Goal: Information Seeking & Learning: Check status

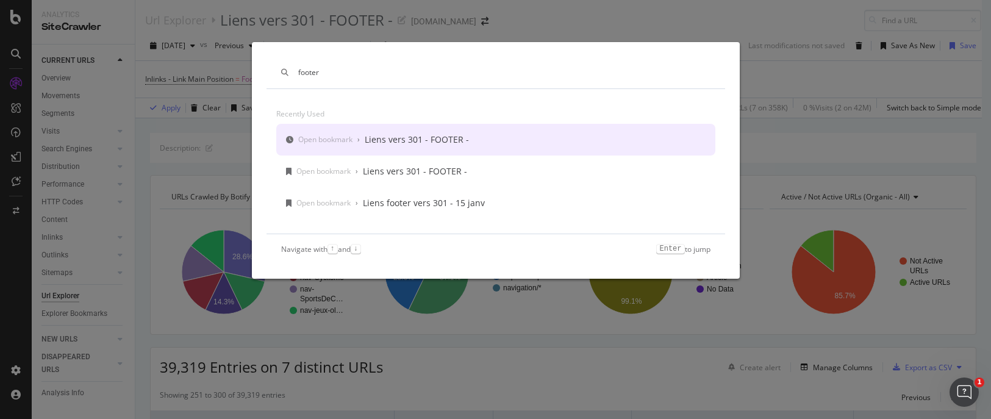
scroll to position [0, 317]
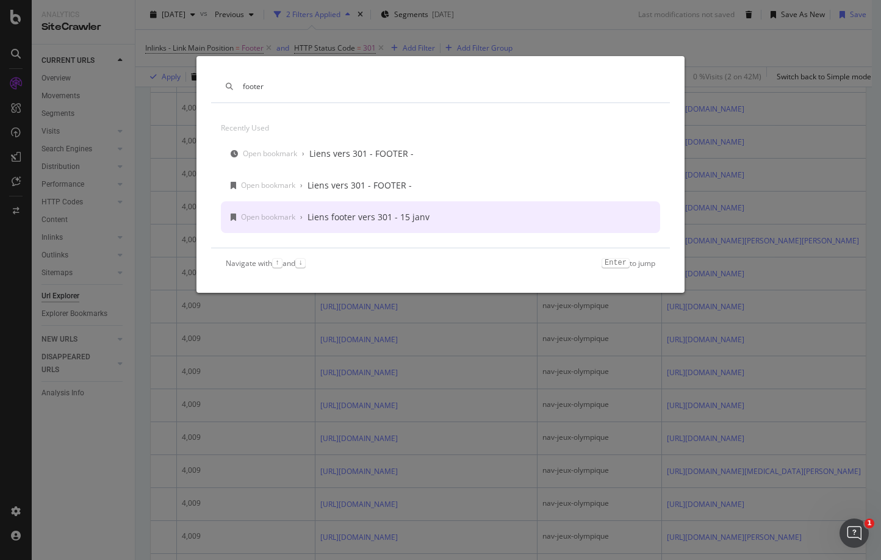
click at [602, 262] on kbd "Enter" at bounding box center [616, 263] width 28 height 10
click at [606, 261] on kbd "Enter" at bounding box center [616, 263] width 28 height 10
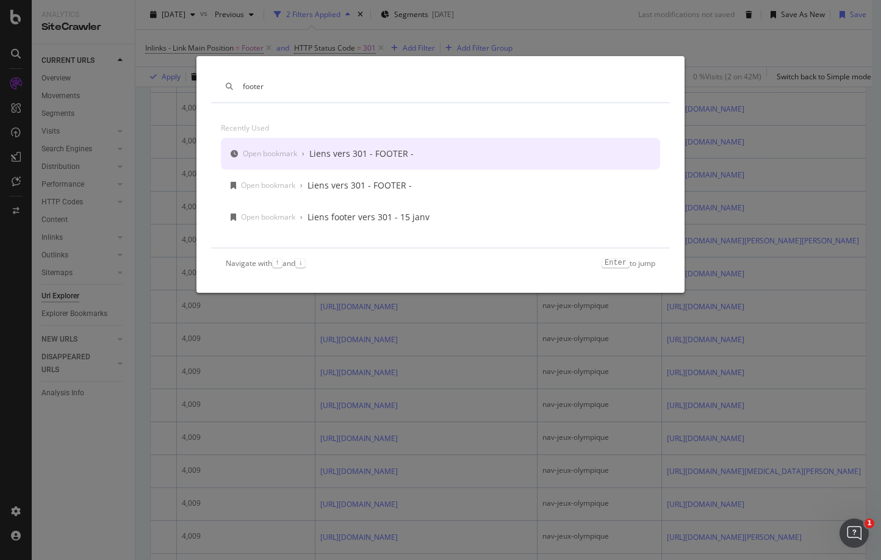
click at [728, 41] on div "footer Recently used Open bookmark › Liens vers 301 - FOOTER - Open bookmark › …" at bounding box center [440, 280] width 881 height 560
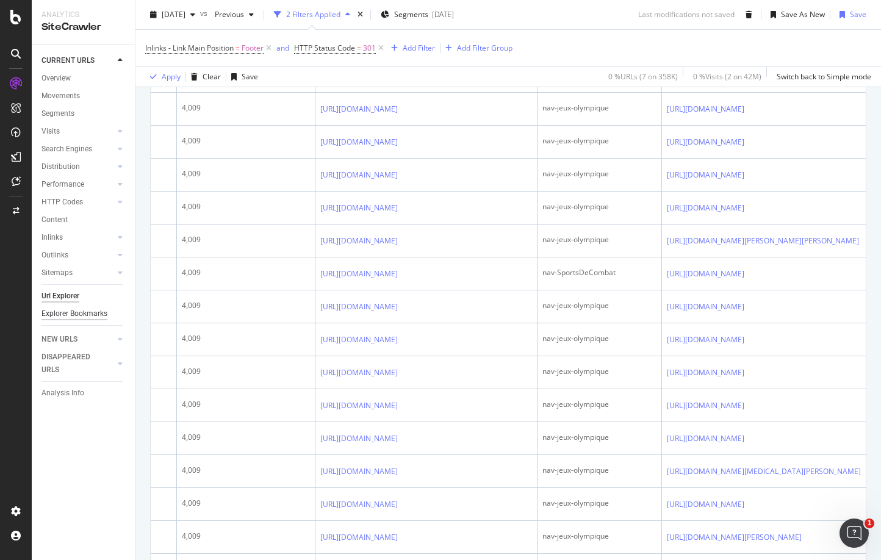
click at [75, 317] on div "Explorer Bookmarks" at bounding box center [74, 313] width 66 height 13
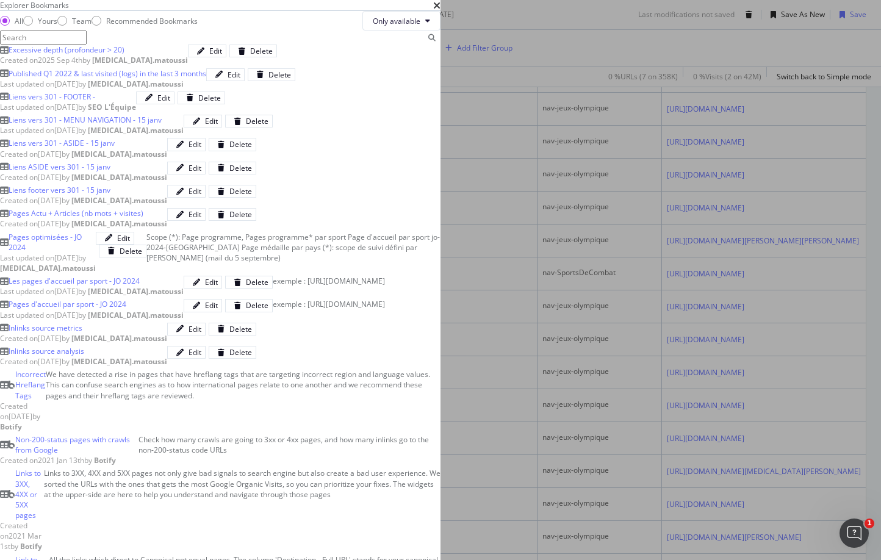
click at [162, 125] on div "Liens vers 301 - MENU NAVIGATION - 15 janv" at bounding box center [85, 120] width 153 height 10
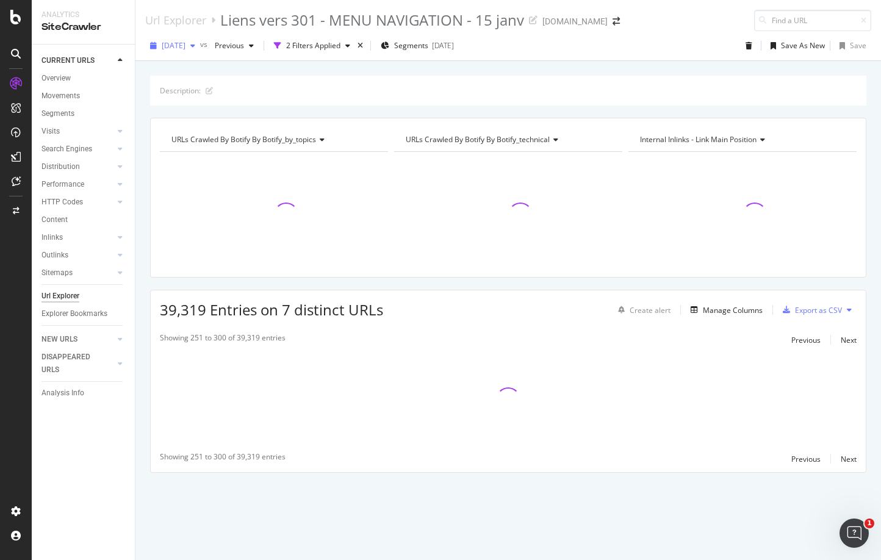
click at [195, 48] on icon "button" at bounding box center [192, 45] width 5 height 7
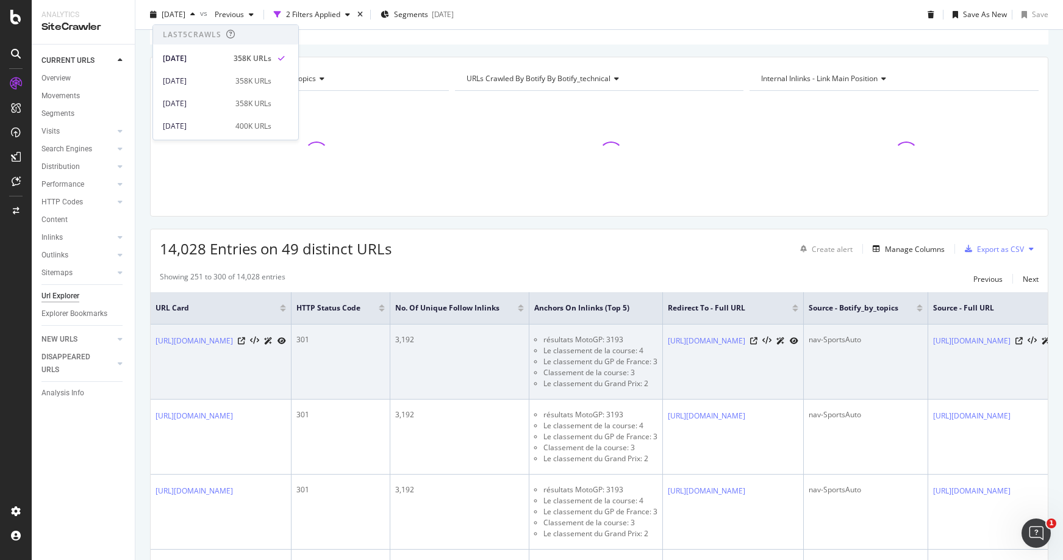
scroll to position [244, 0]
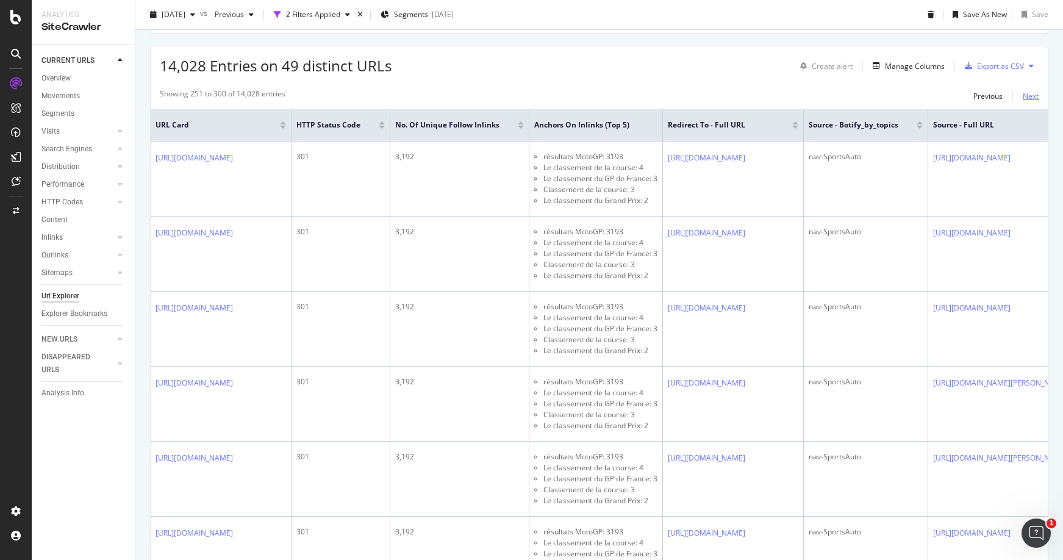
click at [991, 96] on div "Next" at bounding box center [1031, 96] width 16 height 10
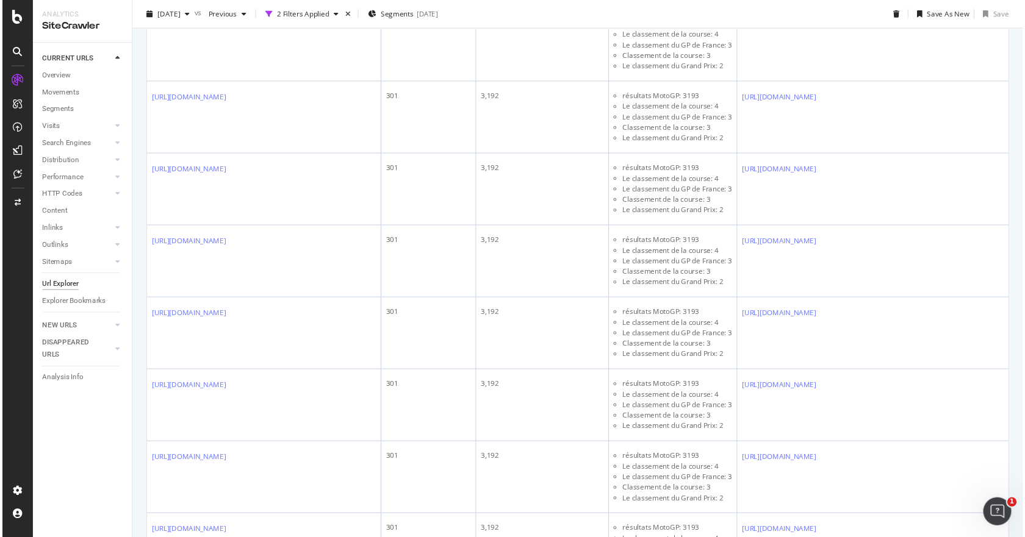
scroll to position [0, 0]
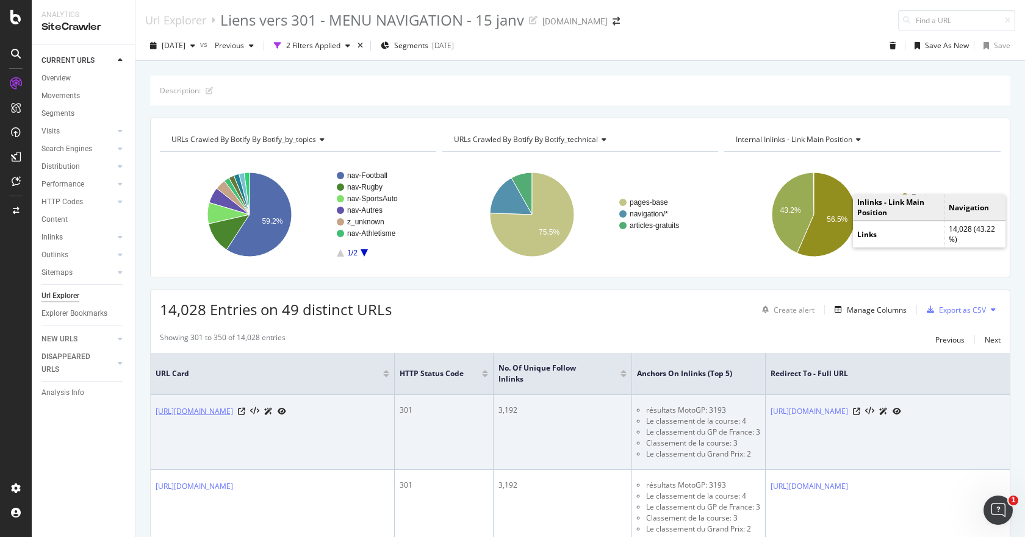
click at [233, 406] on link "https://www.lequipe.fr/Moto/RES_MOTOGP.html" at bounding box center [194, 412] width 77 height 12
click at [245, 408] on icon at bounding box center [241, 411] width 7 height 7
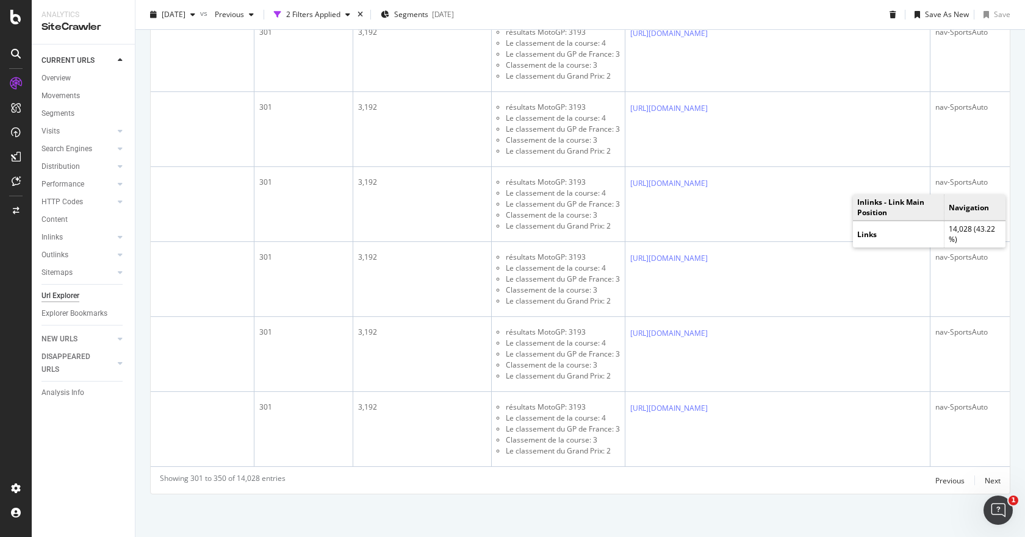
scroll to position [0, 500]
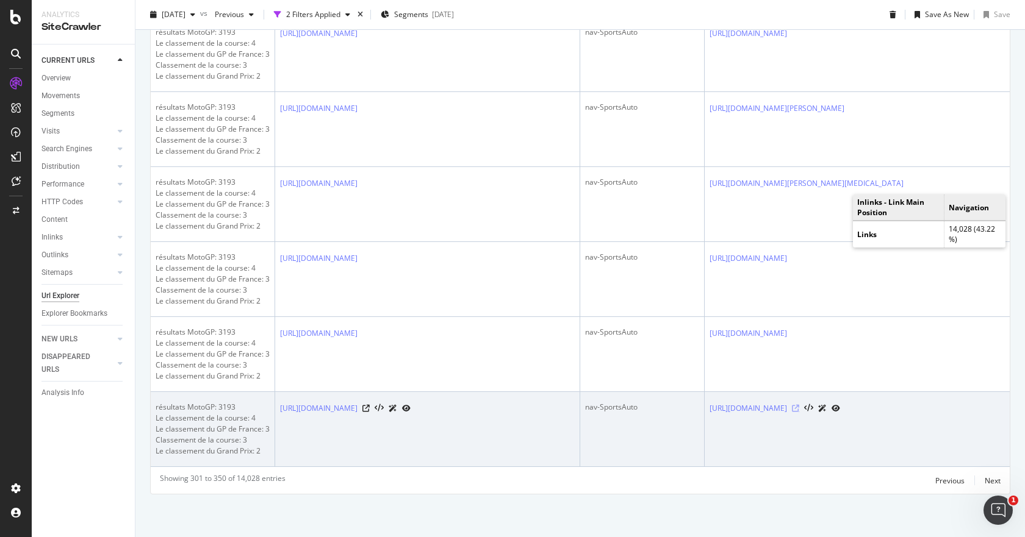
click at [799, 405] on icon at bounding box center [795, 408] width 7 height 7
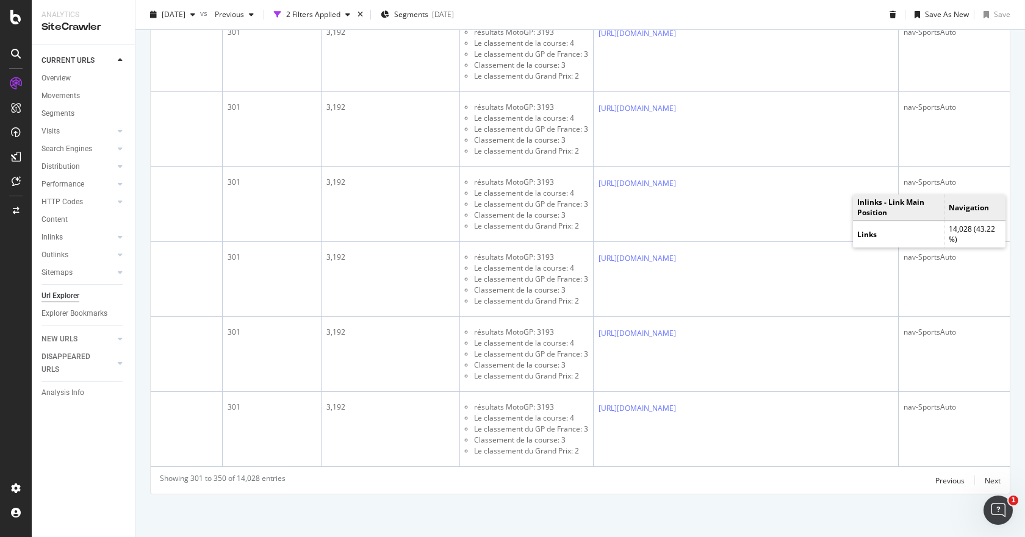
scroll to position [0, 0]
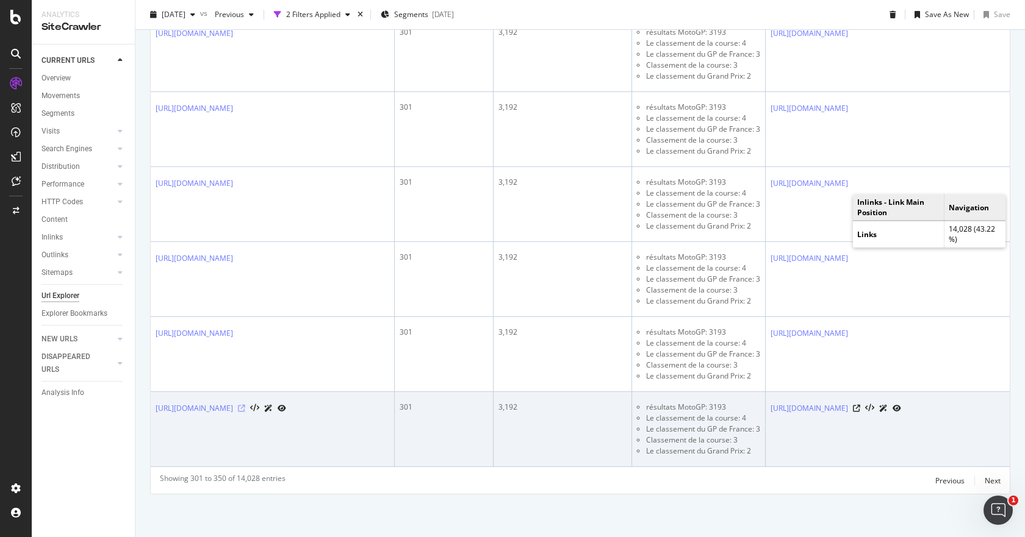
click at [245, 405] on icon at bounding box center [241, 408] width 7 height 7
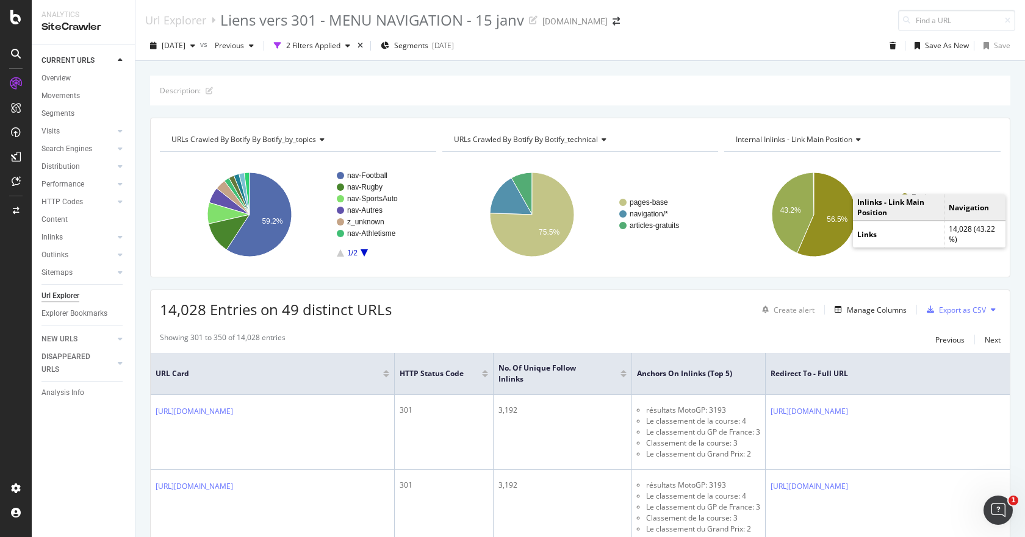
drag, startPoint x: 885, startPoint y: 341, endPoint x: 811, endPoint y: 333, distance: 74.2
click at [811, 333] on div "Showing 301 to 350 of 14,028 entries Previous Next" at bounding box center [580, 340] width 859 height 15
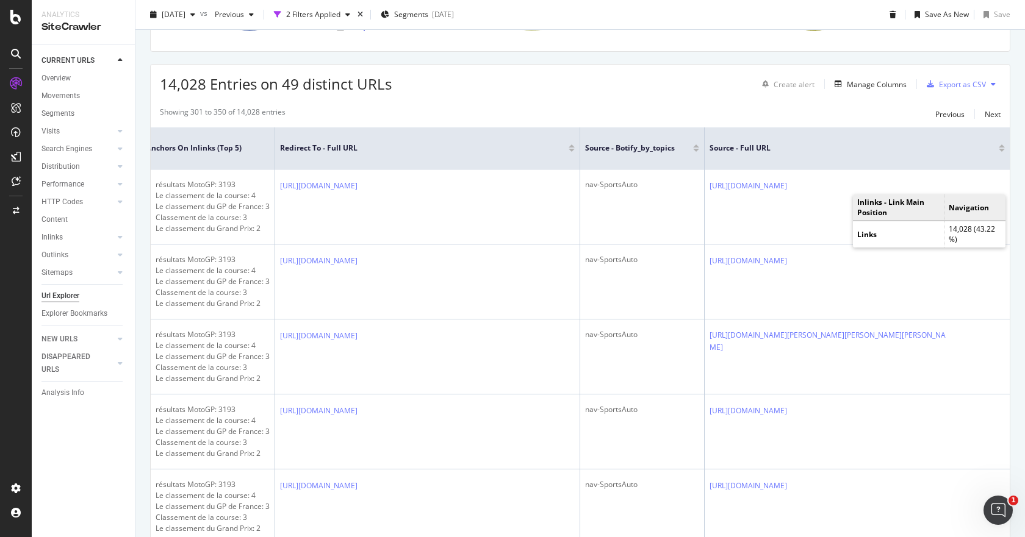
scroll to position [293, 0]
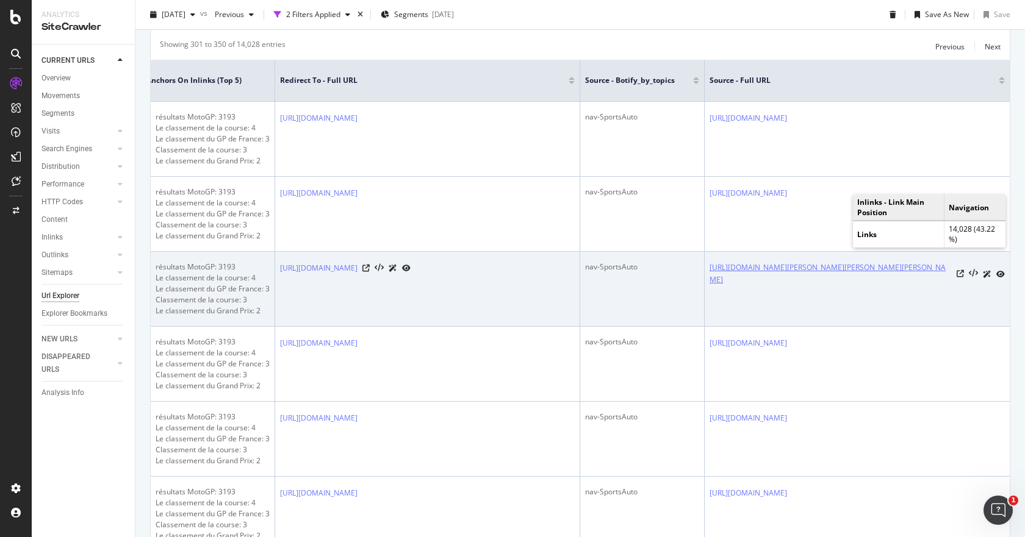
click at [833, 286] on link "https://www.lequipe.fr/Moto/Actualites/Zarco-8e-et-quartararo-15e-des-essais-li…" at bounding box center [831, 274] width 242 height 24
click at [957, 278] on icon at bounding box center [960, 273] width 7 height 7
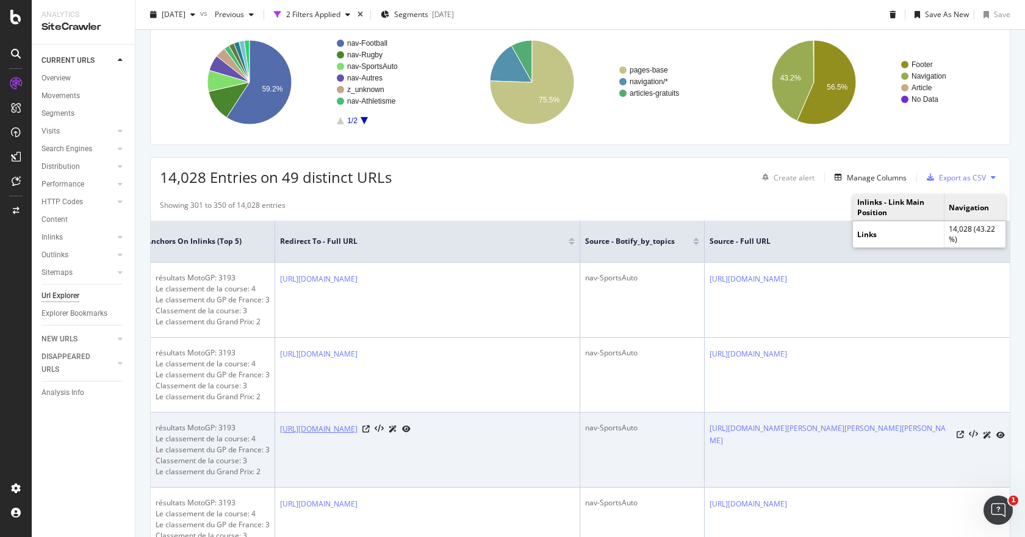
scroll to position [49, 0]
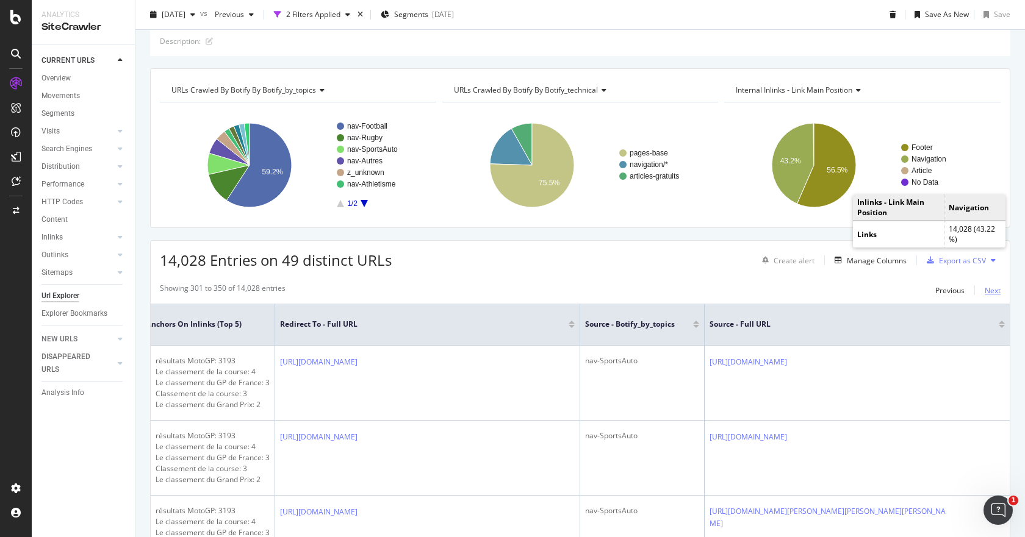
click at [985, 292] on div "Next" at bounding box center [993, 291] width 16 height 10
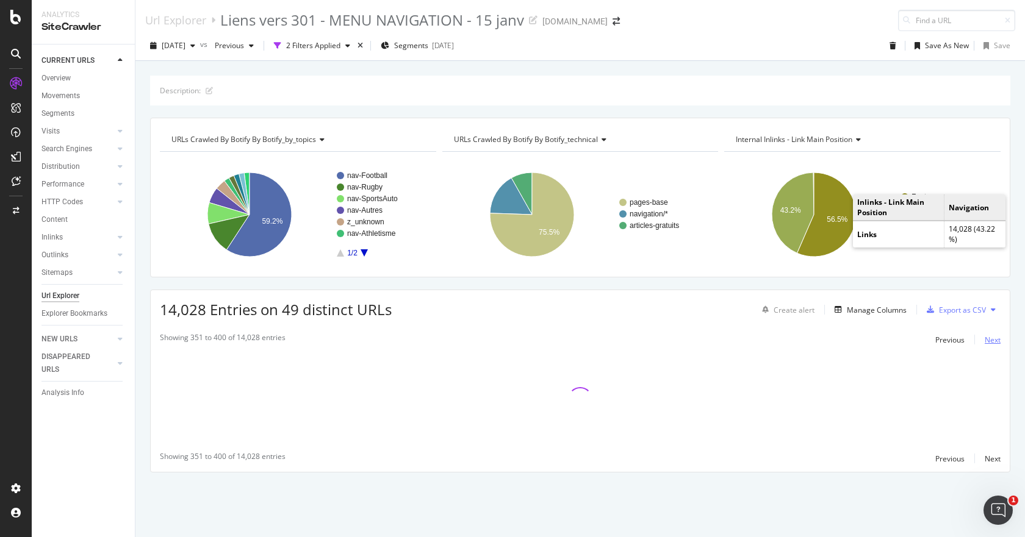
scroll to position [0, 0]
click at [955, 308] on div "Export as CSV" at bounding box center [962, 310] width 47 height 10
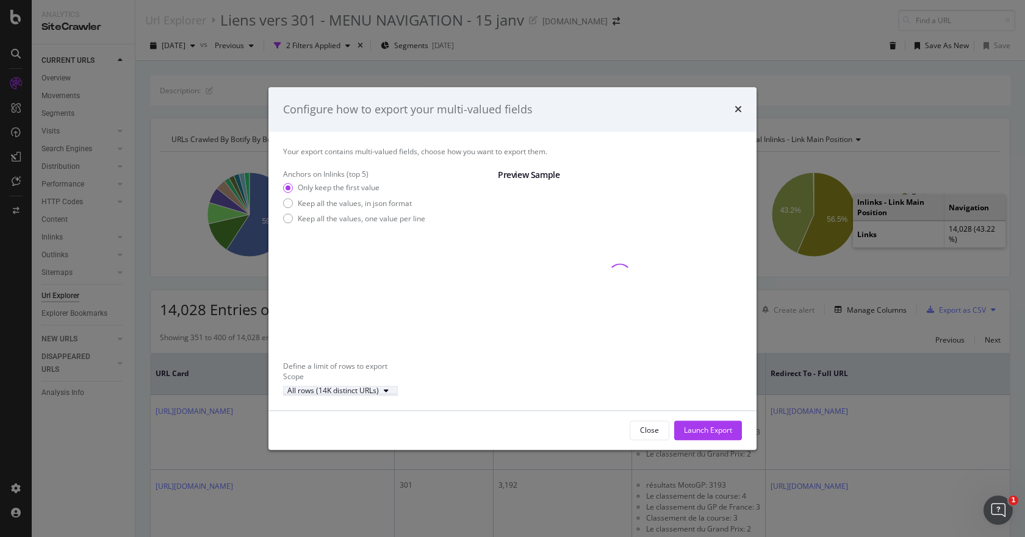
click at [389, 395] on icon "modal" at bounding box center [386, 390] width 5 height 7
click at [708, 419] on div "Launch Export" at bounding box center [708, 431] width 48 height 10
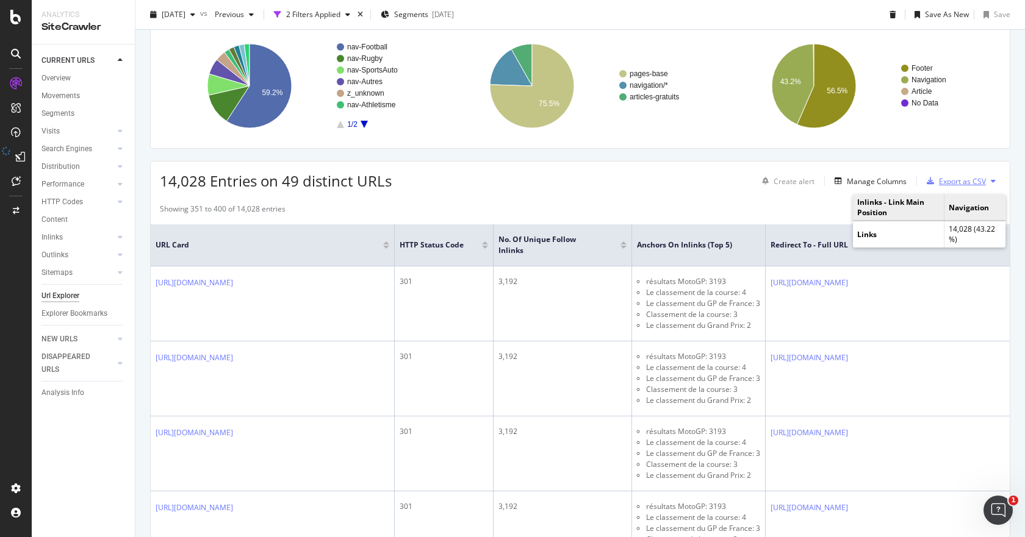
scroll to position [305, 0]
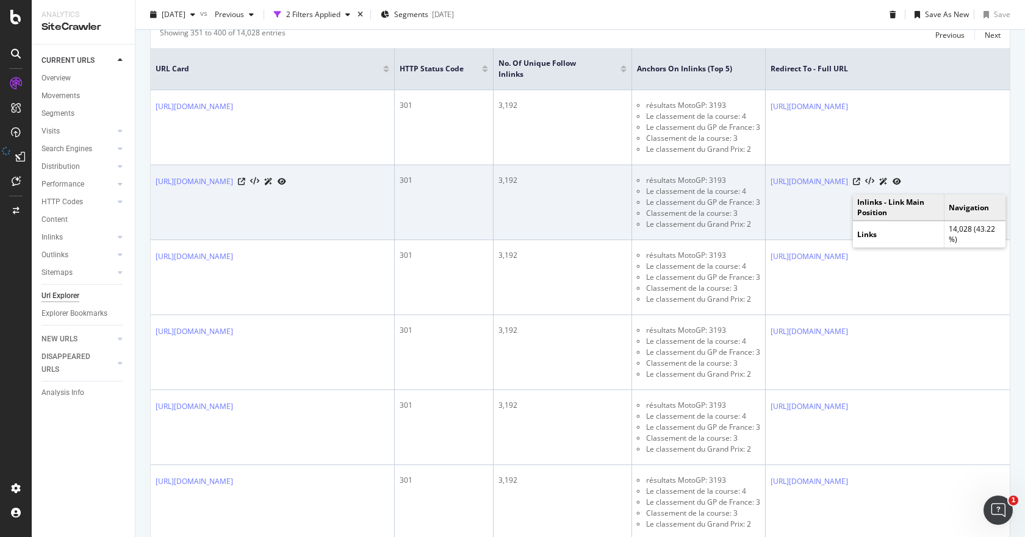
click at [820, 225] on td "https://www.lequipe.fr/Moto/gp-de-hongrie/saison-2025/page-calendrier-resultats…" at bounding box center [918, 202] width 305 height 75
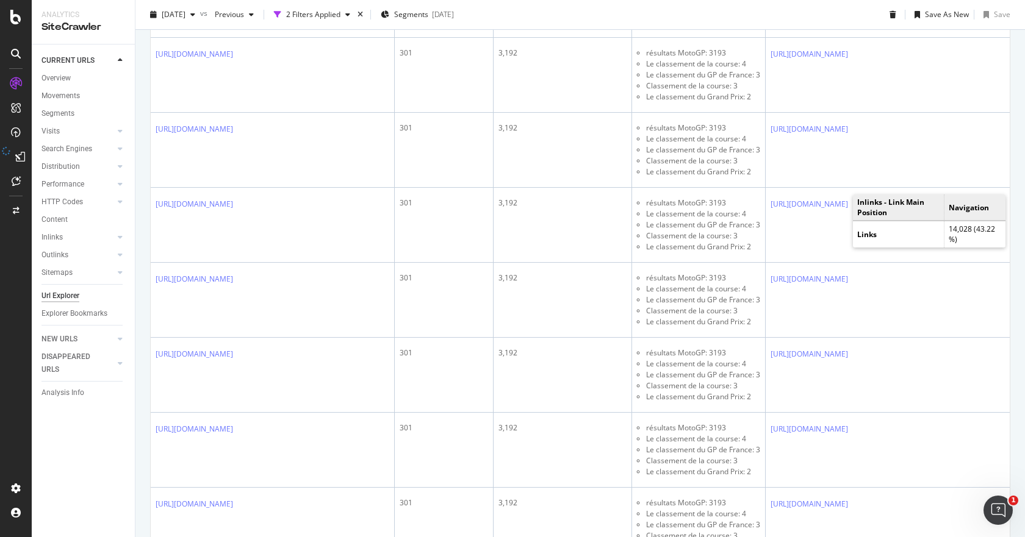
scroll to position [1342, 0]
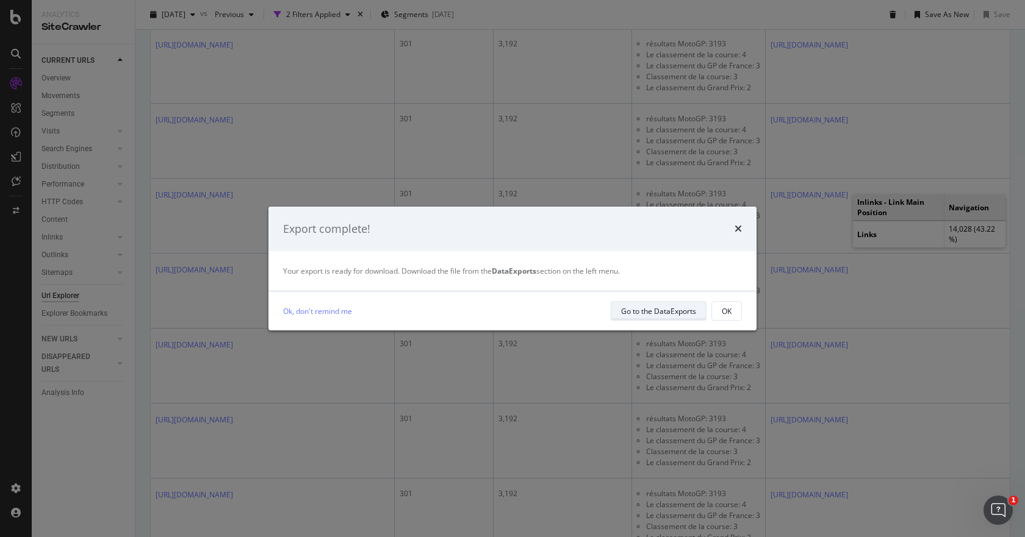
click at [647, 309] on div "Go to the DataExports" at bounding box center [658, 311] width 75 height 10
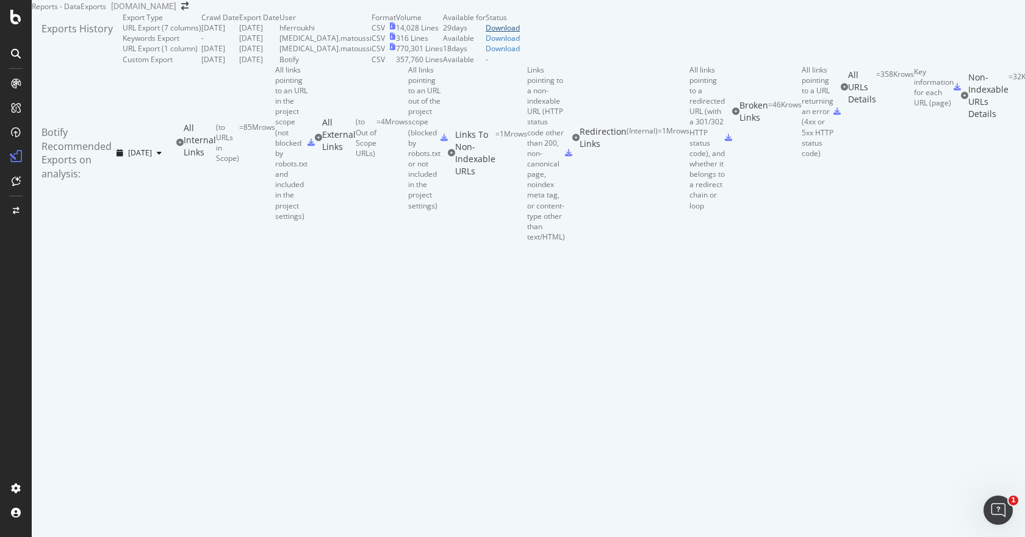
click at [520, 33] on div "Download" at bounding box center [503, 28] width 34 height 10
click at [572, 242] on div "Links To Non-Indexable URLs = 1M rows Links pointing to a non-indexable URL (HT…" at bounding box center [510, 154] width 124 height 178
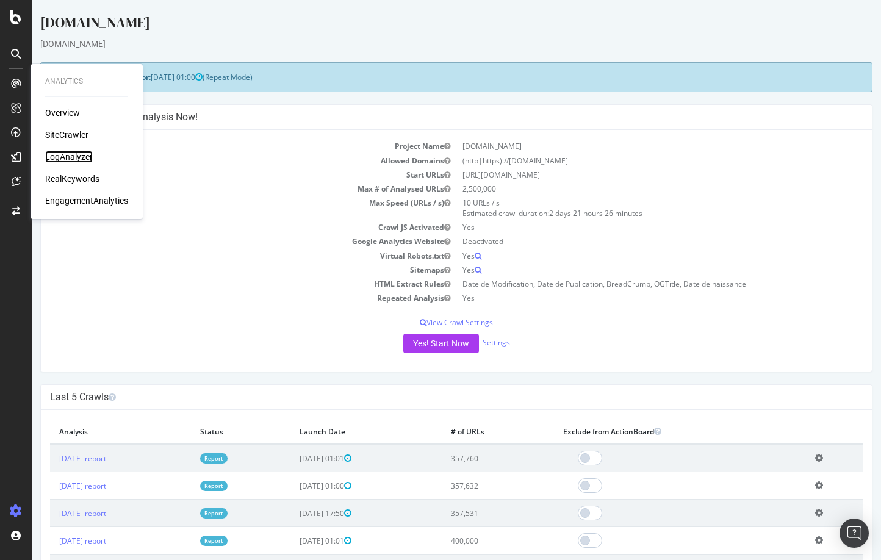
click at [82, 156] on div "LogAnalyzer" at bounding box center [69, 157] width 48 height 12
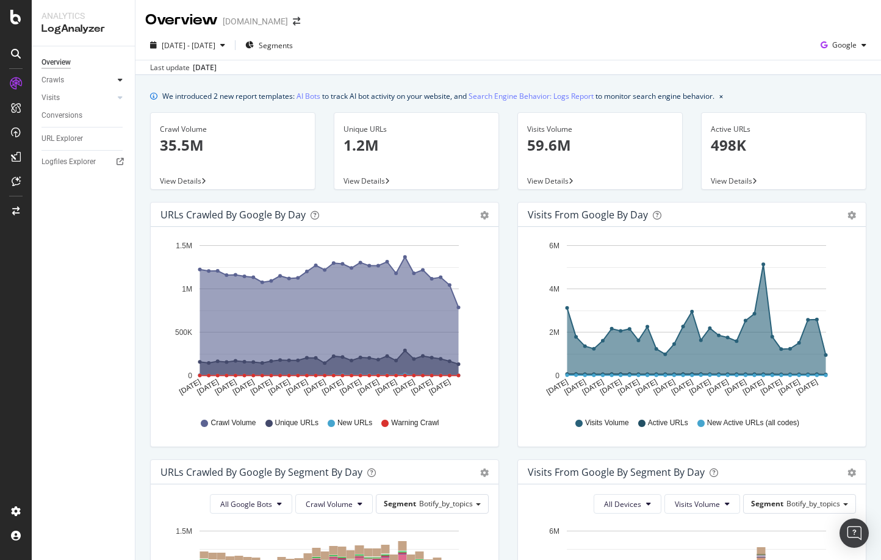
click at [120, 81] on icon at bounding box center [120, 79] width 5 height 7
click at [106, 182] on div at bounding box center [108, 181] width 12 height 12
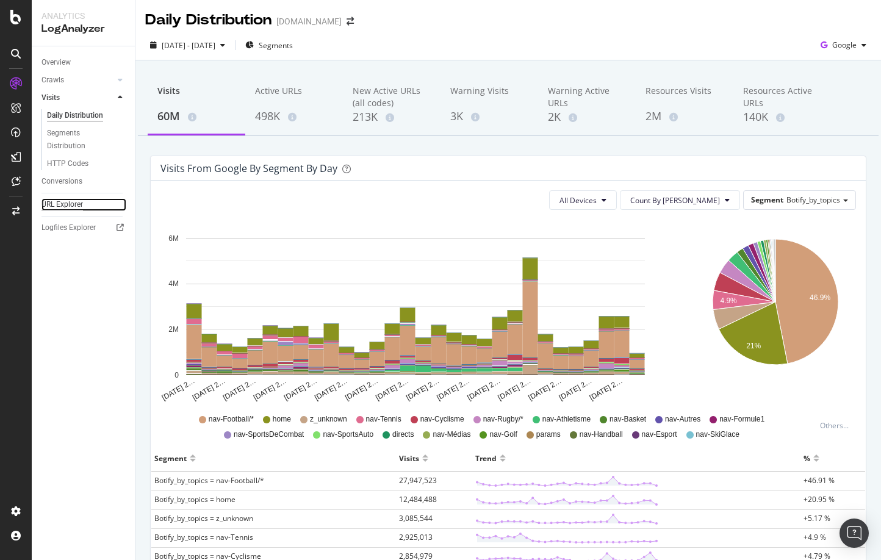
click at [77, 205] on div "URL Explorer" at bounding box center [61, 204] width 41 height 13
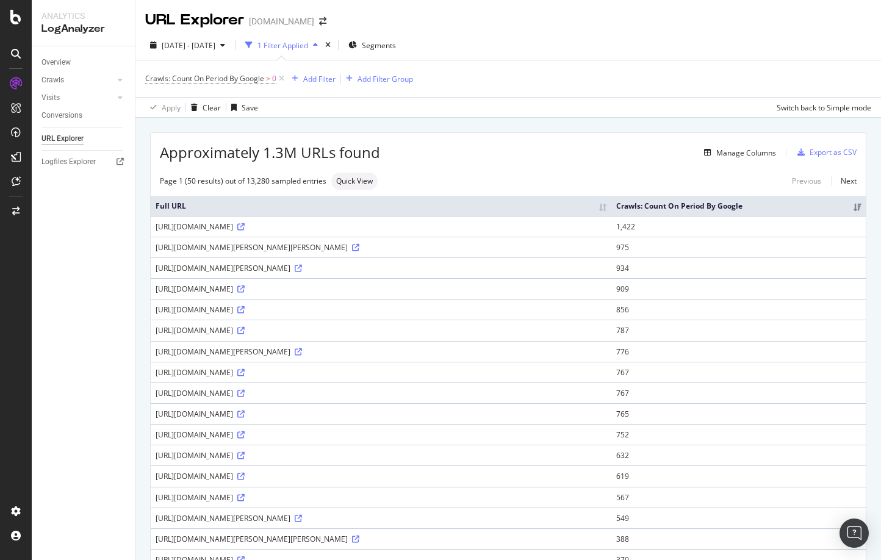
click at [762, 207] on th "Crawls: Count On Period By Google" at bounding box center [738, 206] width 254 height 20
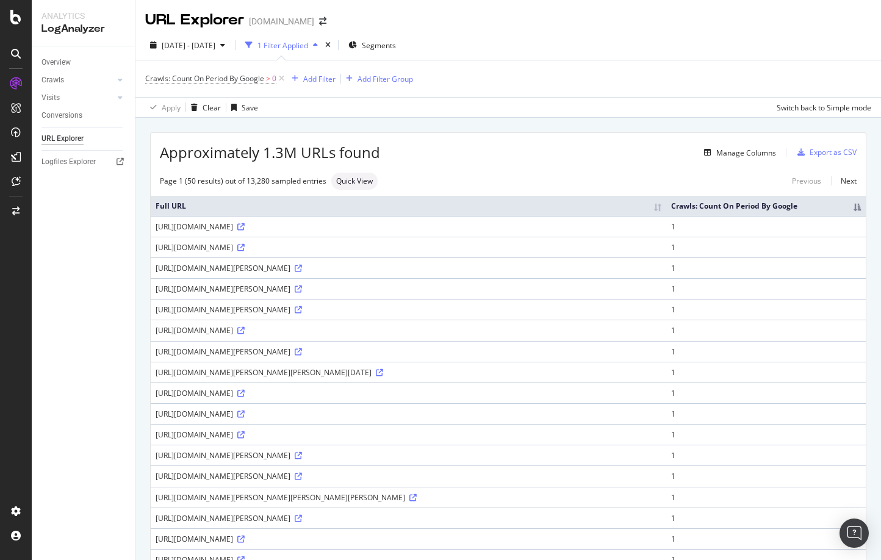
click at [788, 207] on th "Crawls: Count On Period By Google" at bounding box center [766, 206] width 200 height 20
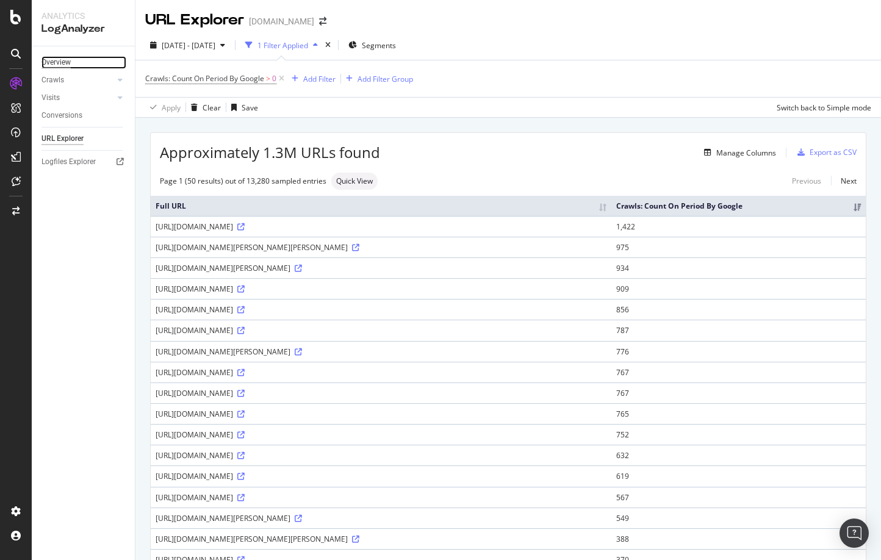
click at [66, 60] on div "Overview" at bounding box center [55, 62] width 29 height 13
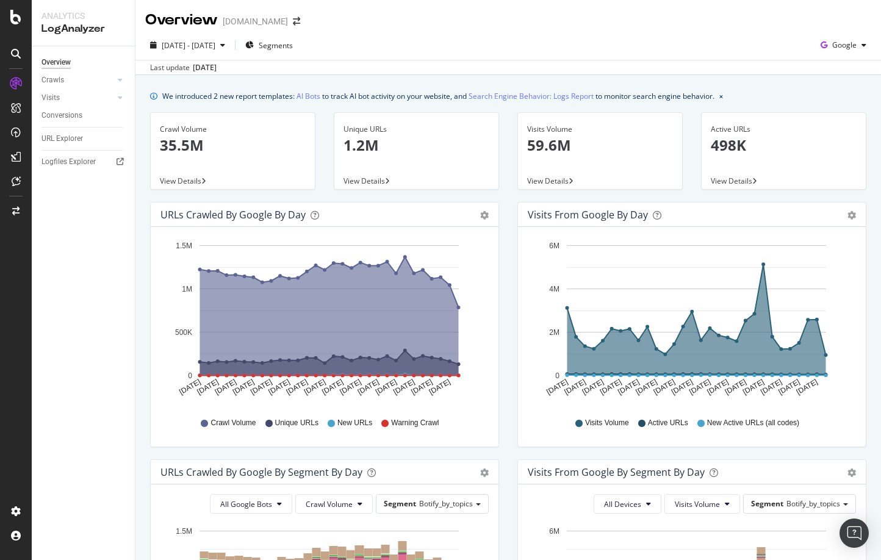
click at [201, 145] on p "35.5M" at bounding box center [233, 145] width 146 height 21
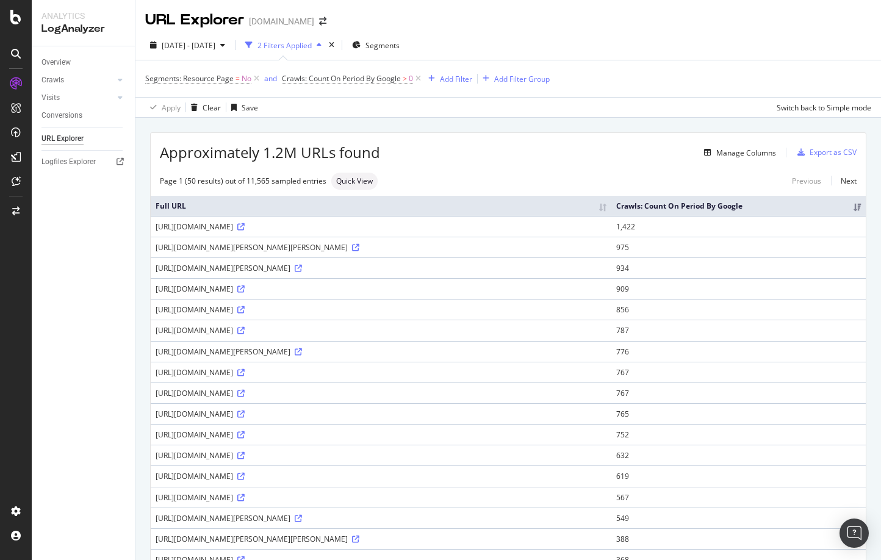
click at [751, 203] on th "Crawls: Count On Period By Google" at bounding box center [738, 206] width 254 height 20
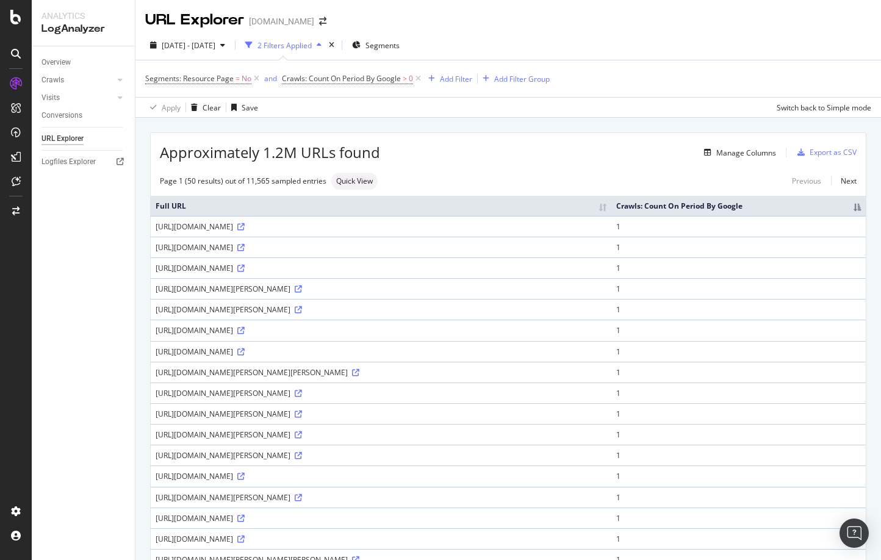
click at [782, 206] on th "Crawls: Count On Period By Google" at bounding box center [738, 206] width 254 height 20
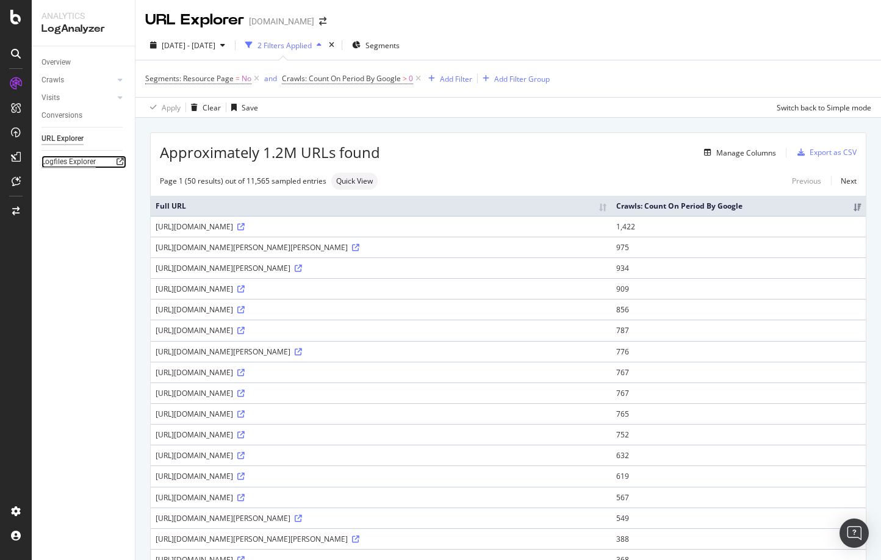
click at [72, 163] on div "Logfiles Explorer" at bounding box center [68, 162] width 54 height 13
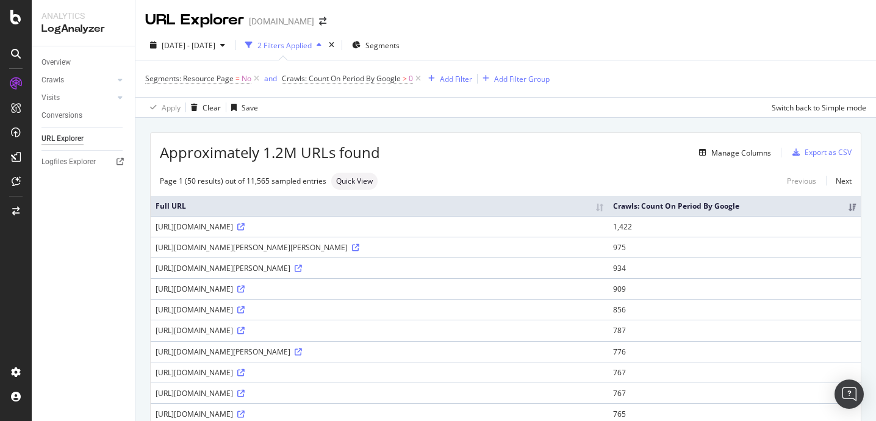
click at [744, 212] on th "Crawls: Count On Period By Google" at bounding box center [734, 206] width 253 height 20
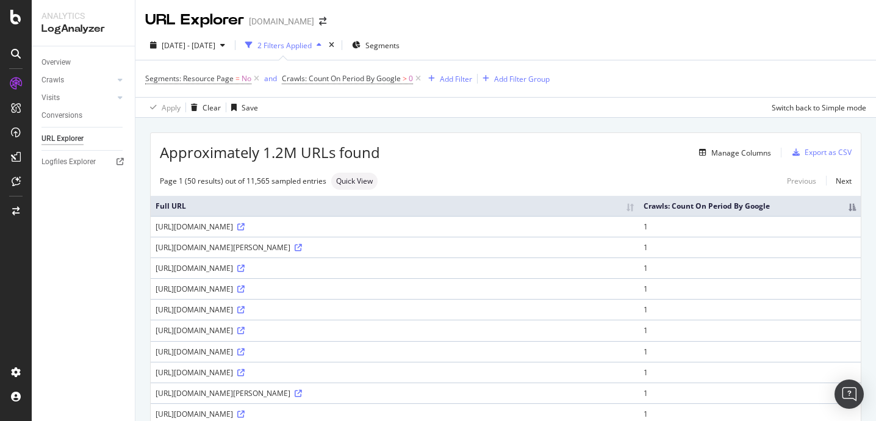
click at [744, 212] on th "Crawls: Count On Period By Google" at bounding box center [750, 206] width 222 height 20
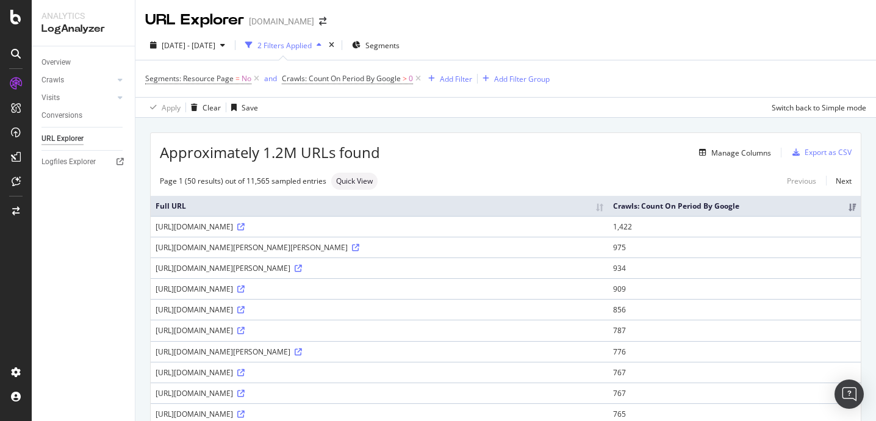
click at [843, 209] on th "Crawls: Count On Period By Google" at bounding box center [734, 206] width 253 height 20
click at [843, 209] on th "Crawls: Count On Period By Google" at bounding box center [734, 206] width 251 height 20
click at [400, 50] on span "Segments" at bounding box center [382, 45] width 34 height 10
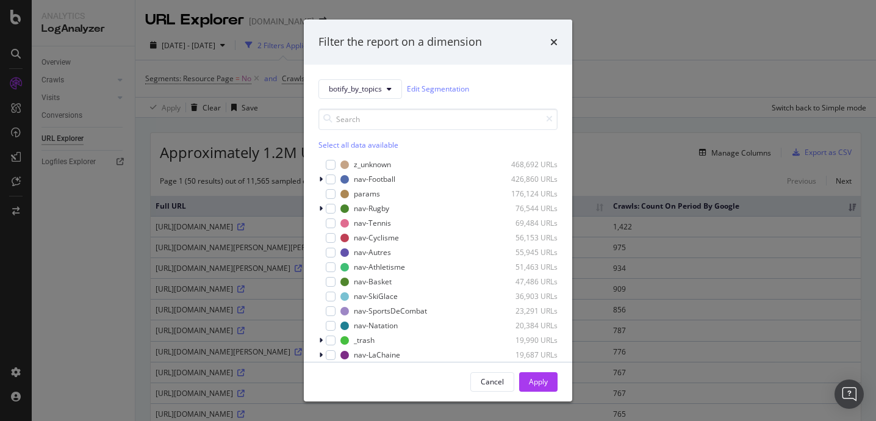
click at [332, 144] on div "Select all data available" at bounding box center [437, 145] width 239 height 10
click at [533, 373] on div "Apply" at bounding box center [538, 382] width 19 height 18
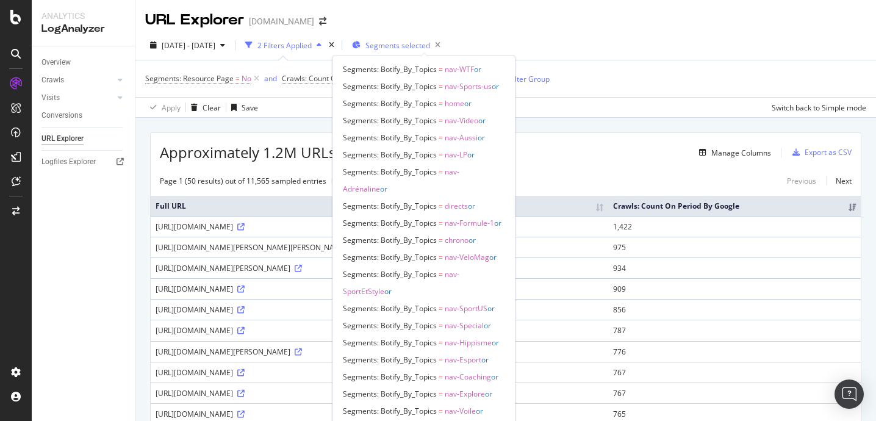
click at [430, 45] on span "Segments selected" at bounding box center [397, 45] width 65 height 10
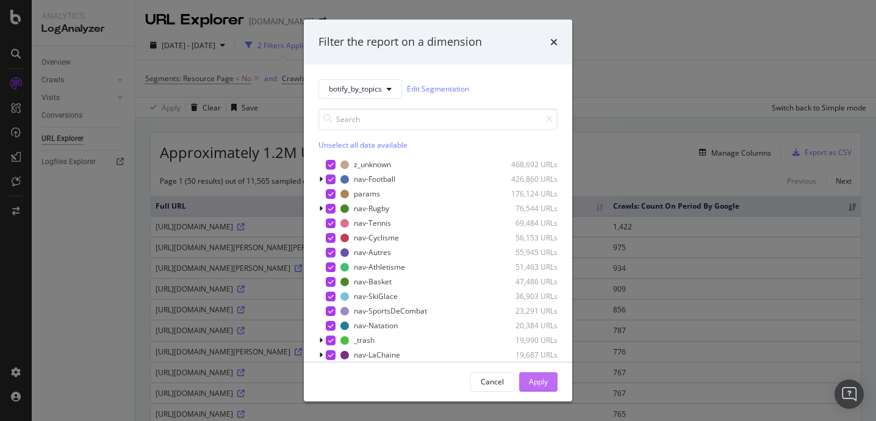
click at [546, 376] on div "Apply" at bounding box center [538, 381] width 19 height 10
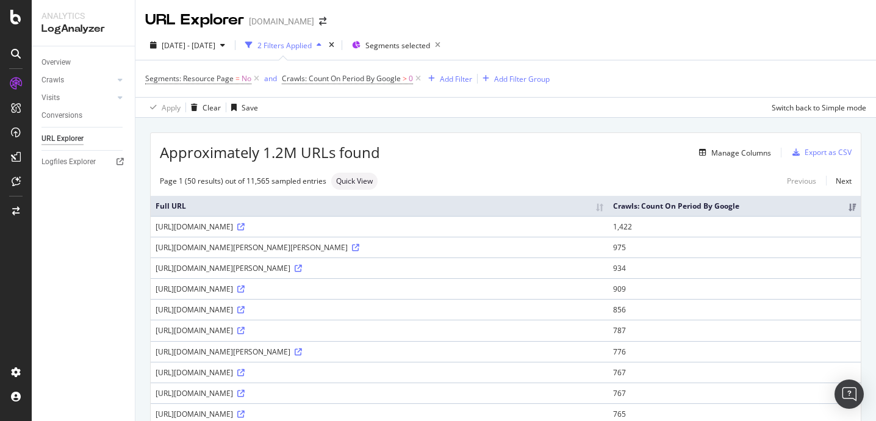
click at [750, 212] on th "Crawls: Count On Period By Google" at bounding box center [734, 206] width 253 height 20
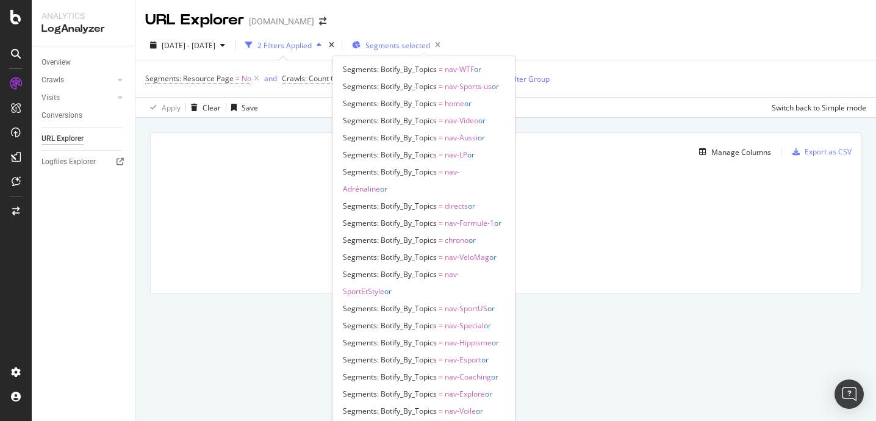
click at [419, 46] on span "Segments selected" at bounding box center [397, 45] width 65 height 10
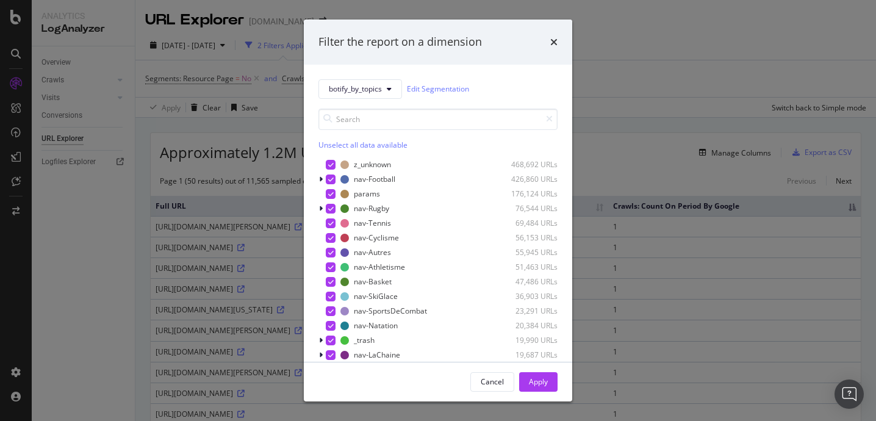
click at [339, 140] on div "Unselect all data available" at bounding box center [437, 145] width 239 height 10
click at [339, 140] on div "Select all data available" at bounding box center [437, 145] width 239 height 10
click at [534, 383] on div "Apply" at bounding box center [538, 381] width 19 height 10
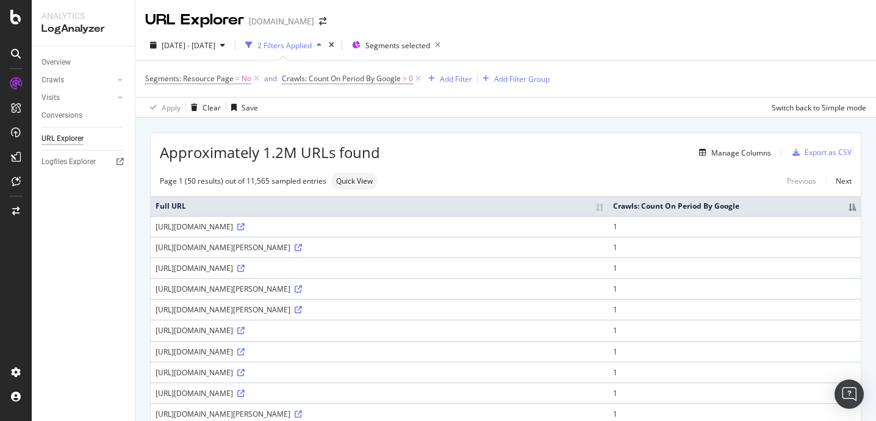
click at [769, 214] on th "Crawls: Count On Period By Google" at bounding box center [734, 206] width 253 height 20
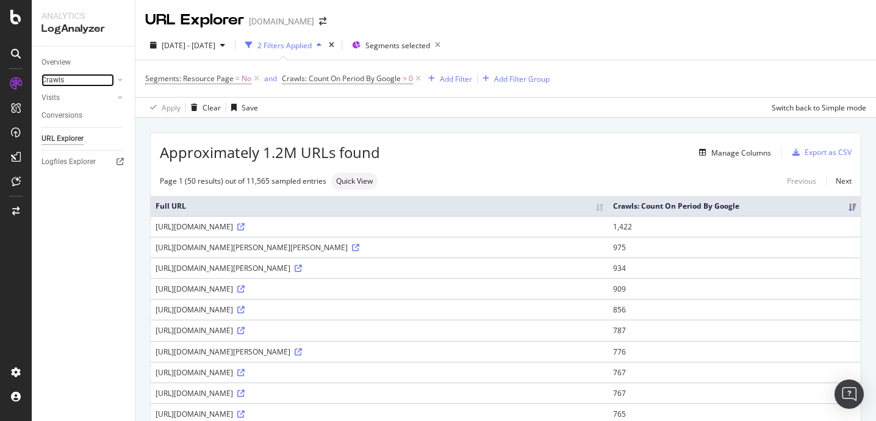
click at [105, 83] on div at bounding box center [108, 80] width 12 height 12
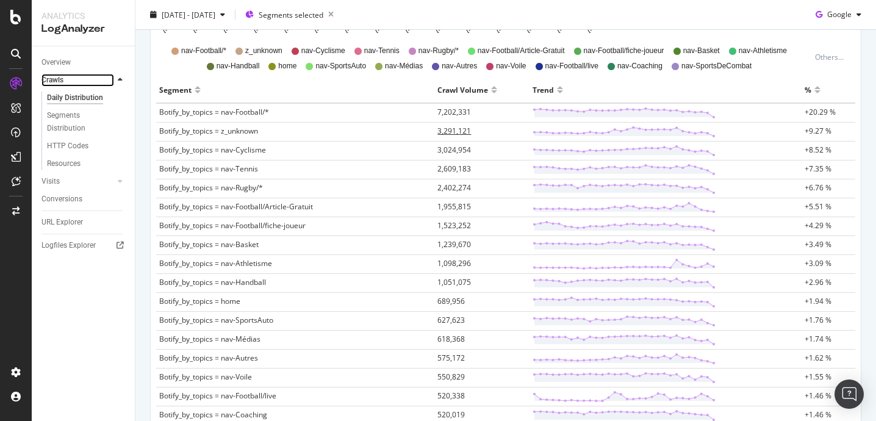
scroll to position [336, 0]
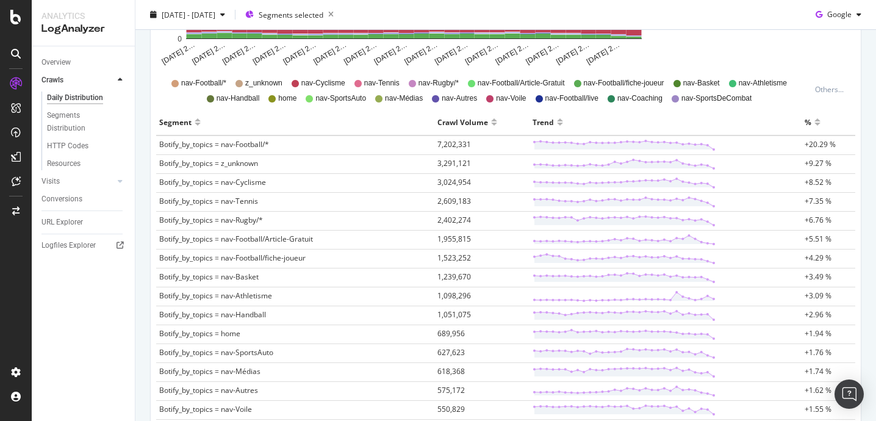
click at [491, 123] on div at bounding box center [494, 127] width 6 height 9
click at [491, 119] on div at bounding box center [494, 116] width 6 height 9
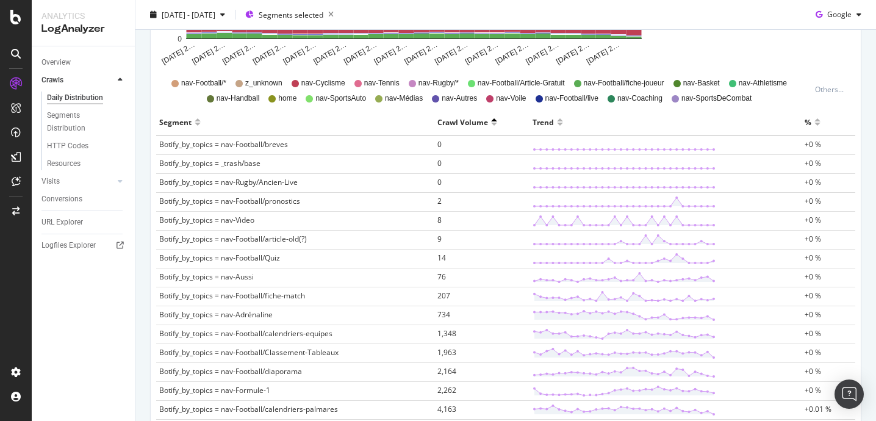
drag, startPoint x: 486, startPoint y: 132, endPoint x: 486, endPoint y: 124, distance: 7.9
click at [486, 124] on th "Crawl Volume" at bounding box center [481, 122] width 95 height 26
click at [491, 124] on div at bounding box center [494, 127] width 6 height 9
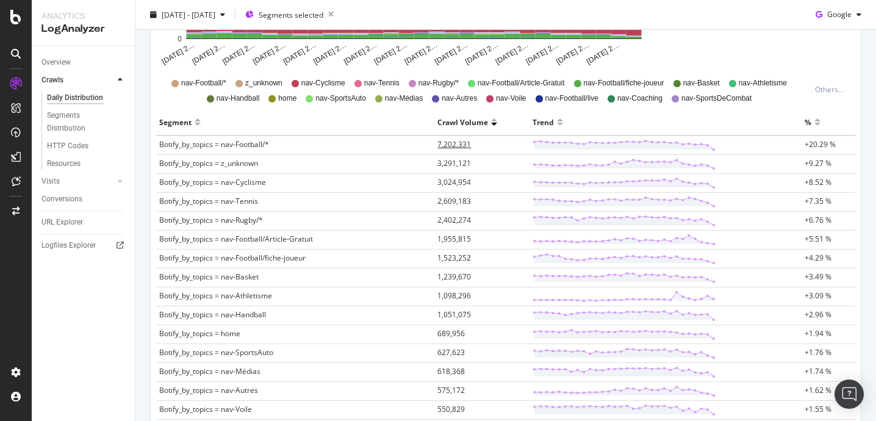
click at [455, 143] on span "7,202,331" at bounding box center [454, 144] width 34 height 10
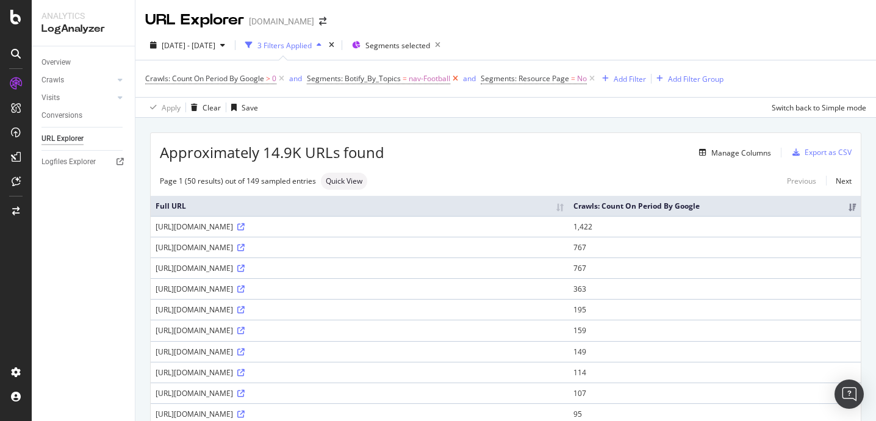
click at [454, 76] on icon at bounding box center [455, 79] width 10 height 12
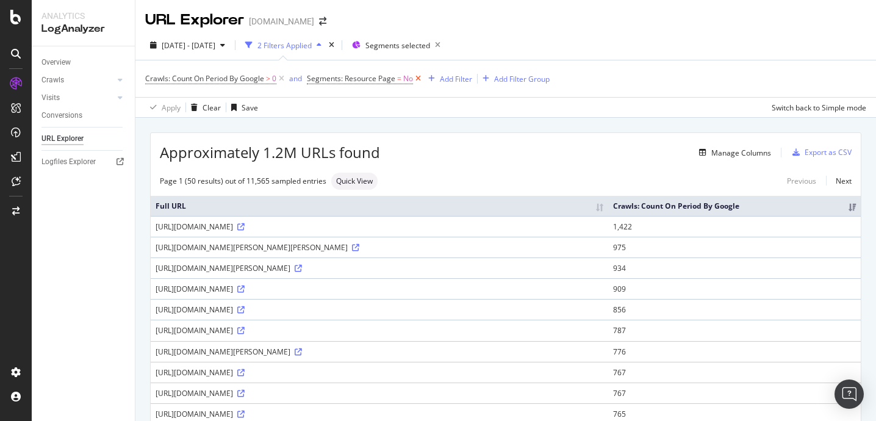
click at [417, 76] on icon at bounding box center [418, 79] width 10 height 12
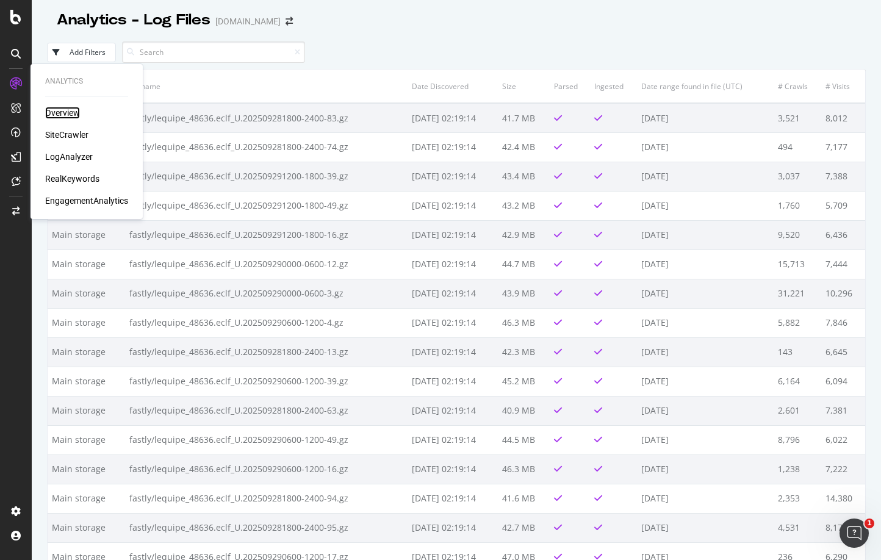
click at [56, 109] on div "Overview" at bounding box center [62, 113] width 35 height 12
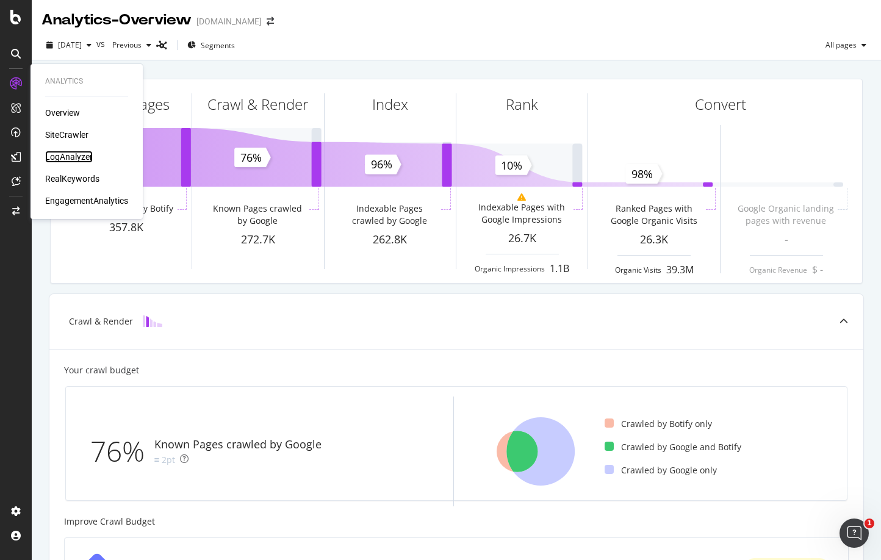
click at [85, 153] on div "LogAnalyzer" at bounding box center [69, 157] width 48 height 12
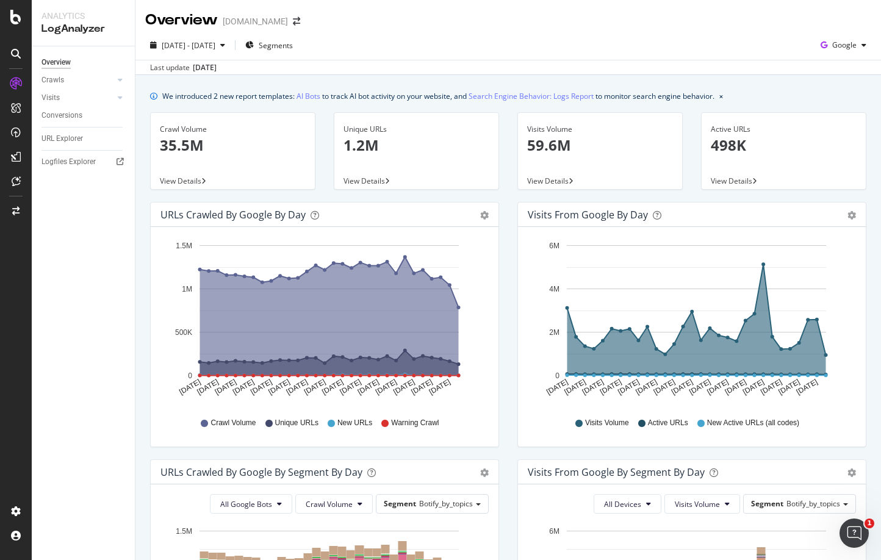
click at [198, 186] on div "View Details" at bounding box center [233, 180] width 164 height 17
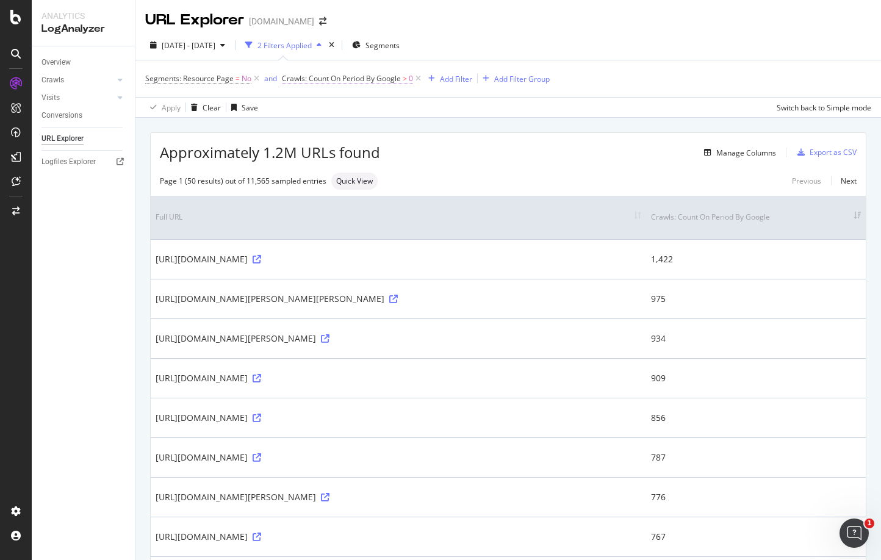
click at [328, 81] on span "Crawls: Count On Period By Google" at bounding box center [341, 78] width 119 height 10
click at [530, 107] on div "Apply Clear Save Switch back to Simple mode" at bounding box center [508, 107] width 746 height 20
click at [217, 74] on span "Segments: Resource Page" at bounding box center [189, 78] width 88 height 10
click at [175, 109] on div "No" at bounding box center [223, 108] width 134 height 20
click at [175, 137] on div "Yes" at bounding box center [224, 132] width 131 height 16
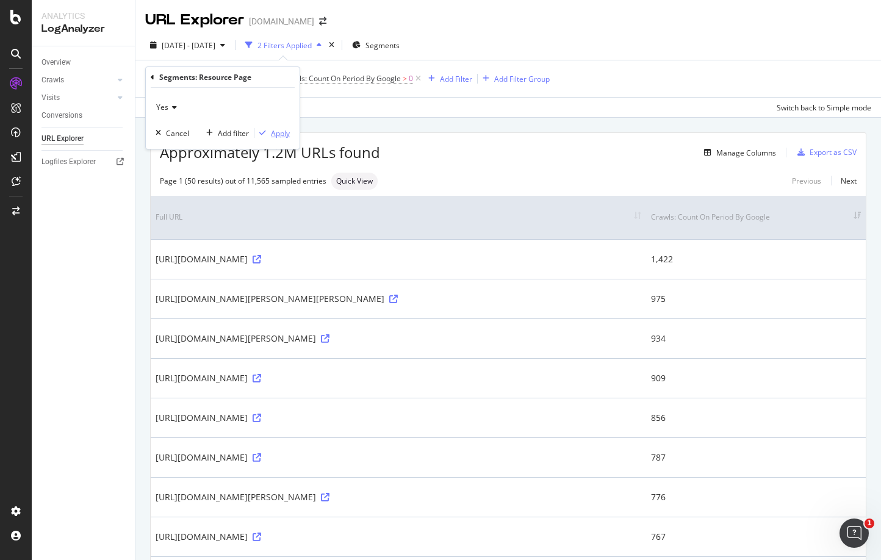
click at [276, 135] on div "Apply" at bounding box center [280, 133] width 19 height 10
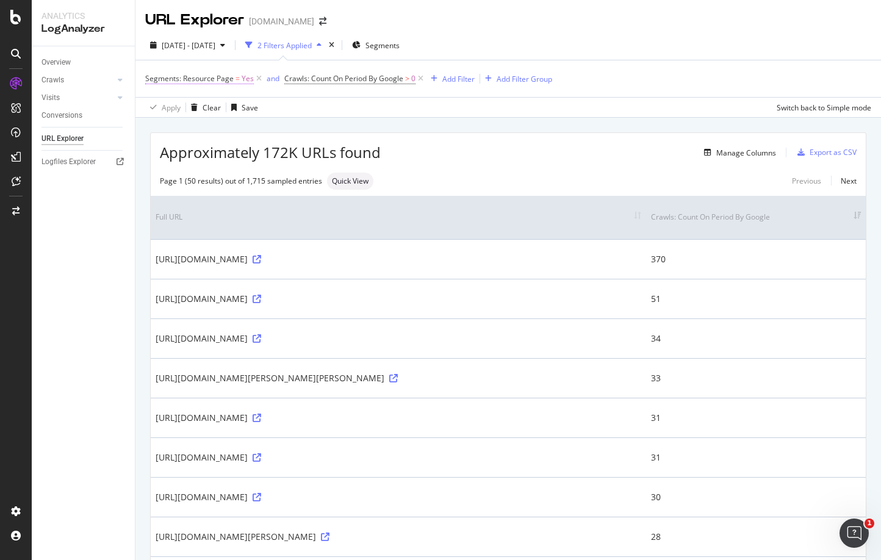
click at [229, 80] on span "Segments: Resource Page" at bounding box center [189, 78] width 88 height 10
click at [172, 104] on icon at bounding box center [172, 107] width 9 height 7
click at [168, 147] on span "No" at bounding box center [167, 148] width 10 height 10
click at [285, 131] on div "Apply" at bounding box center [280, 133] width 19 height 10
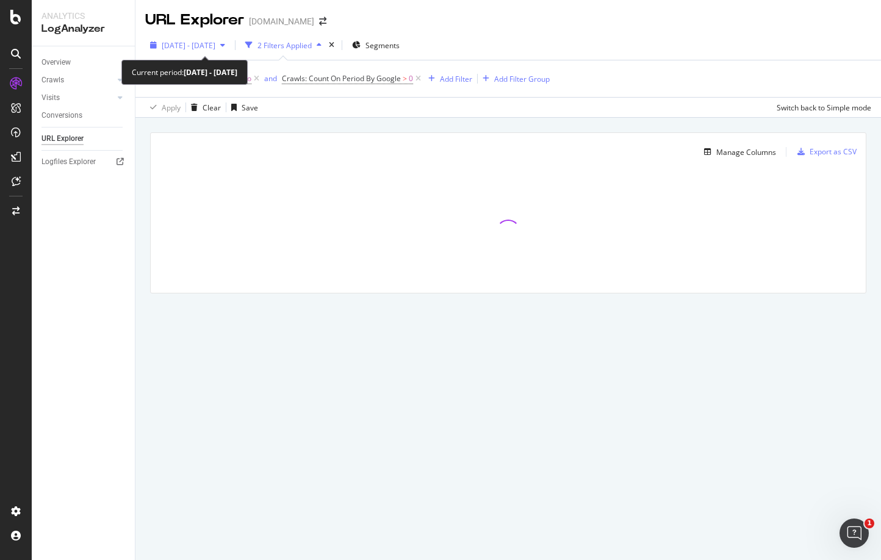
click at [206, 49] on span "2025 Aug. 31st - Sep. 29th" at bounding box center [189, 45] width 54 height 10
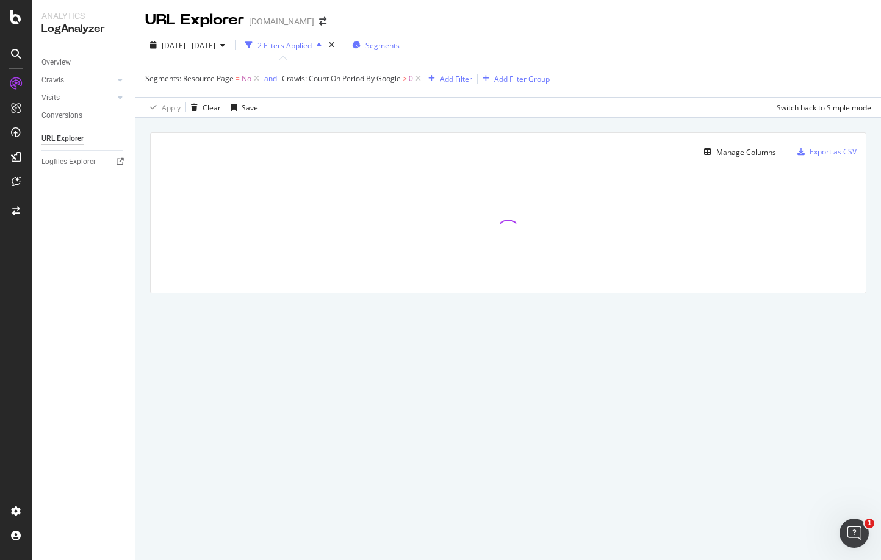
click at [400, 37] on div "Segments" at bounding box center [376, 45] width 48 height 18
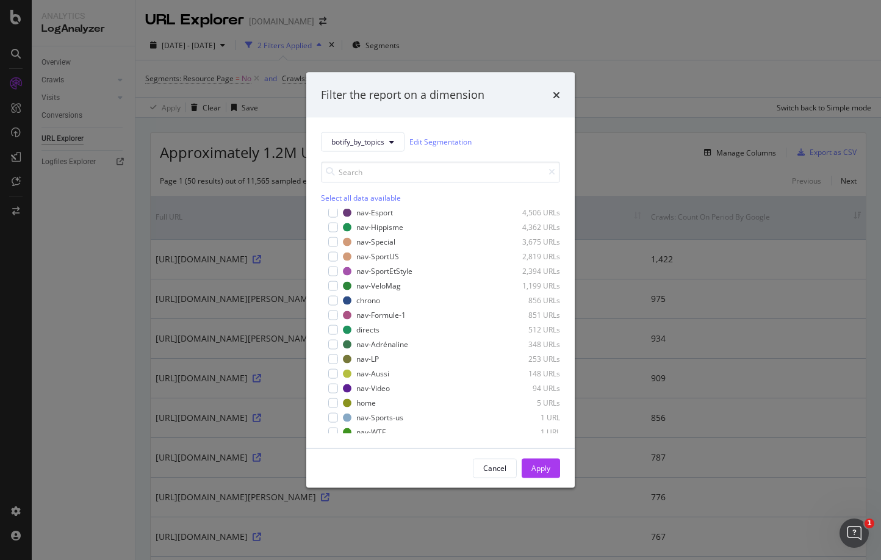
scroll to position [347, 0]
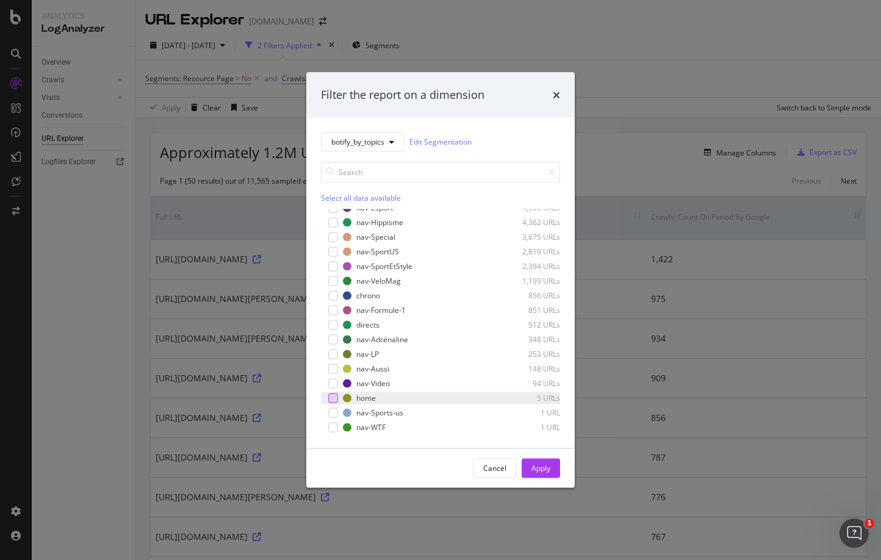
click at [332, 394] on div "modal" at bounding box center [333, 398] width 10 height 10
click at [542, 469] on div "Apply" at bounding box center [540, 468] width 19 height 10
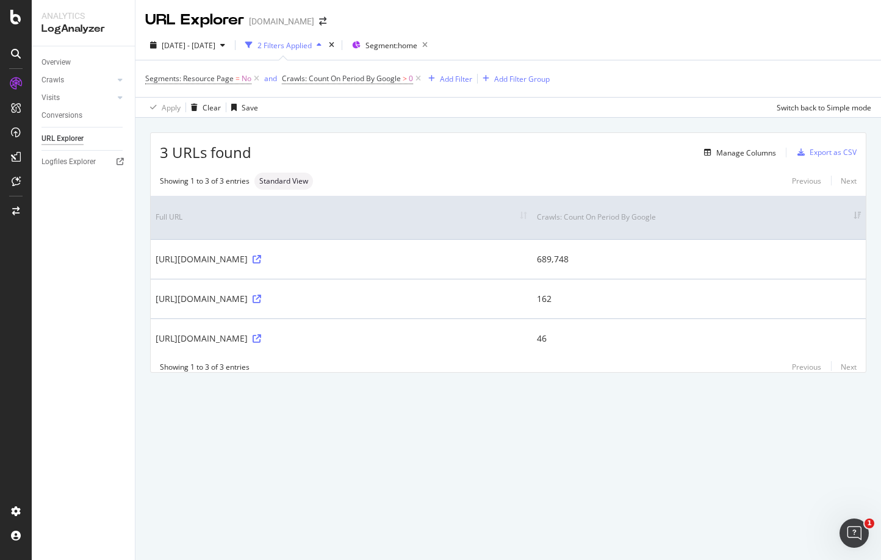
click at [853, 182] on div "Previous Next" at bounding box center [819, 181] width 74 height 10
click at [852, 182] on div "Previous Next" at bounding box center [819, 181] width 74 height 10
click at [806, 181] on div "Previous Next" at bounding box center [819, 181] width 74 height 10
click at [417, 46] on span "Segment: home" at bounding box center [391, 45] width 52 height 10
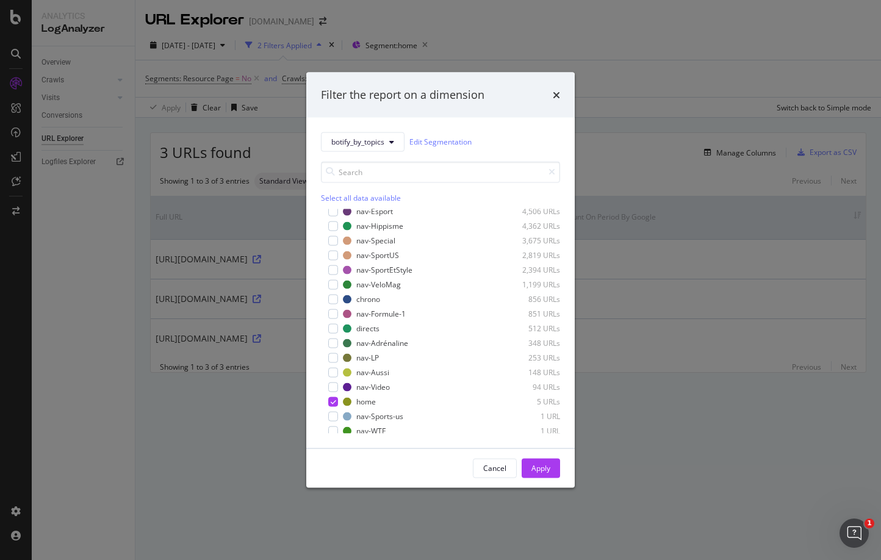
scroll to position [347, 0]
click at [333, 398] on icon "modal" at bounding box center [333, 398] width 5 height 6
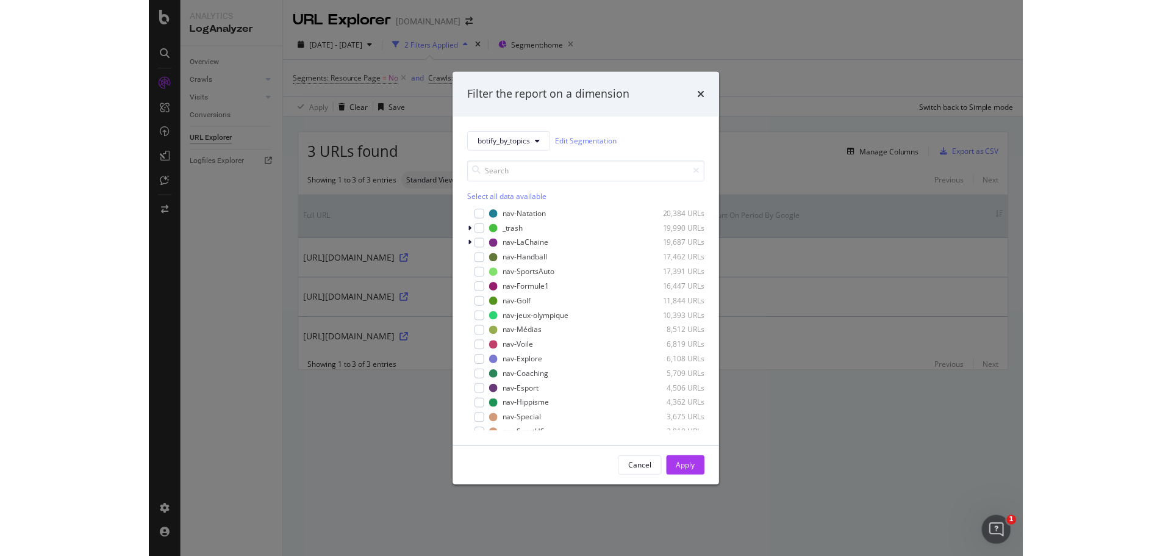
scroll to position [0, 0]
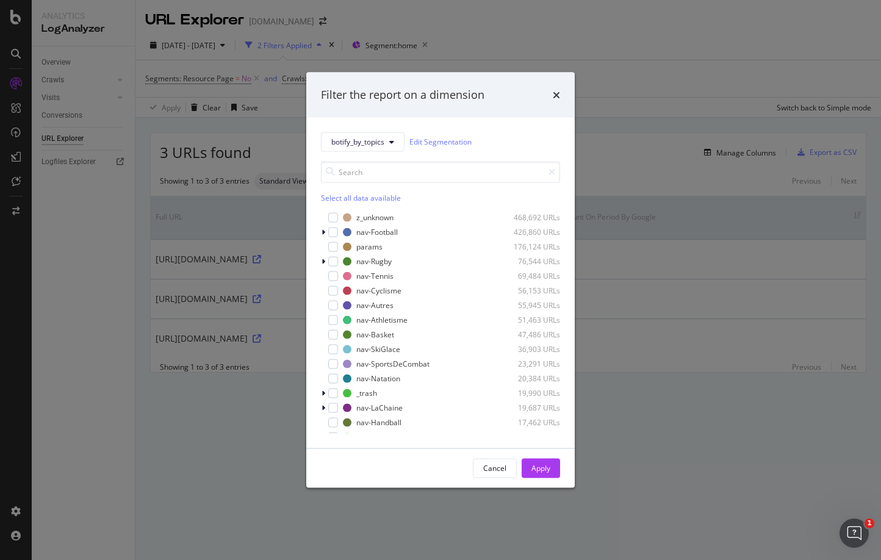
click at [343, 196] on div "Select all data available" at bounding box center [440, 197] width 239 height 10
click at [539, 467] on div "Apply" at bounding box center [540, 468] width 19 height 10
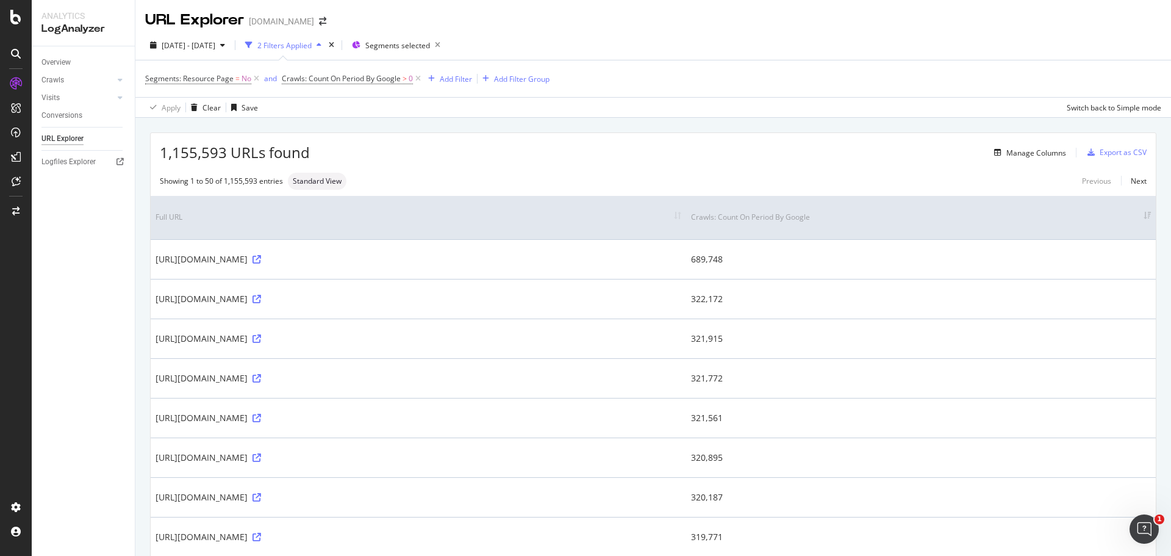
click at [835, 219] on th "Crawls: Count On Period By Google" at bounding box center [921, 217] width 470 height 43
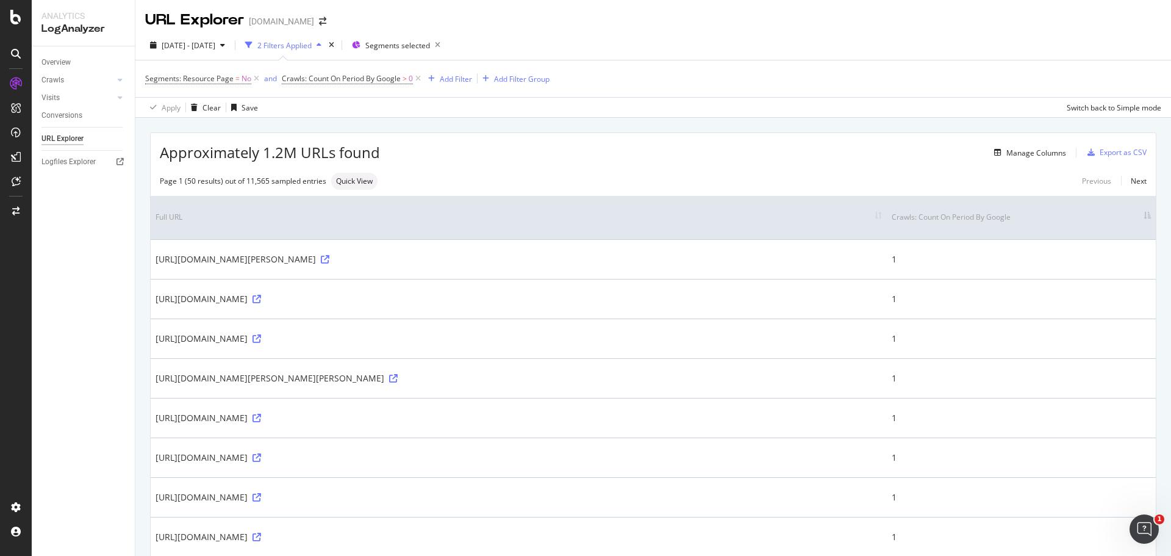
click at [880, 218] on th "Crawls: Count On Period By Google" at bounding box center [1021, 217] width 269 height 43
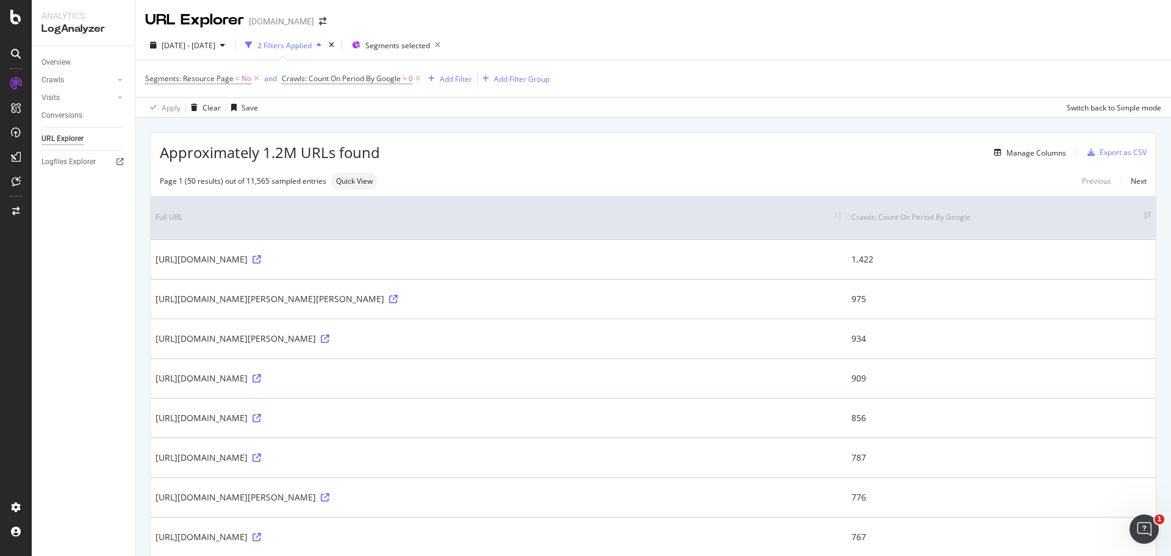
click at [880, 220] on th "Crawls: Count On Period By Google" at bounding box center [1001, 217] width 309 height 43
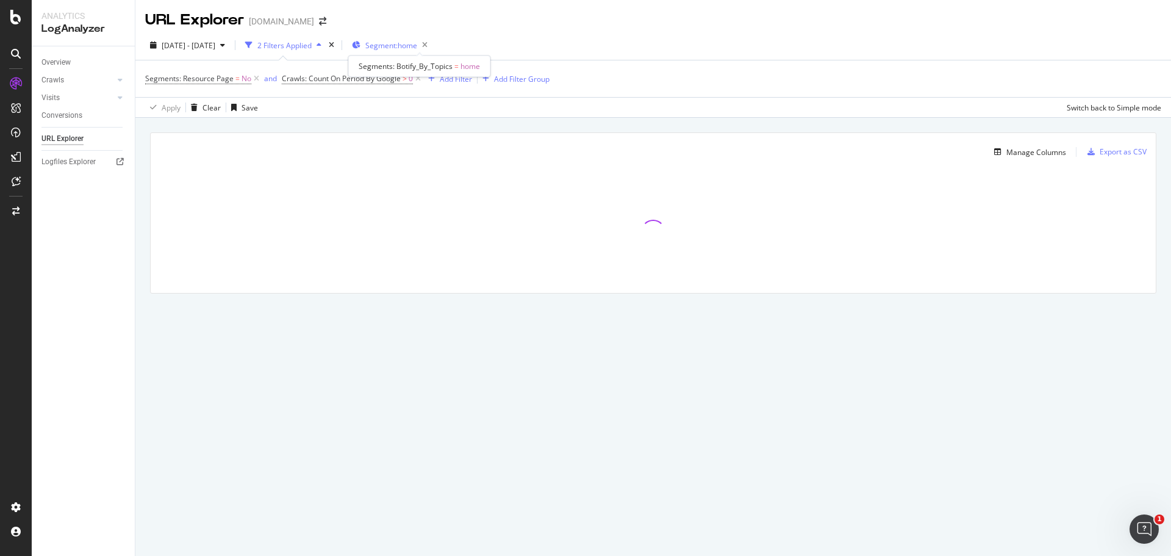
click at [417, 47] on span "Segment: home" at bounding box center [391, 45] width 52 height 10
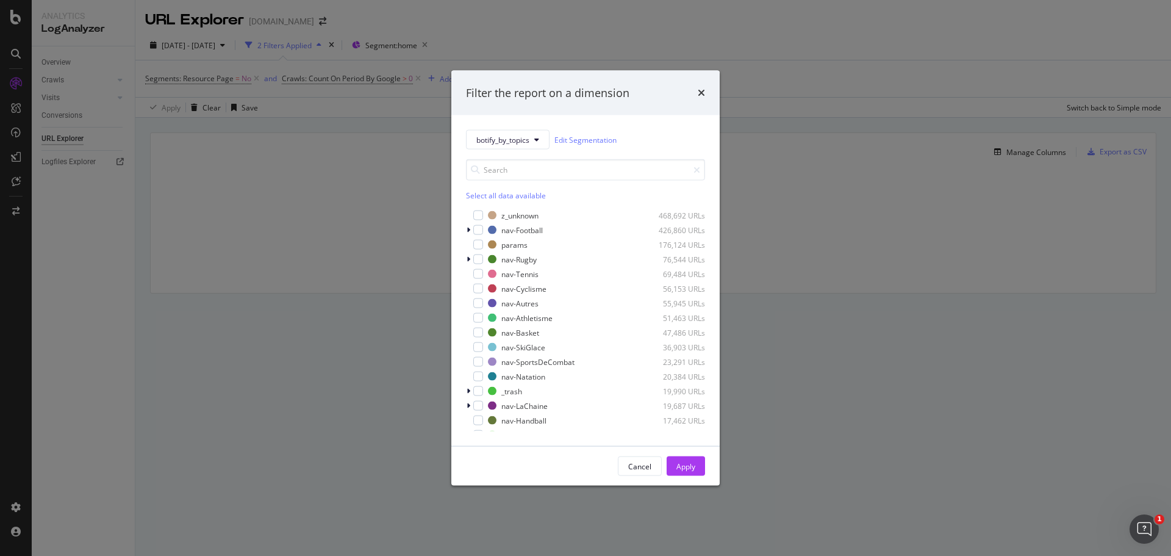
click at [480, 193] on div "Select all data available" at bounding box center [585, 195] width 239 height 10
click at [683, 460] on div "Apply" at bounding box center [686, 466] width 19 height 18
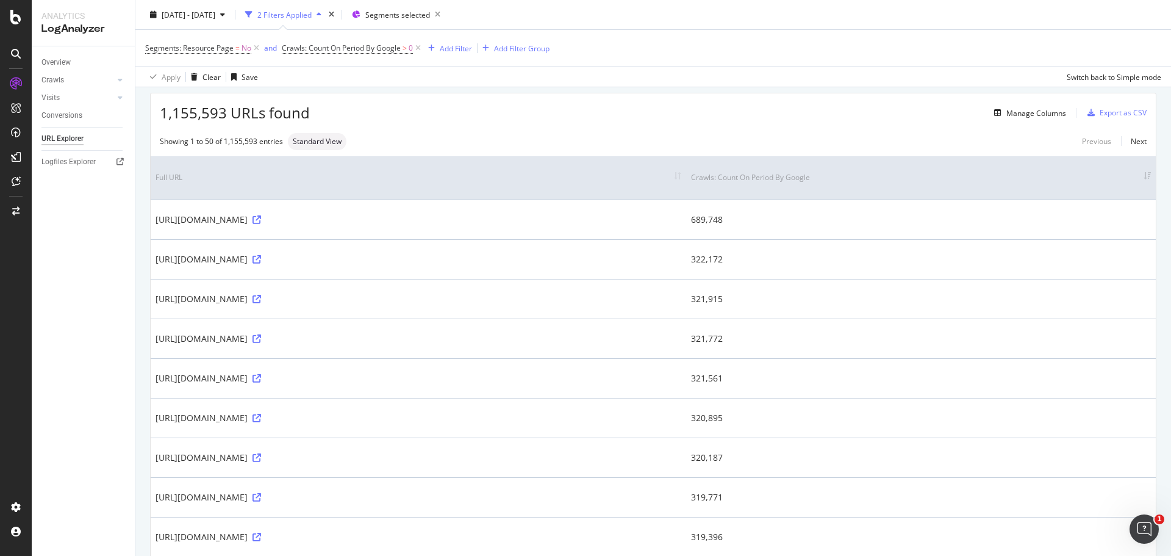
scroll to position [61, 0]
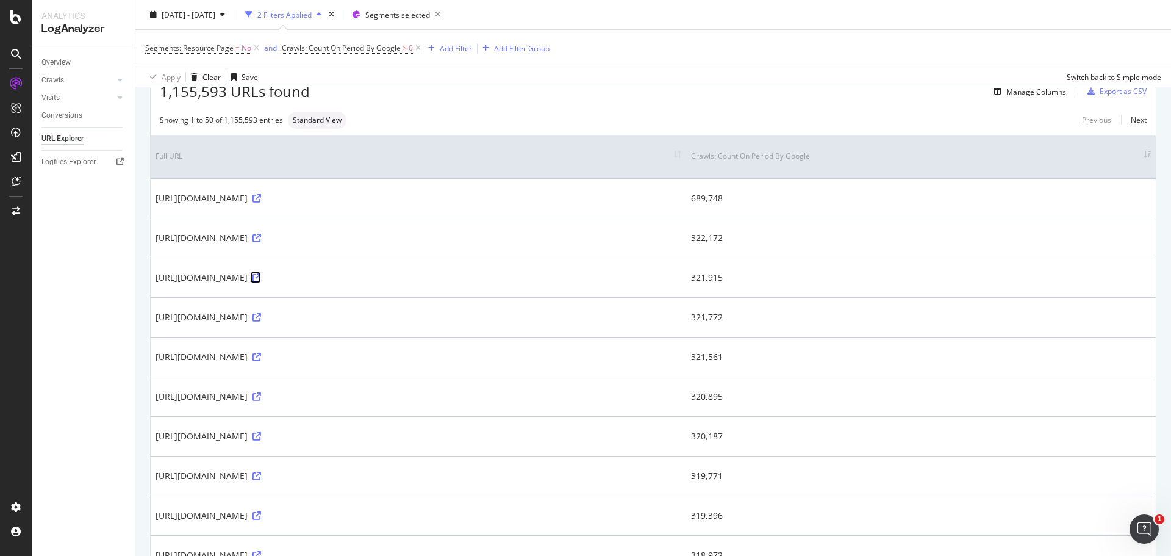
click at [261, 280] on icon at bounding box center [257, 277] width 9 height 9
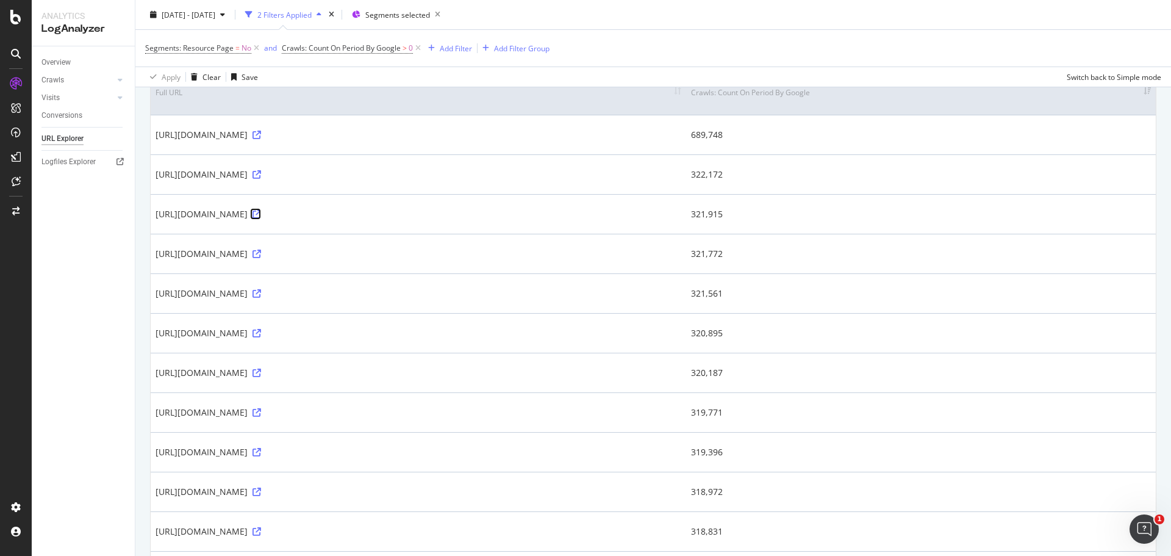
scroll to position [122, 0]
drag, startPoint x: 826, startPoint y: 338, endPoint x: 869, endPoint y: 331, distance: 43.8
click at [869, 331] on td "320,895" at bounding box center [921, 335] width 470 height 40
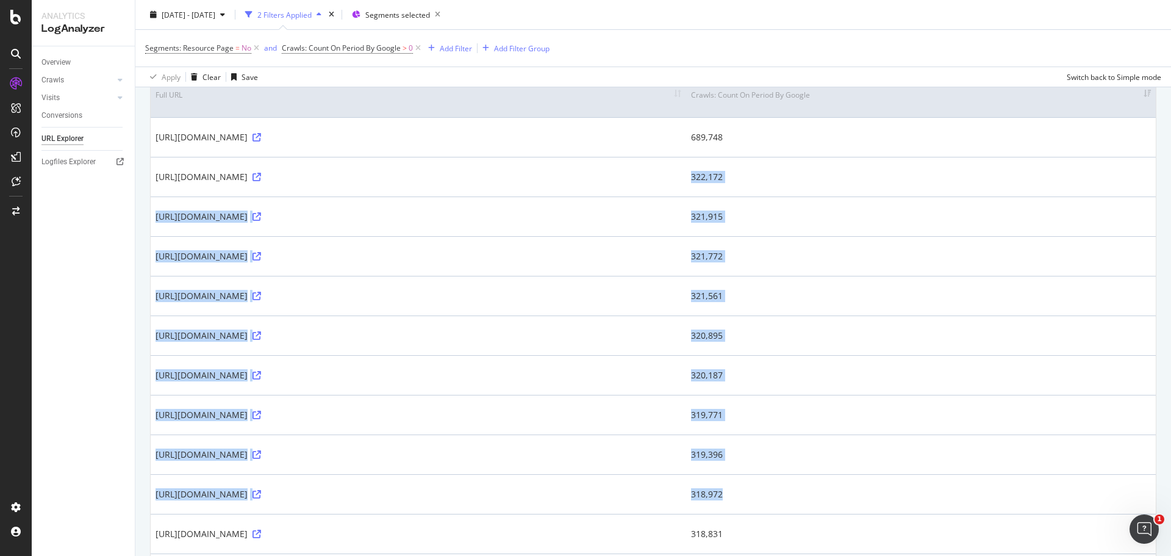
drag, startPoint x: 829, startPoint y: 176, endPoint x: 913, endPoint y: 509, distance: 343.0
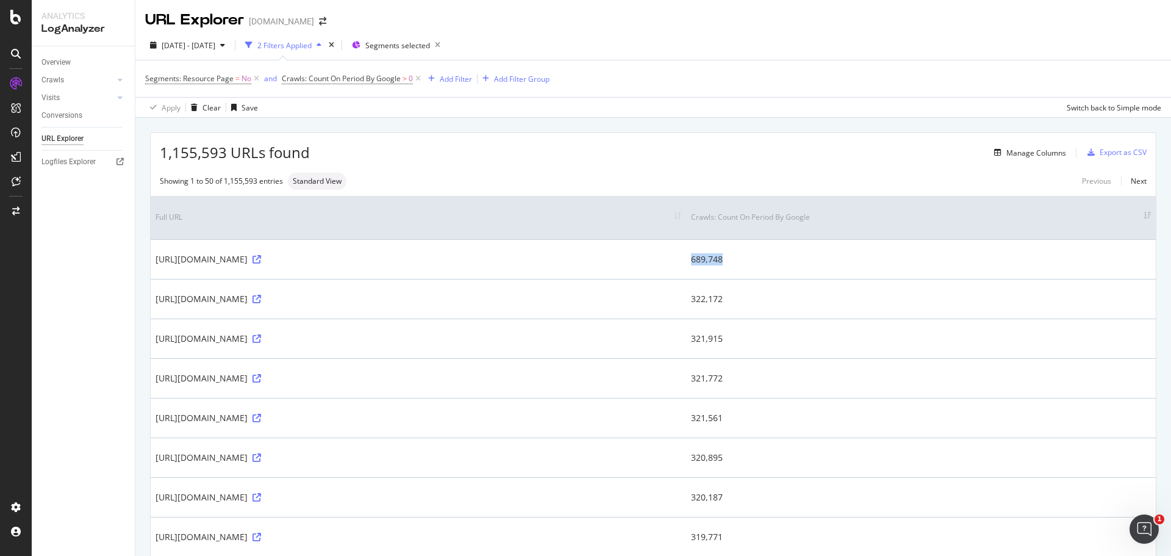
drag, startPoint x: 829, startPoint y: 264, endPoint x: 860, endPoint y: 256, distance: 31.5
click at [860, 256] on td "689,748" at bounding box center [921, 259] width 470 height 40
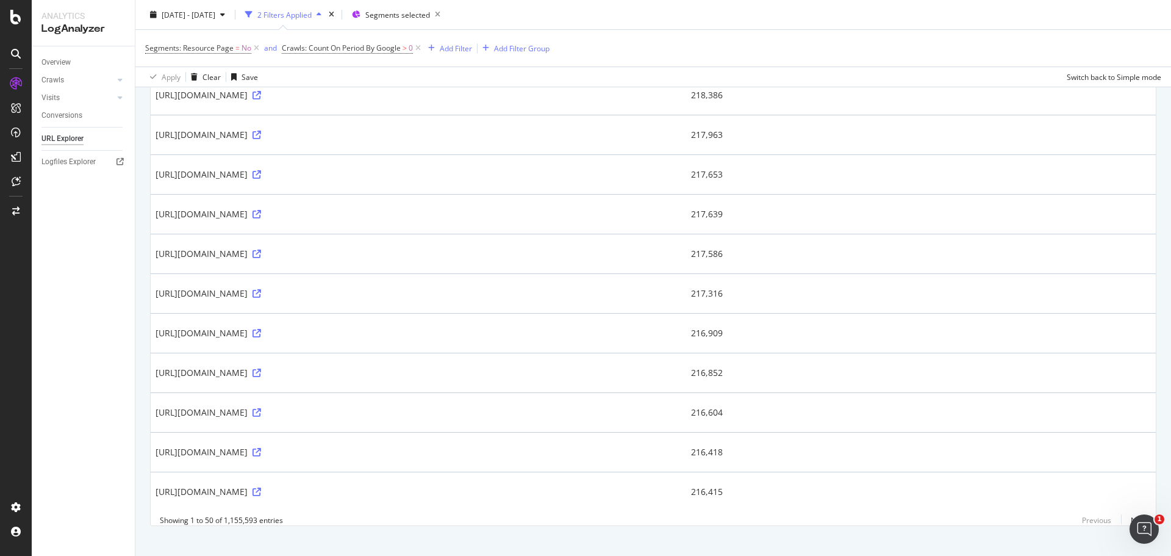
scroll to position [1672, 0]
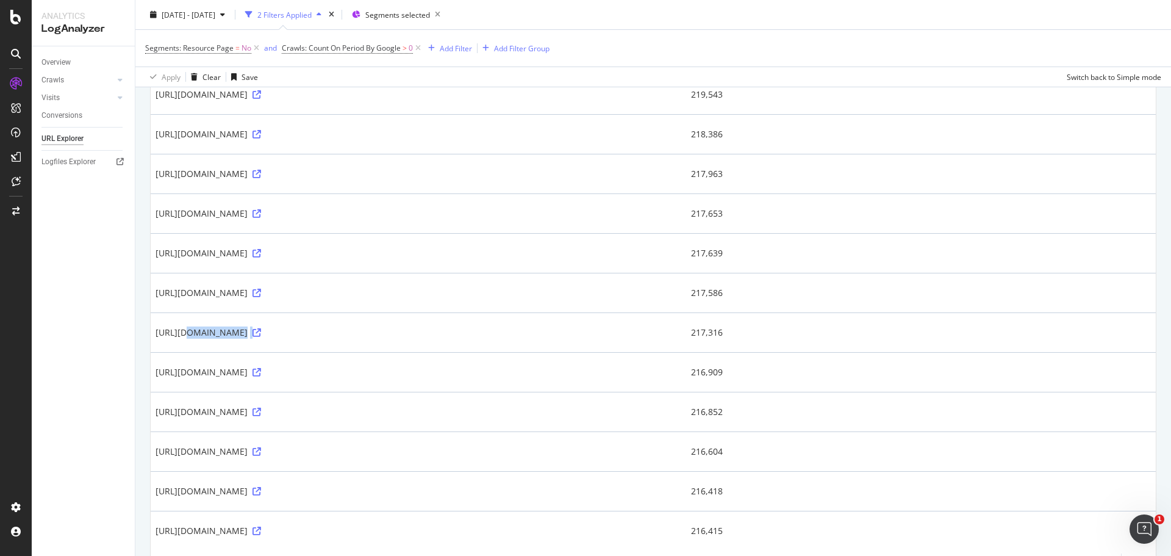
drag, startPoint x: 164, startPoint y: 339, endPoint x: 283, endPoint y: 339, distance: 119.0
click at [283, 339] on td "https://www.lequipe.fr/chrono" at bounding box center [419, 332] width 536 height 40
click at [261, 334] on icon at bounding box center [257, 332] width 9 height 9
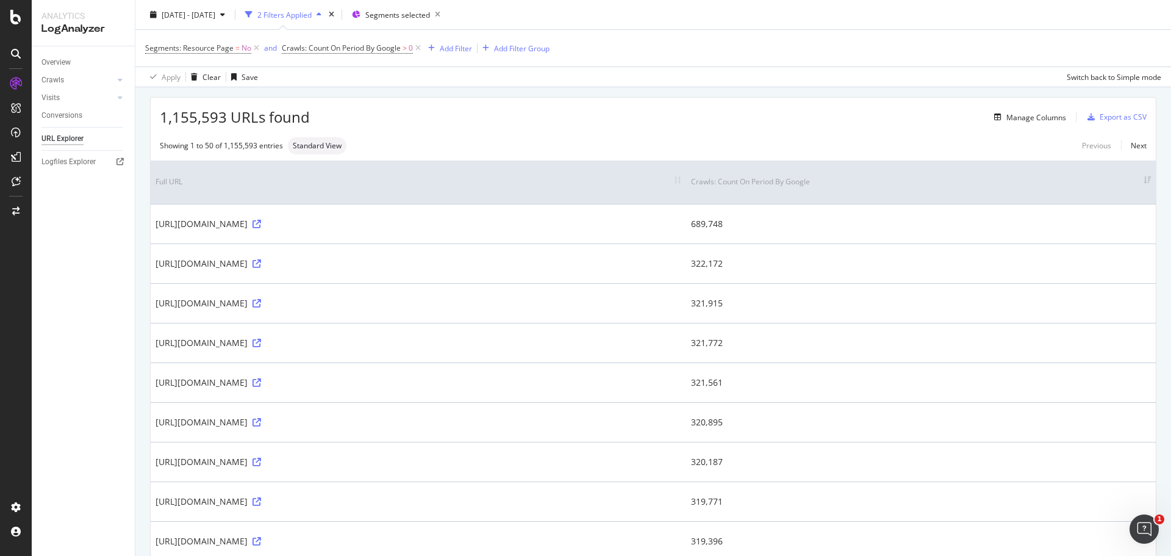
scroll to position [24, 0]
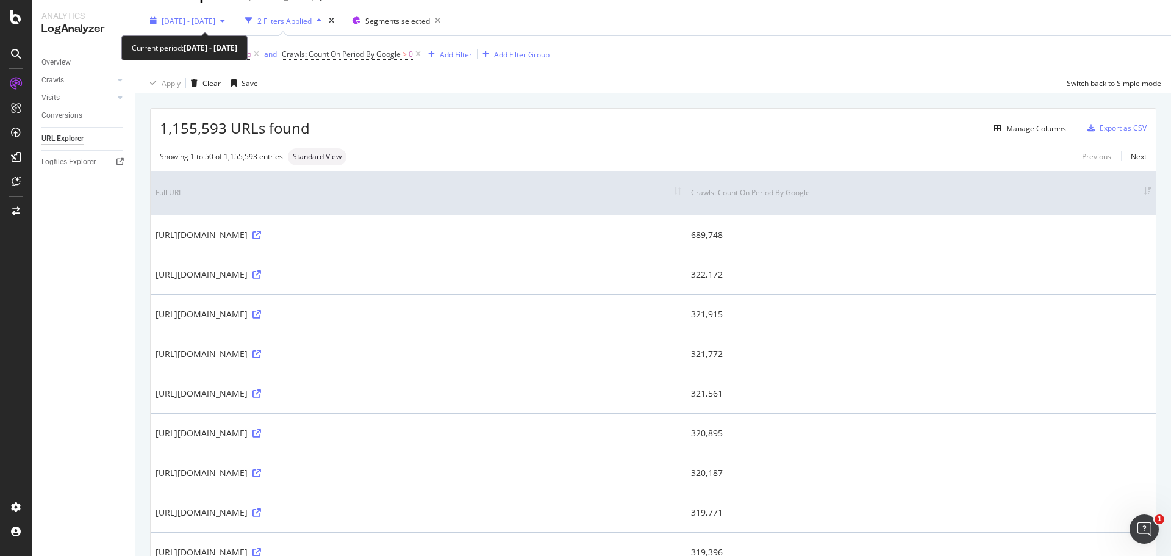
click at [230, 24] on div "button" at bounding box center [222, 20] width 15 height 7
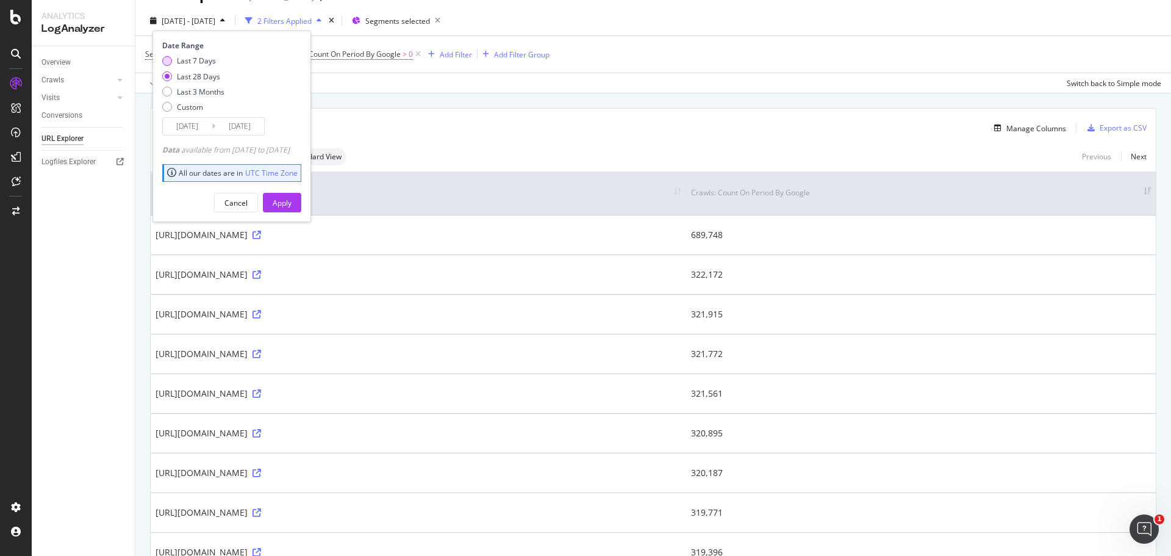
click at [173, 62] on div "Last 7 Days" at bounding box center [193, 61] width 62 height 10
type input "2025/09/23"
click at [301, 199] on button "Apply" at bounding box center [282, 203] width 38 height 20
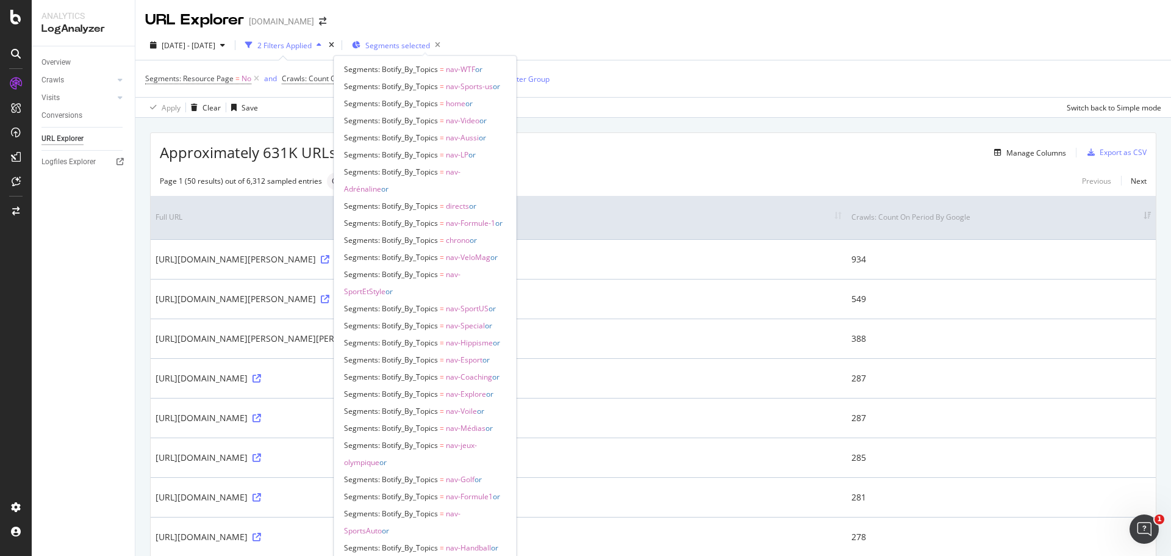
click at [430, 49] on span "Segments selected" at bounding box center [397, 45] width 65 height 10
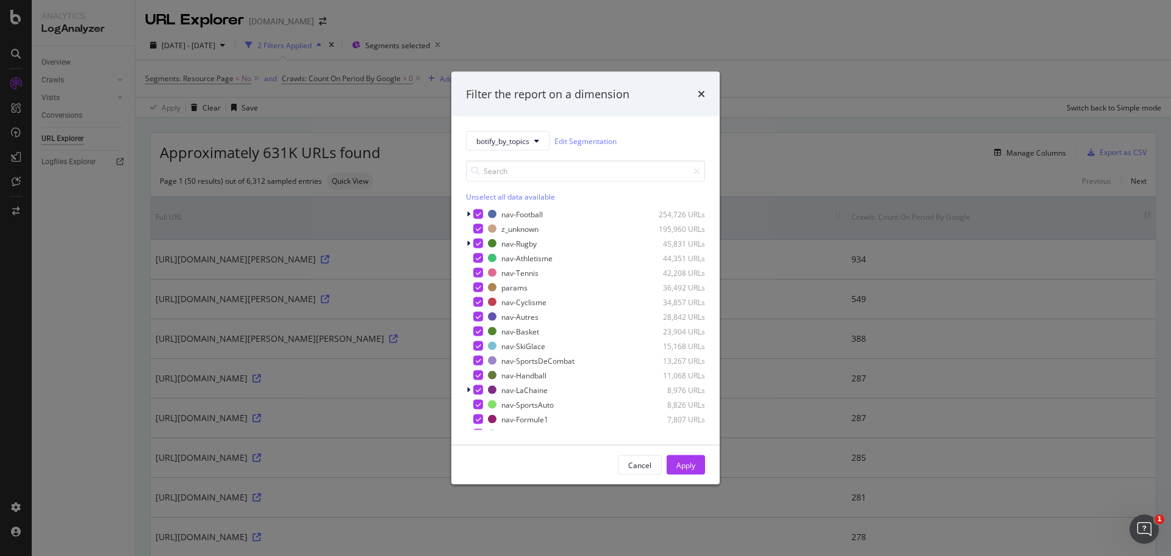
click at [479, 195] on div "Unselect all data available" at bounding box center [585, 197] width 239 height 10
click at [476, 211] on div "modal" at bounding box center [478, 214] width 10 height 10
click at [482, 194] on div "Select all data available" at bounding box center [585, 197] width 239 height 10
click at [696, 465] on button "Apply" at bounding box center [686, 465] width 38 height 20
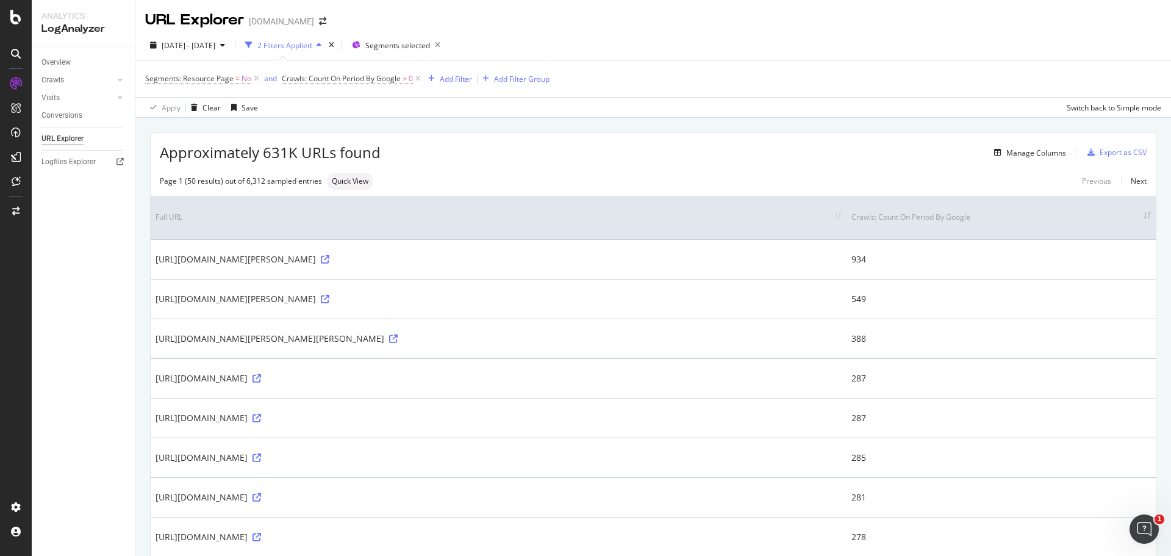
click at [880, 217] on th "Crawls: Count On Period By Google" at bounding box center [1001, 217] width 309 height 43
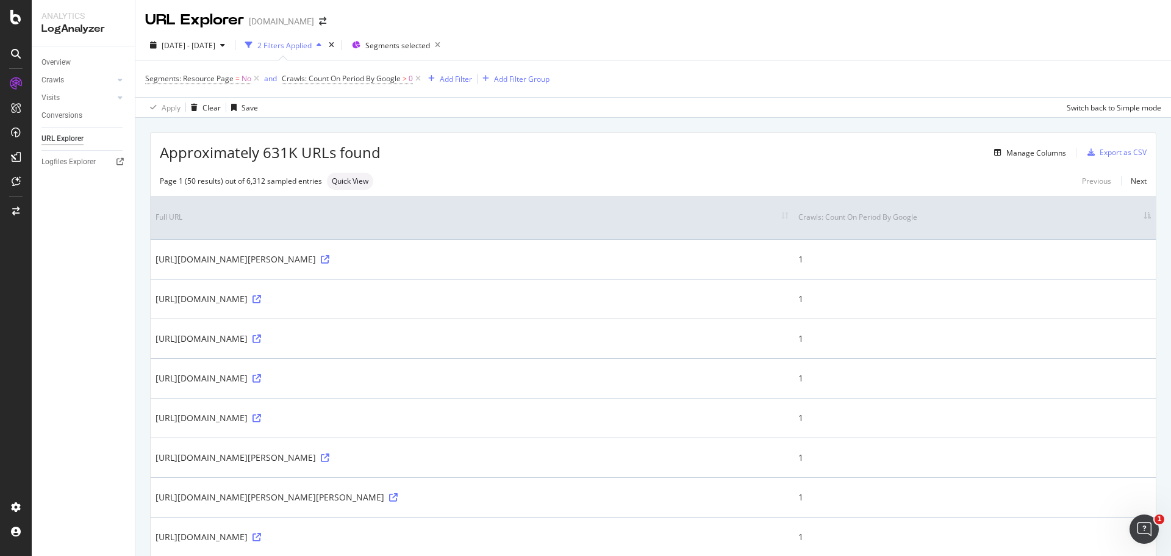
click at [880, 226] on th "Crawls: Count On Period By Google" at bounding box center [975, 217] width 362 height 43
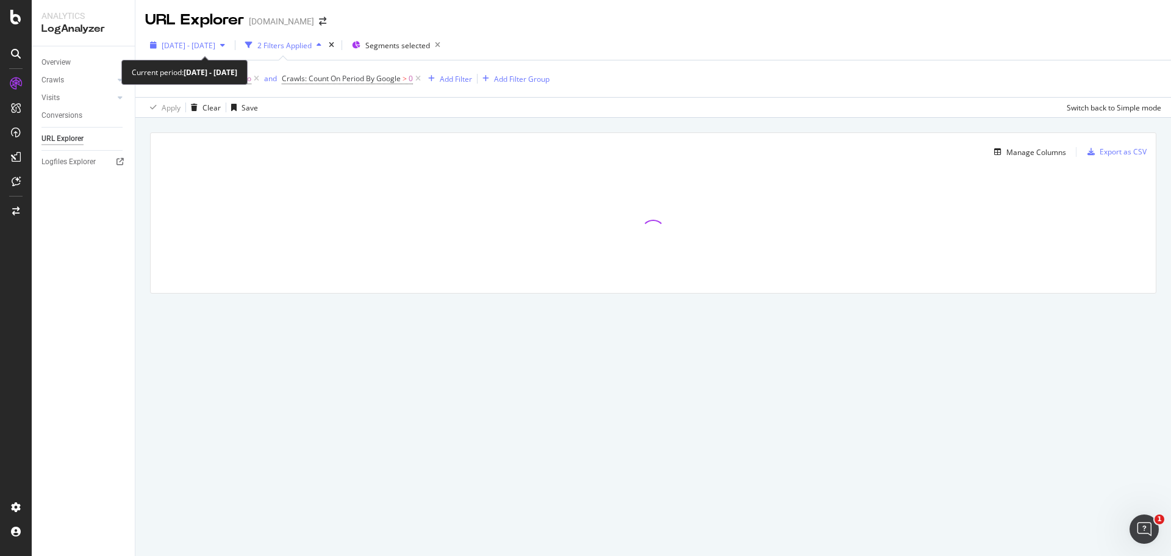
click at [230, 43] on div "button" at bounding box center [222, 44] width 15 height 7
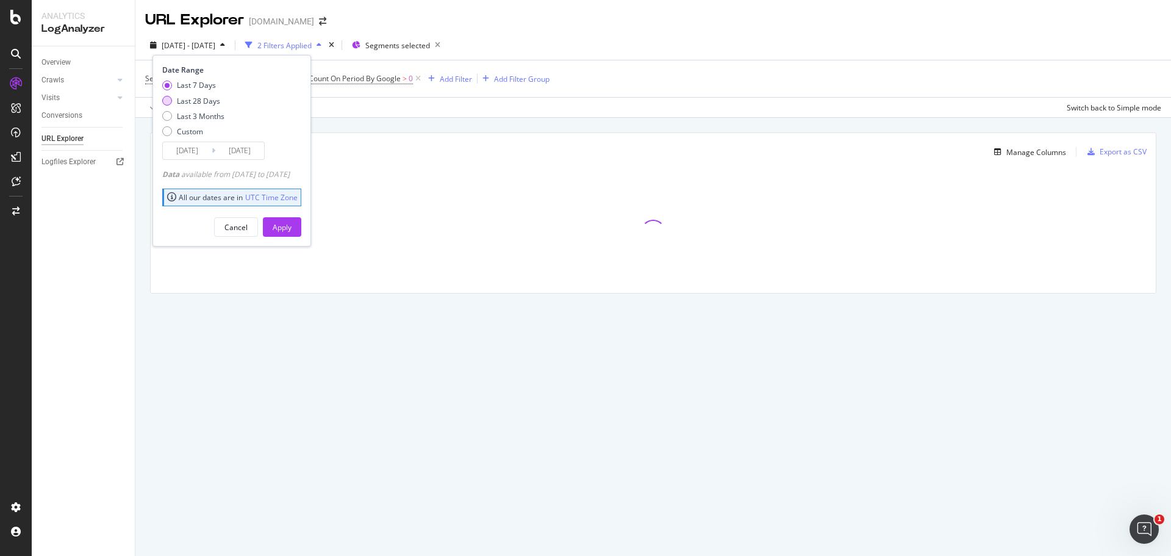
click at [170, 102] on div "Last 28 Days" at bounding box center [167, 101] width 10 height 10
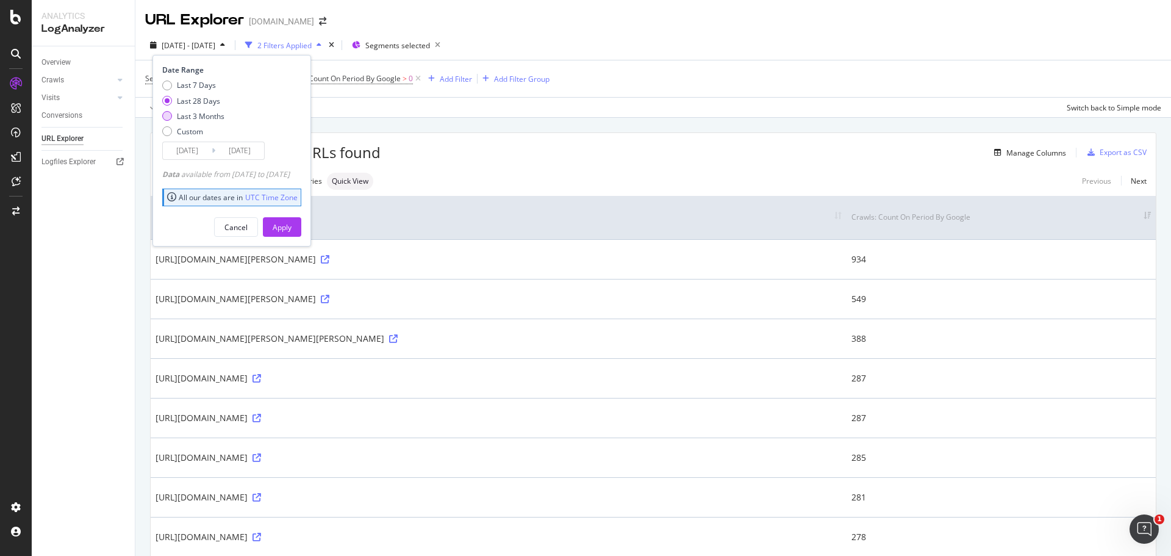
click at [171, 113] on div "Last 3 Months" at bounding box center [193, 116] width 62 height 10
type input "2025/06/30"
click at [292, 223] on div "Apply" at bounding box center [282, 227] width 19 height 10
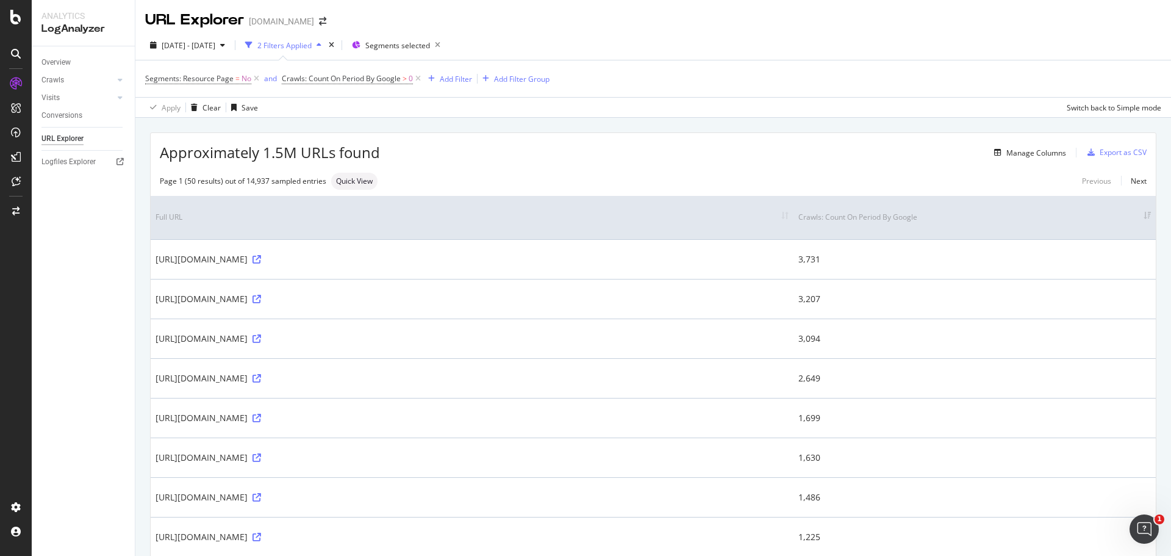
click at [880, 225] on th "Crawls: Count On Period By Google" at bounding box center [975, 217] width 362 height 43
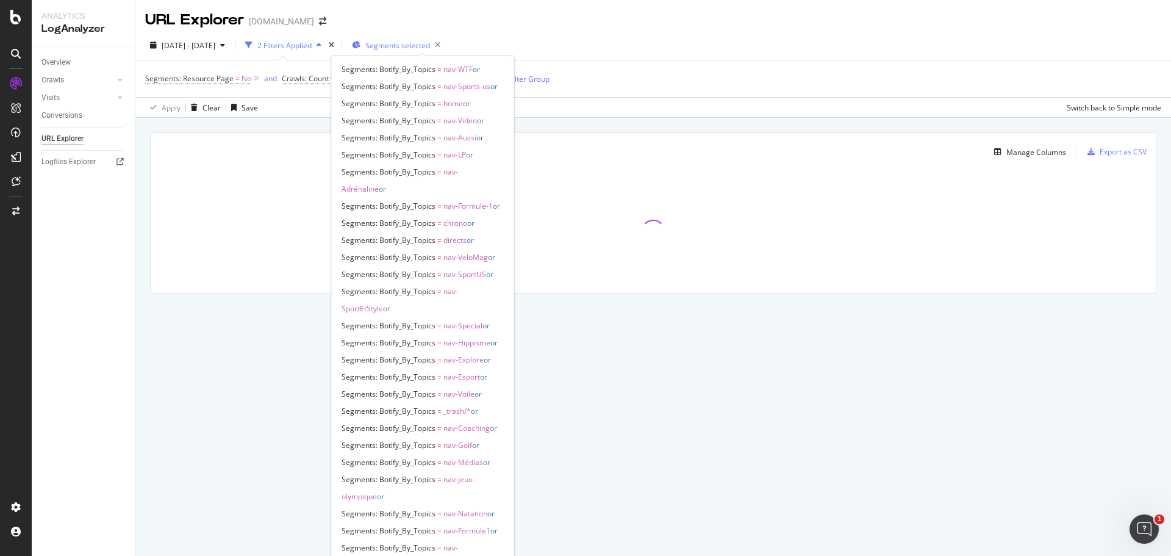
click at [430, 45] on span "Segments selected" at bounding box center [397, 45] width 65 height 10
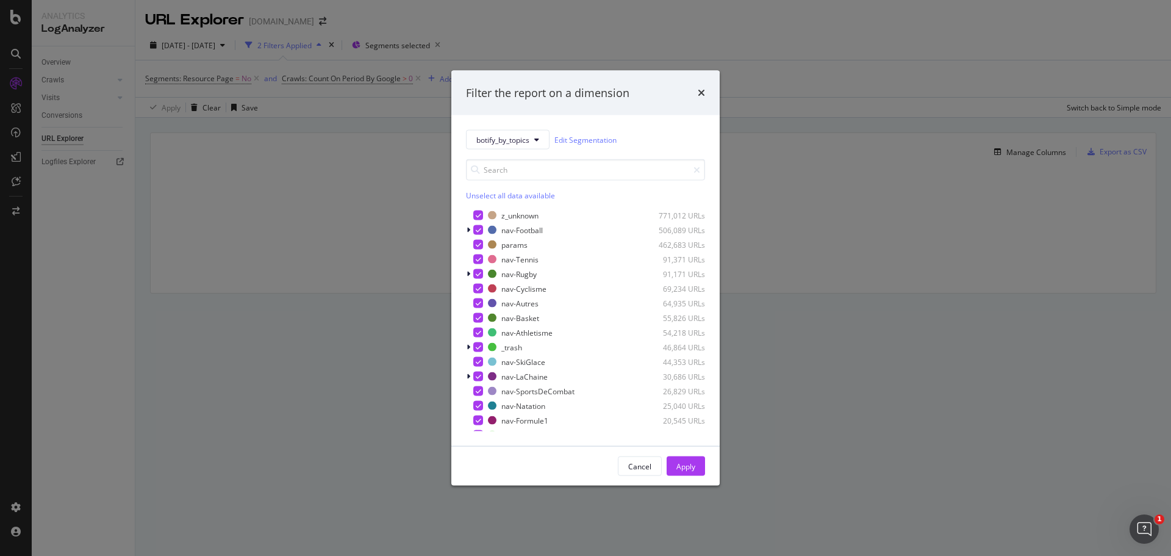
click at [491, 195] on div "Unselect all data available" at bounding box center [585, 195] width 239 height 10
click at [482, 195] on div "Select all data available" at bounding box center [585, 195] width 239 height 10
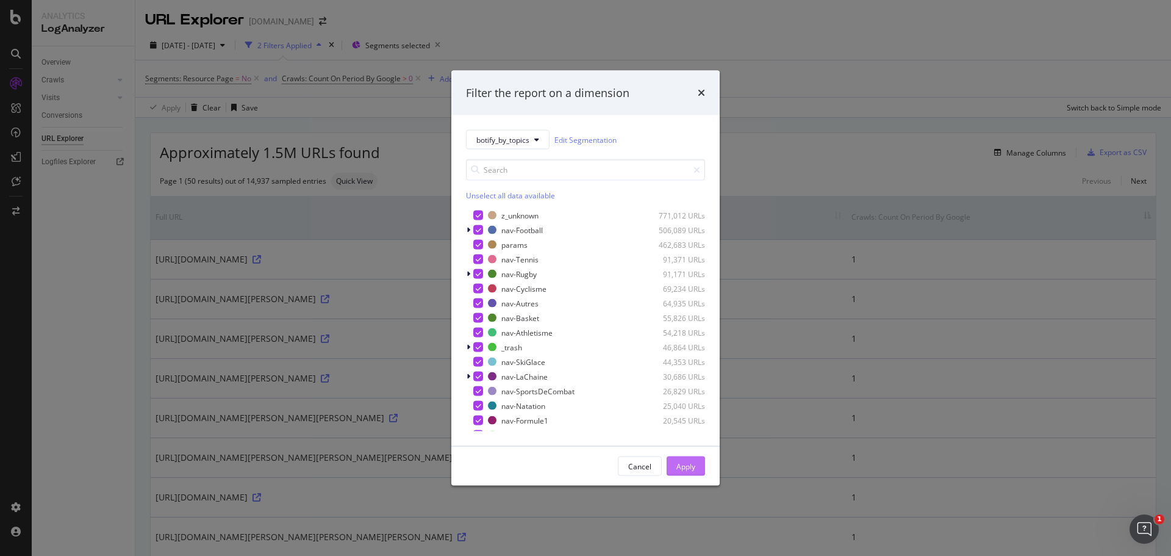
click at [682, 464] on div "Apply" at bounding box center [686, 466] width 19 height 10
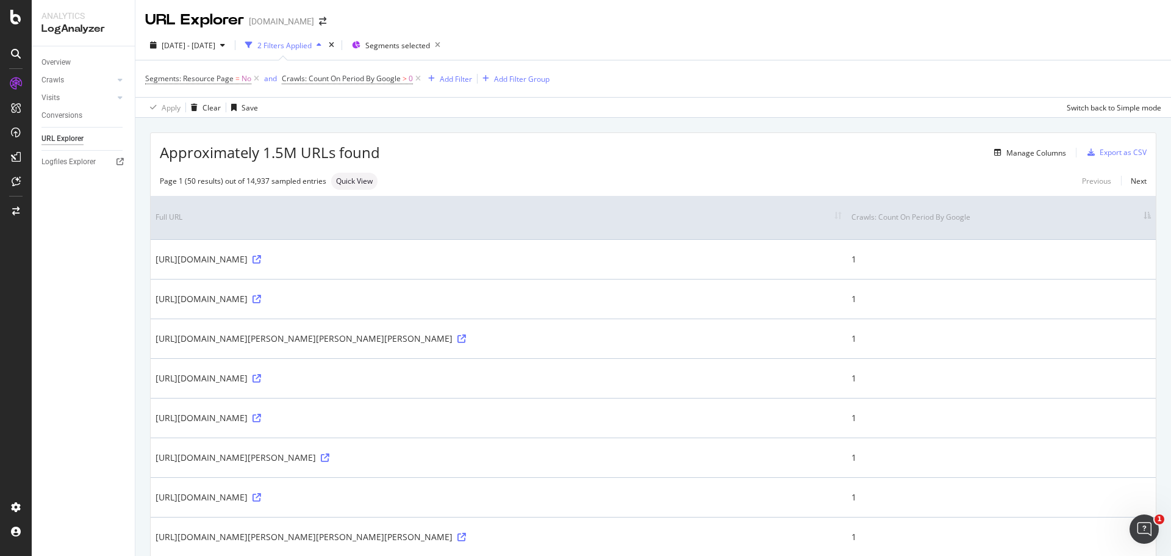
click at [880, 216] on th "Crawls: Count On Period By Google" at bounding box center [1001, 217] width 309 height 43
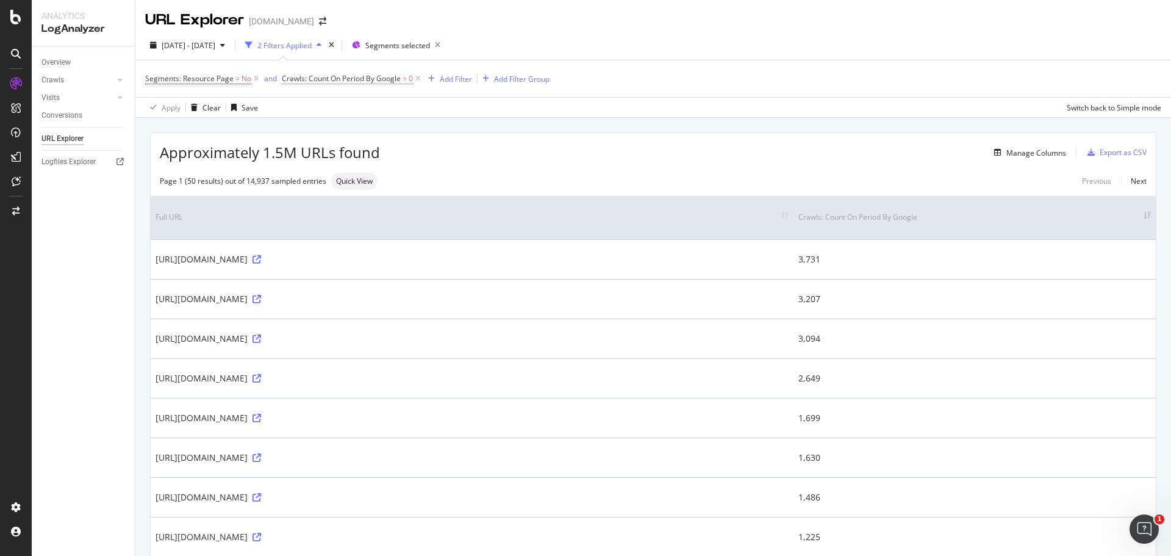
click at [364, 82] on span "Crawls: Count On Period By Google" at bounding box center [341, 78] width 119 height 10
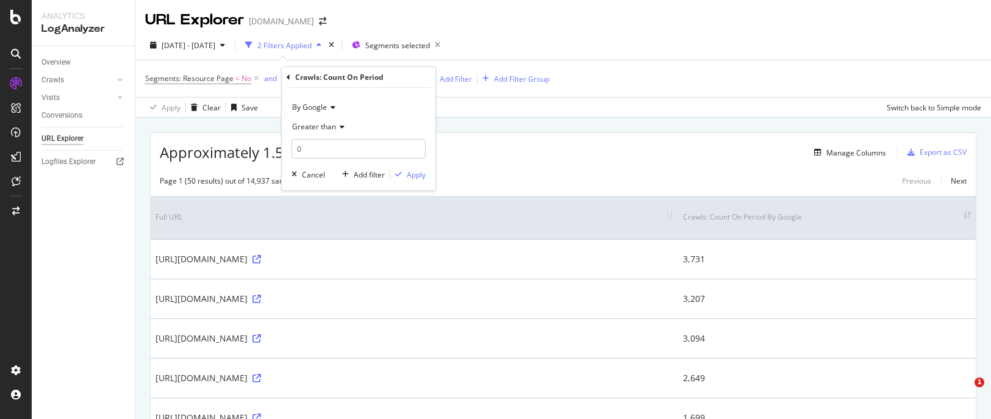
click at [705, 141] on div "Approximately 1.5M URLs found Manage Columns Export as CSV" at bounding box center [563, 148] width 825 height 30
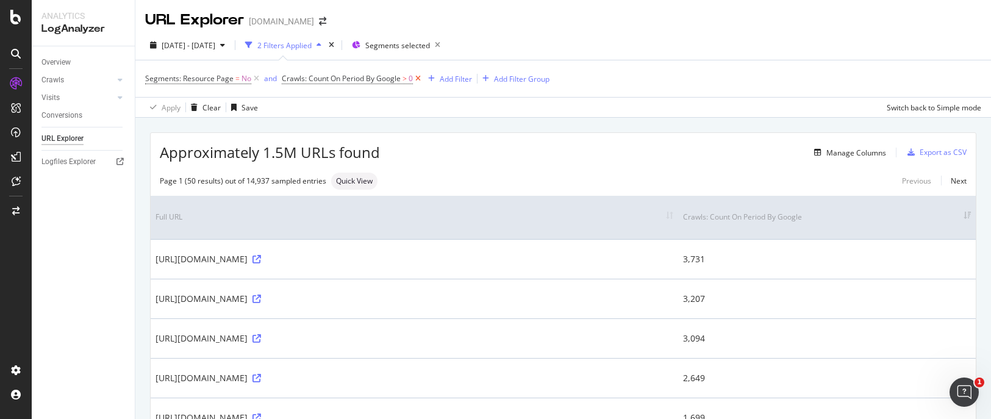
click at [415, 80] on icon at bounding box center [418, 79] width 10 height 12
click at [323, 46] on div "button" at bounding box center [315, 44] width 15 height 7
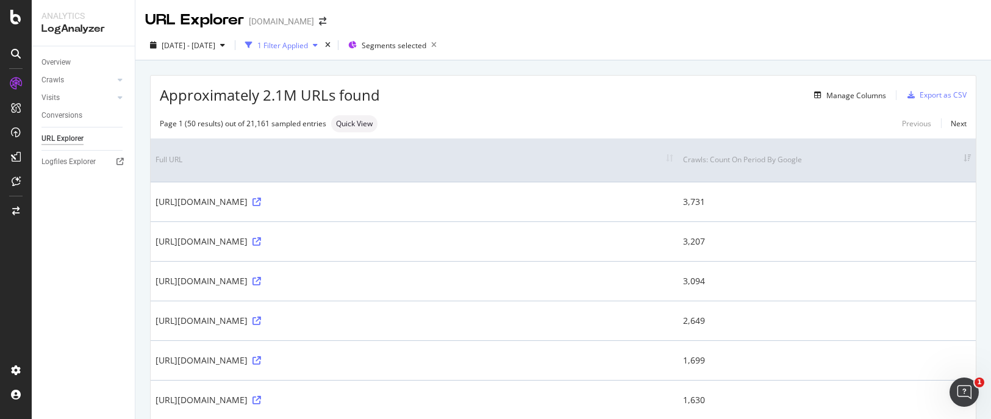
click at [323, 46] on div "button" at bounding box center [315, 44] width 15 height 7
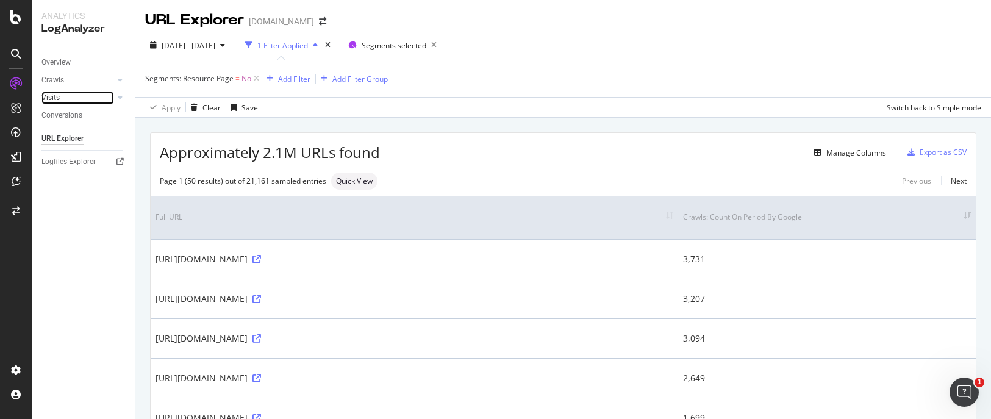
click at [71, 97] on link "Visits" at bounding box center [77, 98] width 73 height 13
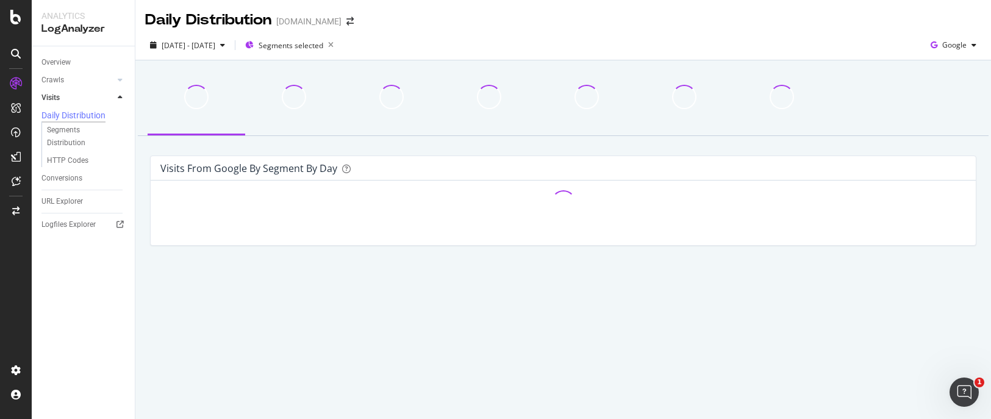
click at [88, 73] on div "Crawls" at bounding box center [87, 80] width 93 height 18
click at [84, 78] on link "Crawls" at bounding box center [77, 80] width 73 height 13
click at [82, 102] on div "Daily Distribution" at bounding box center [73, 98] width 64 height 12
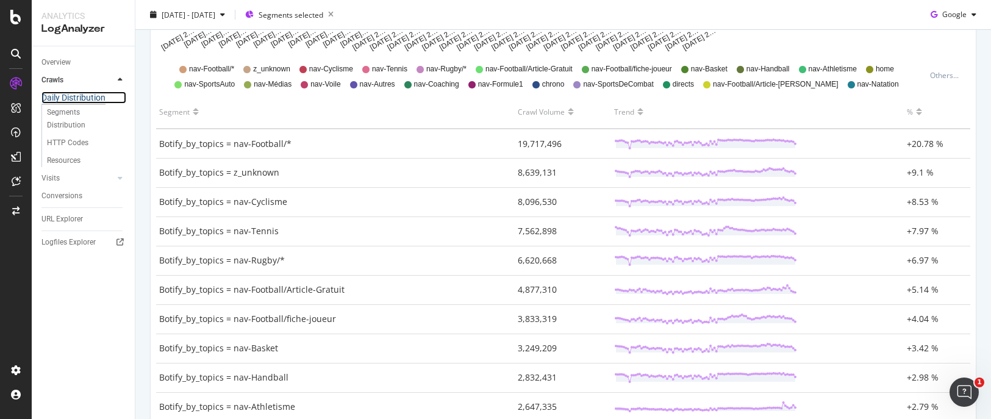
scroll to position [305, 0]
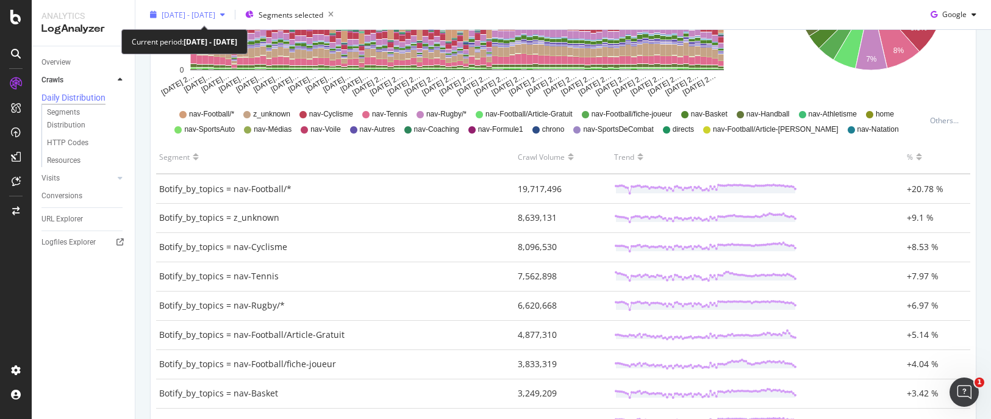
click at [215, 15] on span "2025 Jun. 30th - Sep. 29th" at bounding box center [189, 14] width 54 height 10
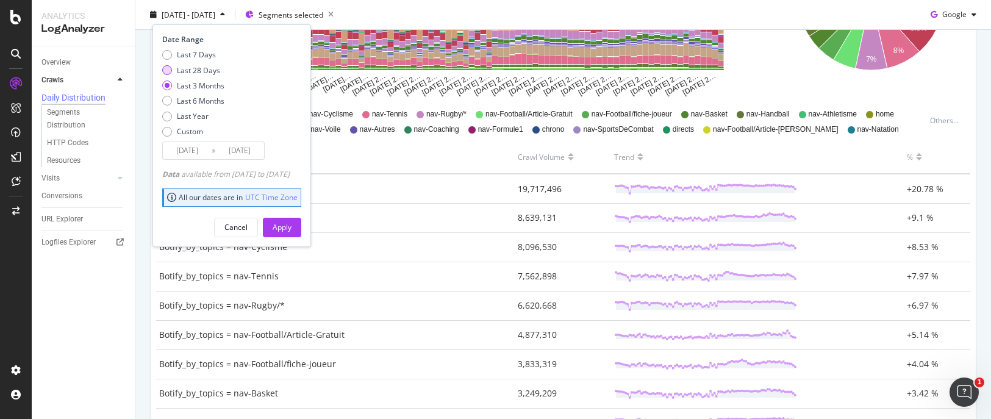
click at [178, 72] on div "Last 28 Days" at bounding box center [198, 70] width 43 height 10
type input "[DATE]"
click at [292, 225] on div "Apply" at bounding box center [282, 227] width 19 height 10
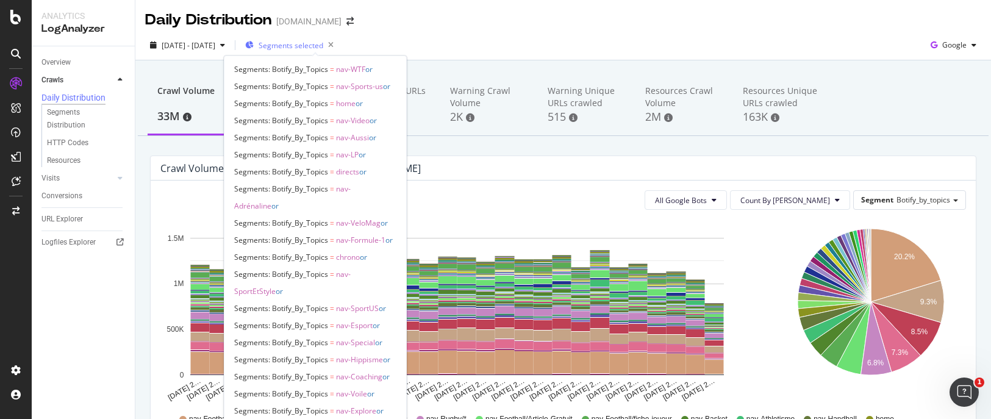
click at [323, 48] on span "Segments selected" at bounding box center [291, 45] width 65 height 10
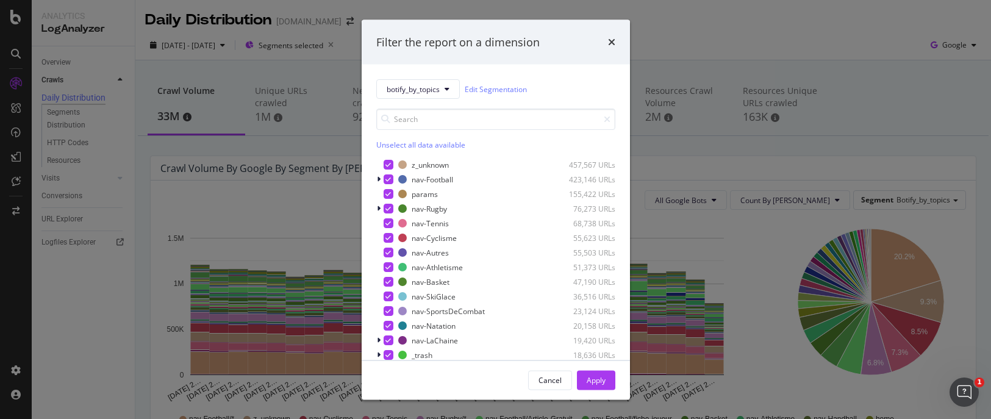
click at [616, 42] on div "Filter the report on a dimension" at bounding box center [496, 42] width 268 height 45
click at [616, 43] on div "Filter the report on a dimension" at bounding box center [496, 42] width 268 height 45
click at [484, 87] on link "Edit Segmentation" at bounding box center [496, 88] width 62 height 13
click at [609, 41] on icon "times" at bounding box center [611, 42] width 7 height 10
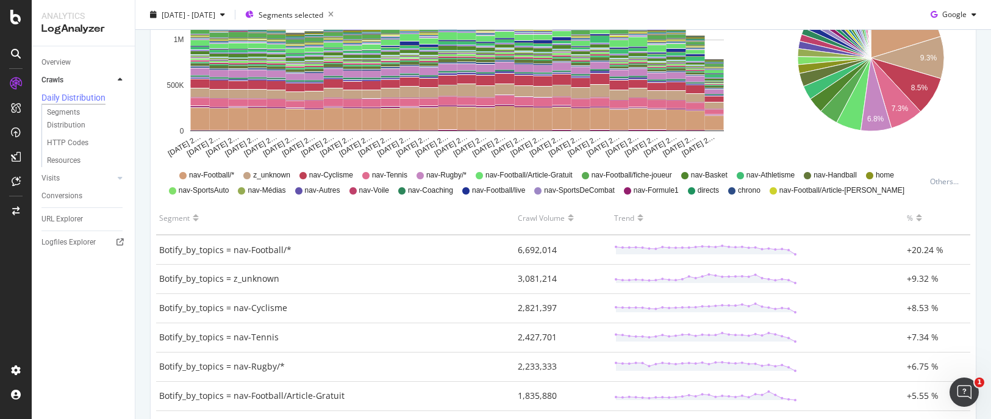
scroll to position [366, 0]
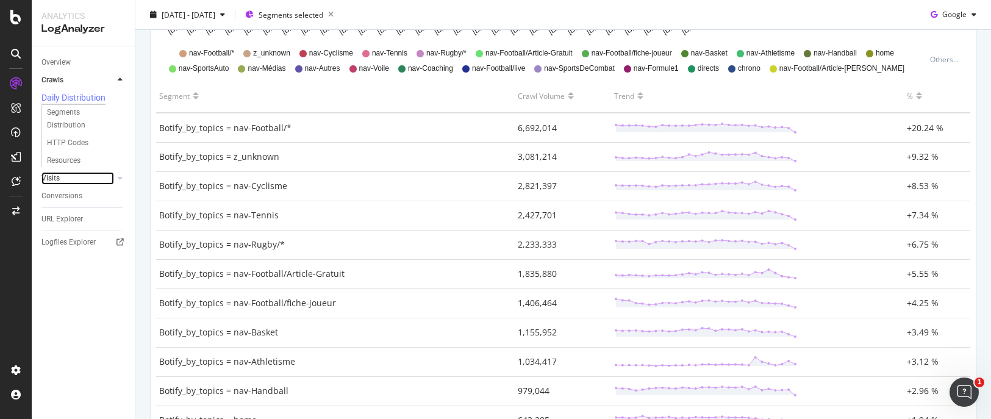
click at [84, 184] on link "Visits" at bounding box center [77, 178] width 73 height 13
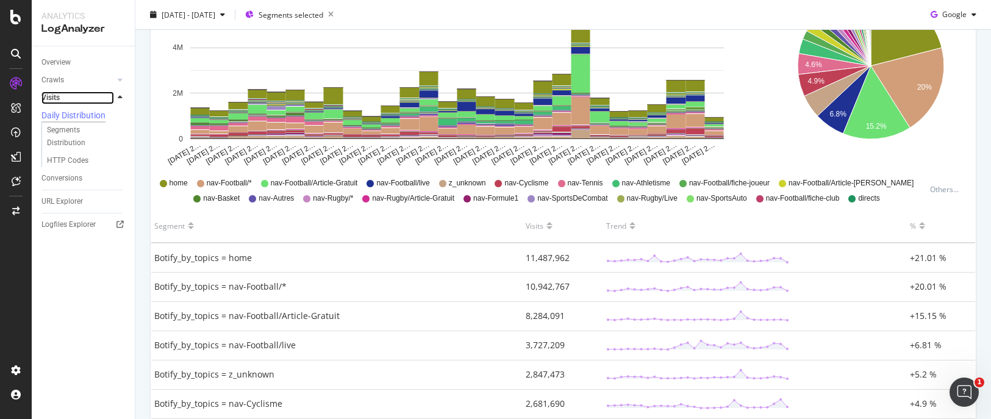
scroll to position [244, 0]
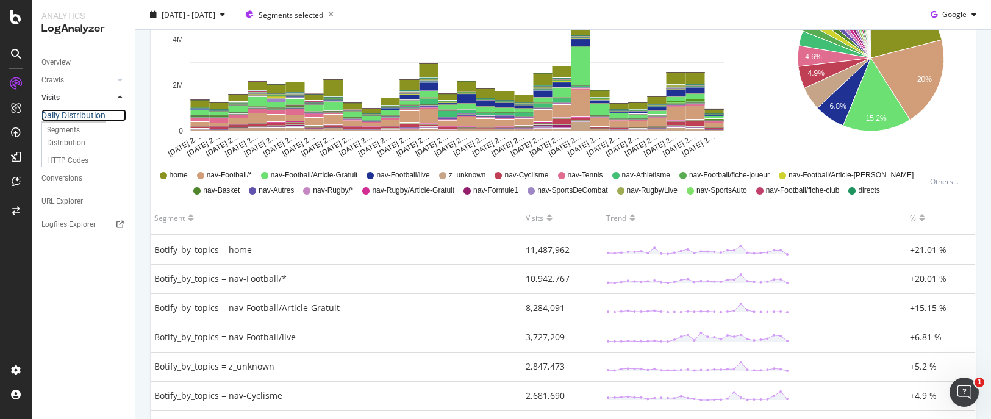
click at [71, 113] on div "Daily Distribution" at bounding box center [73, 115] width 64 height 12
click at [65, 84] on link "Crawls" at bounding box center [77, 80] width 73 height 13
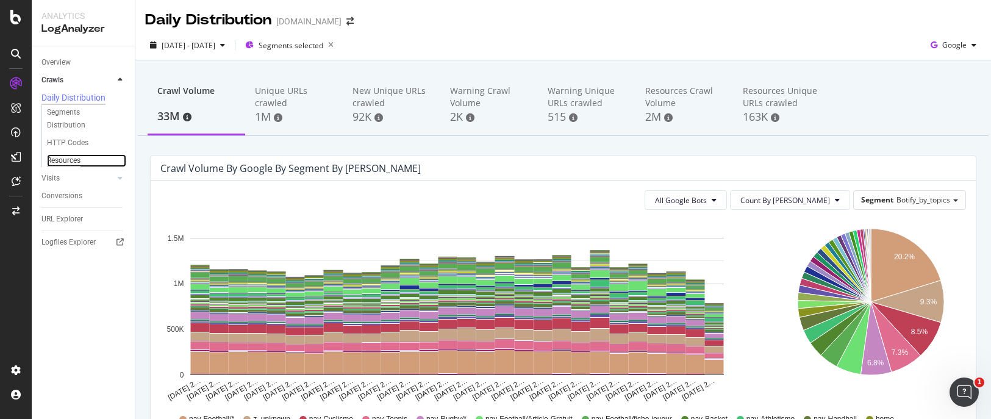
click at [75, 167] on div "Resources" at bounding box center [64, 160] width 34 height 13
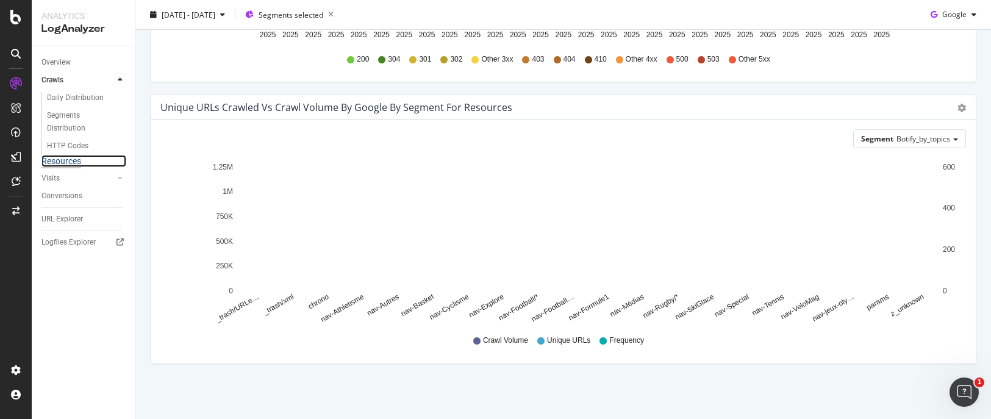
scroll to position [84, 0]
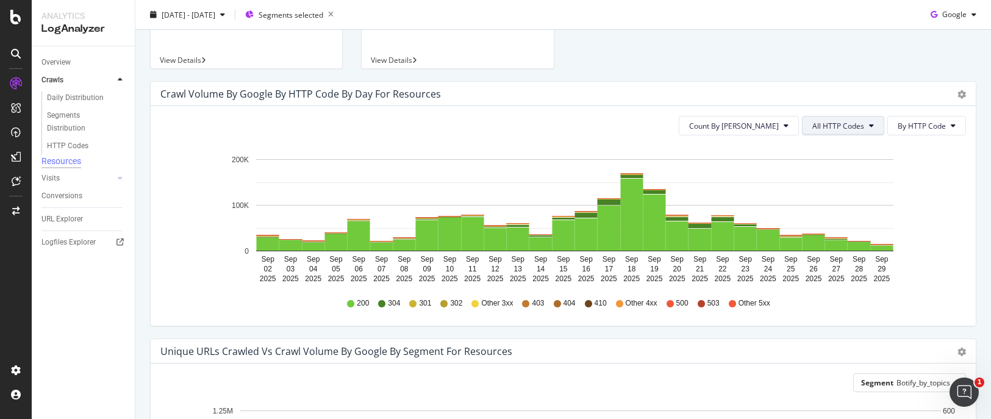
click at [869, 124] on icon at bounding box center [871, 125] width 5 height 7
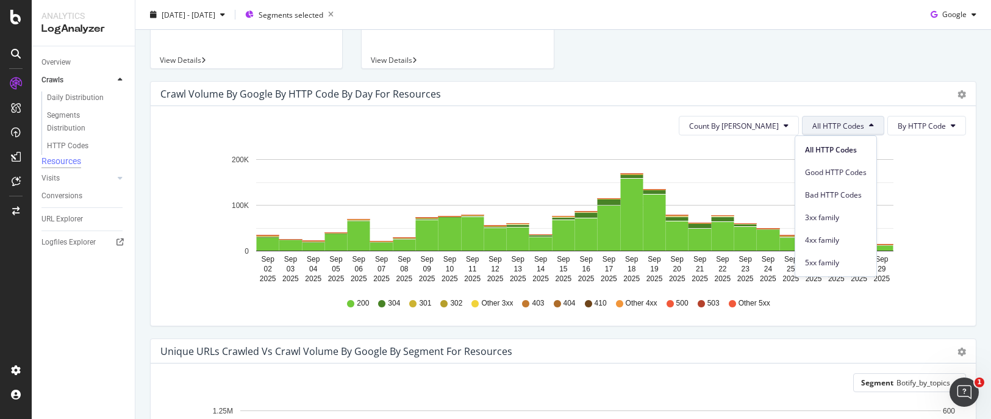
click at [869, 124] on icon at bounding box center [871, 125] width 5 height 7
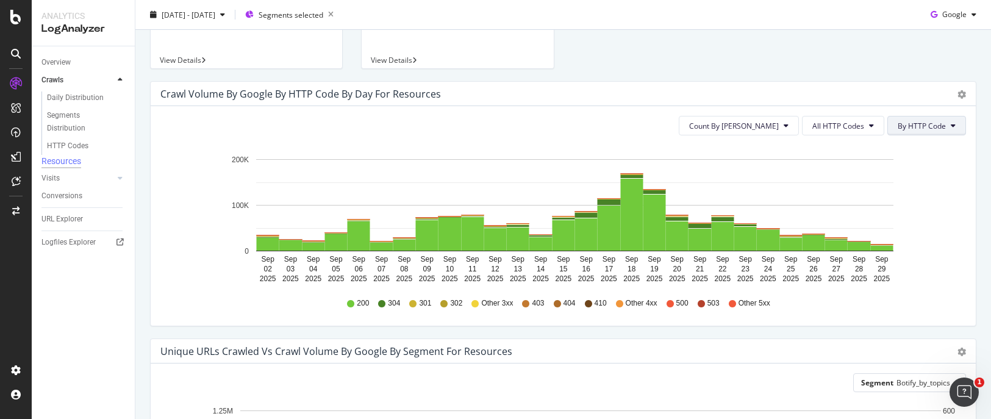
click at [921, 122] on span "By HTTP Code" at bounding box center [922, 126] width 48 height 10
click at [855, 118] on button "All HTTP Codes" at bounding box center [843, 126] width 82 height 20
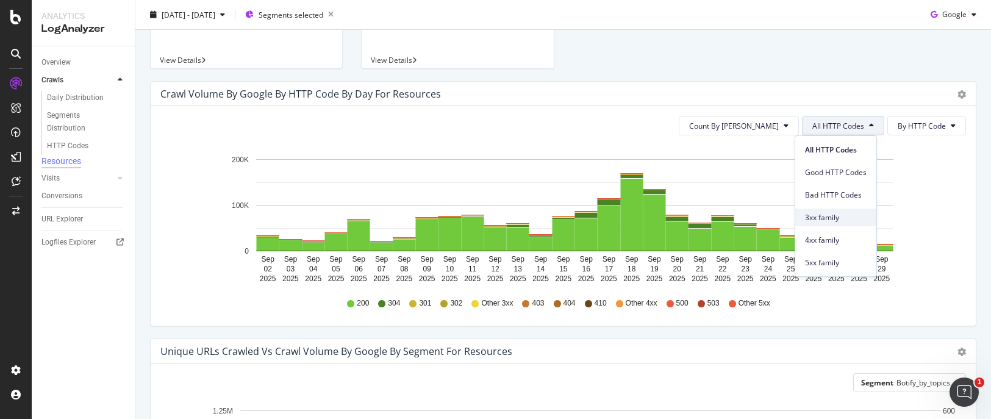
click at [844, 210] on div "3xx family" at bounding box center [836, 218] width 81 height 18
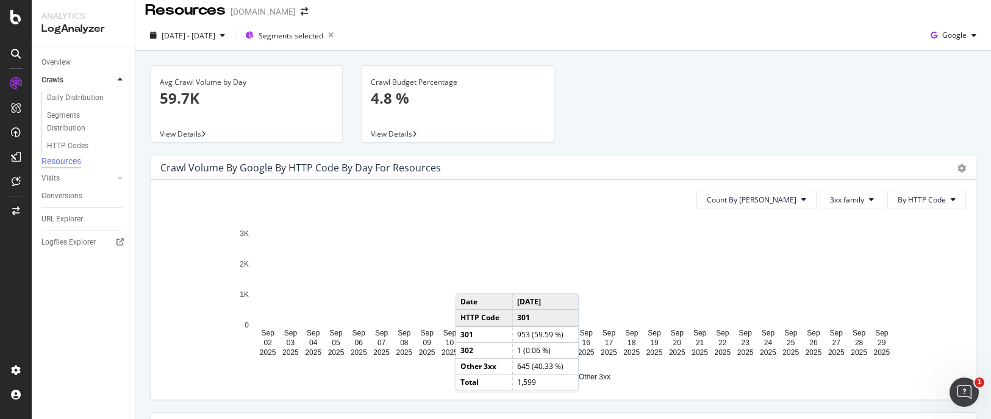
scroll to position [0, 0]
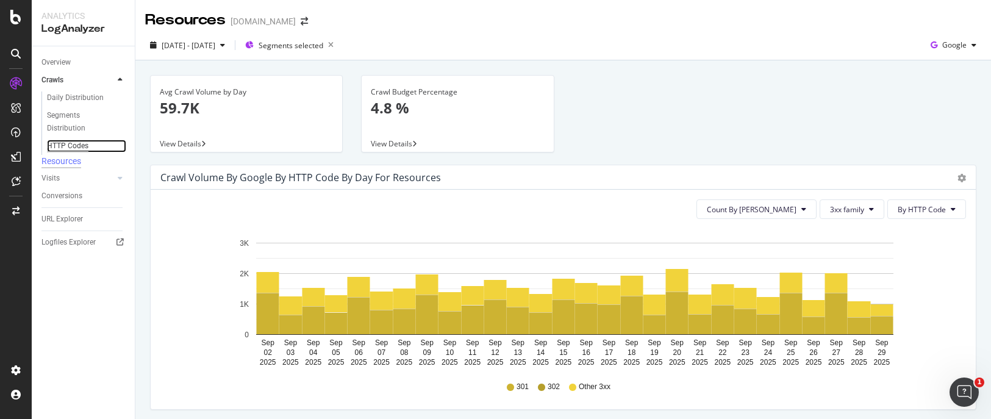
click at [80, 148] on div "HTTP Codes" at bounding box center [67, 146] width 41 height 13
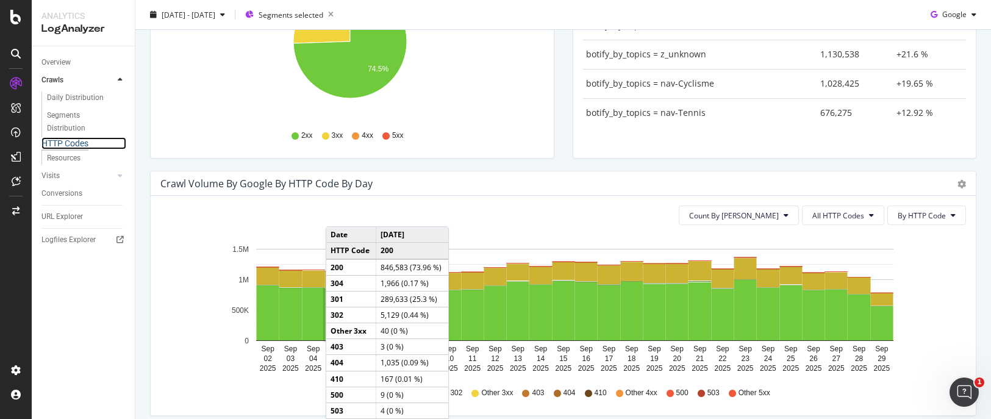
scroll to position [244, 0]
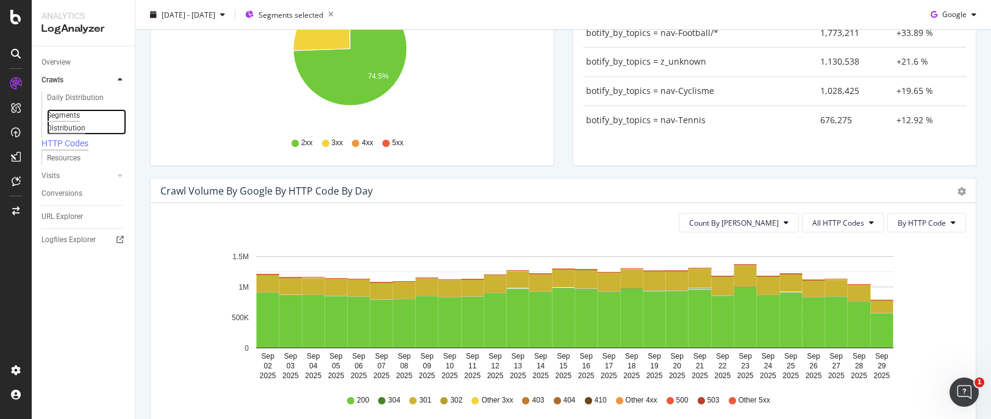
click at [67, 130] on div "Segments Distribution" at bounding box center [81, 122] width 68 height 26
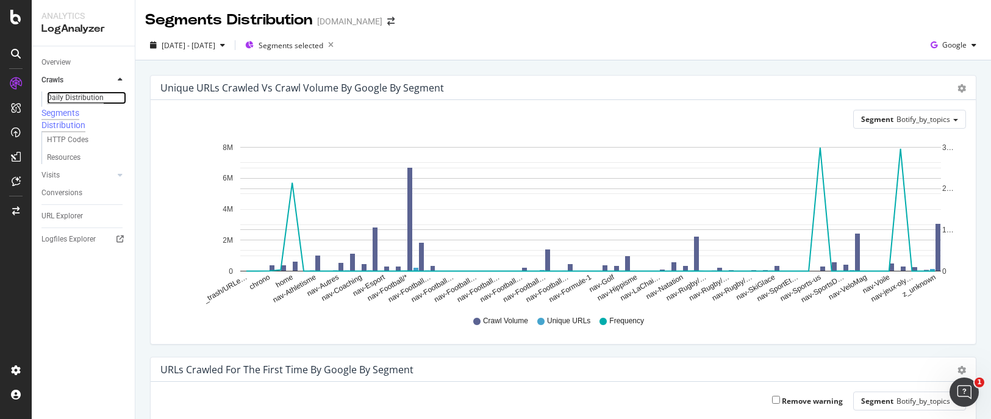
click at [80, 93] on div "Daily Distribution" at bounding box center [75, 98] width 57 height 13
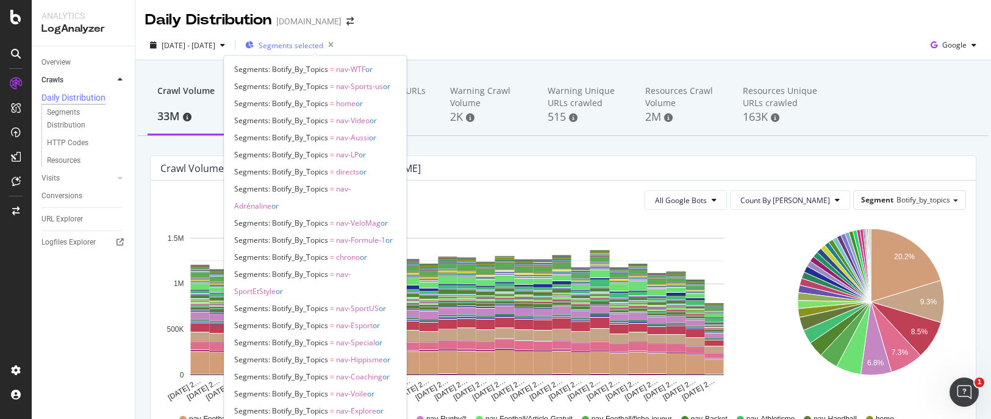
click at [313, 43] on span "Segments selected" at bounding box center [291, 45] width 65 height 10
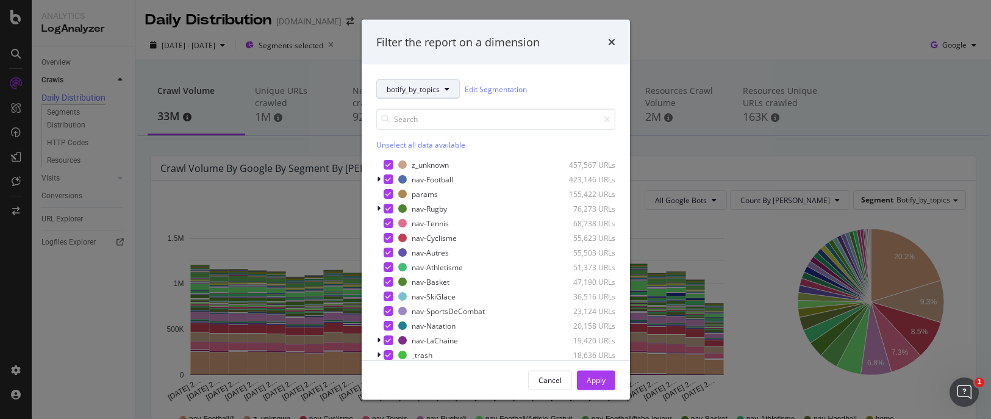
click at [417, 85] on span "botify_by_topics" at bounding box center [413, 89] width 53 height 10
click at [408, 177] on span "pagetype" at bounding box center [414, 178] width 54 height 11
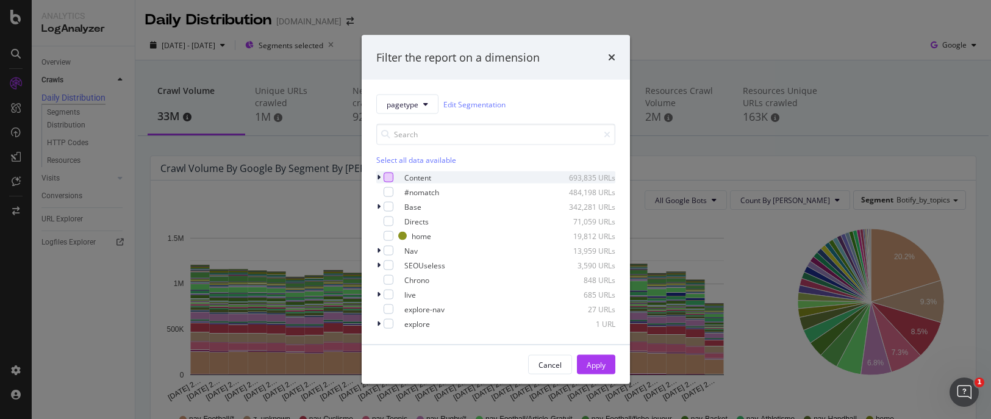
click at [385, 179] on div "modal" at bounding box center [389, 178] width 10 height 10
click at [390, 159] on div "Select all data available" at bounding box center [495, 160] width 239 height 10
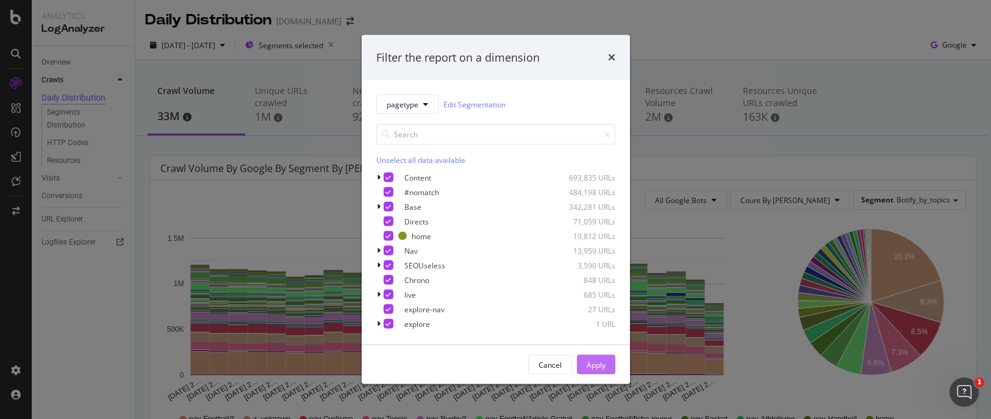
click at [587, 361] on div "Apply" at bounding box center [596, 364] width 19 height 10
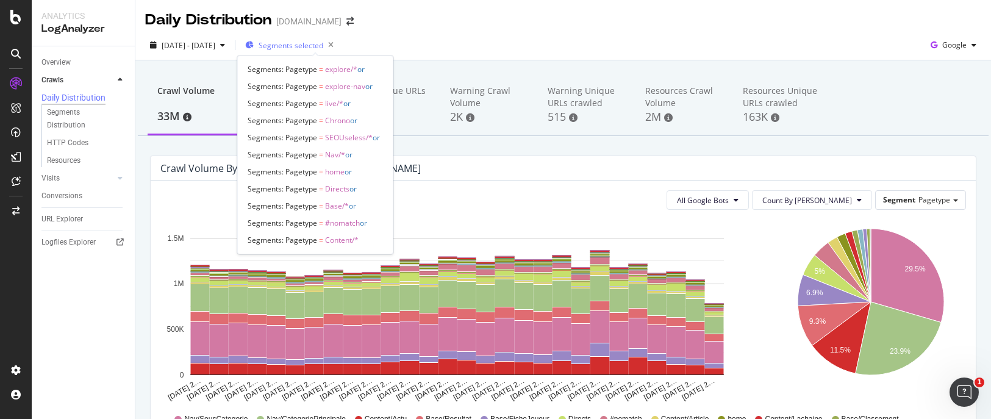
click at [323, 48] on span "Segments selected" at bounding box center [291, 45] width 65 height 10
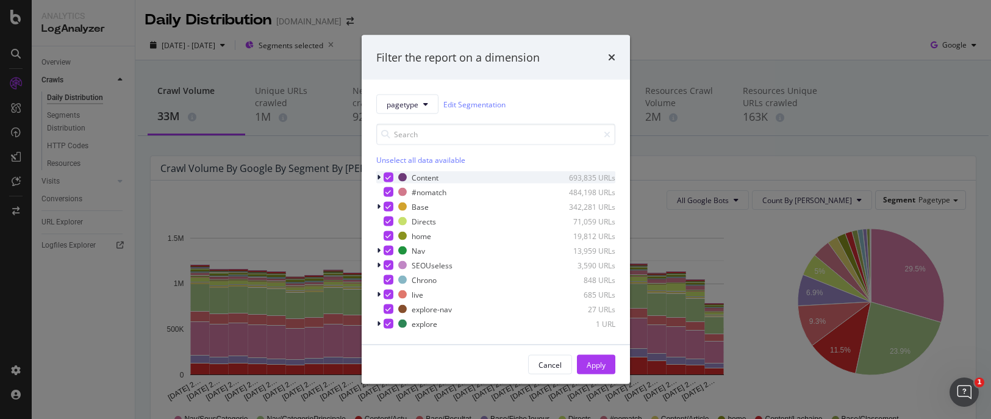
click at [380, 178] on icon "modal" at bounding box center [379, 177] width 4 height 7
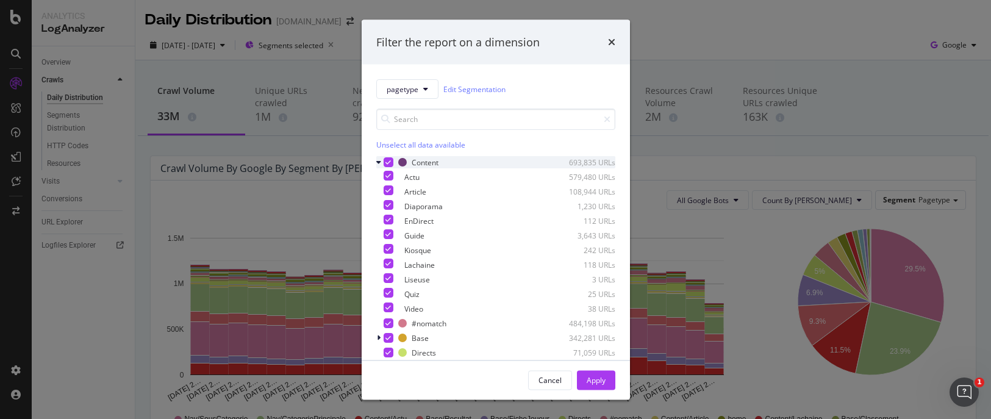
click at [381, 160] on icon "modal" at bounding box center [378, 162] width 5 height 7
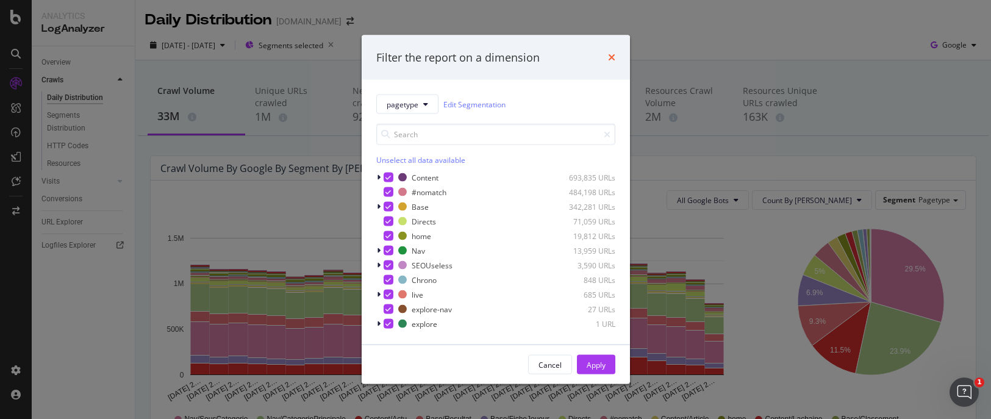
click at [609, 59] on icon "times" at bounding box center [611, 57] width 7 height 10
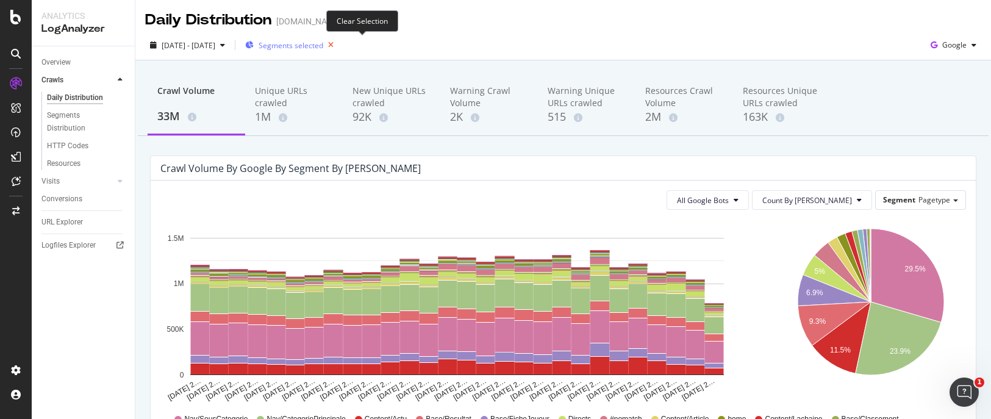
click at [339, 48] on icon "button" at bounding box center [330, 45] width 15 height 17
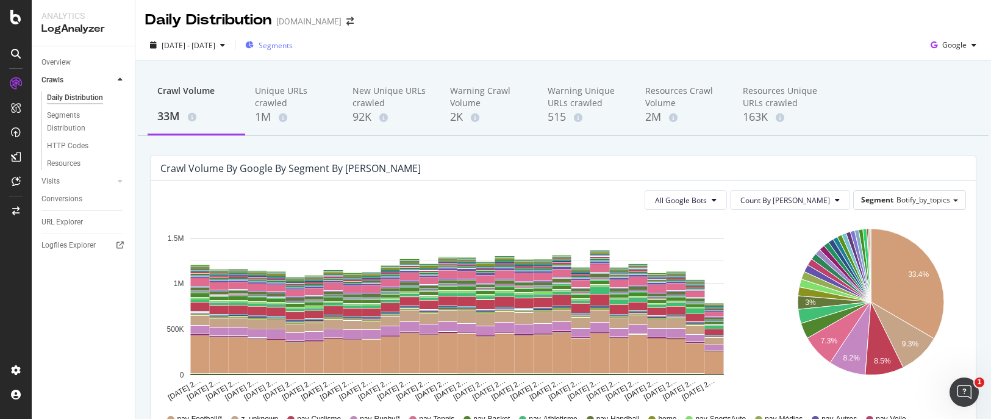
click at [293, 52] on div "Segments" at bounding box center [269, 45] width 48 height 18
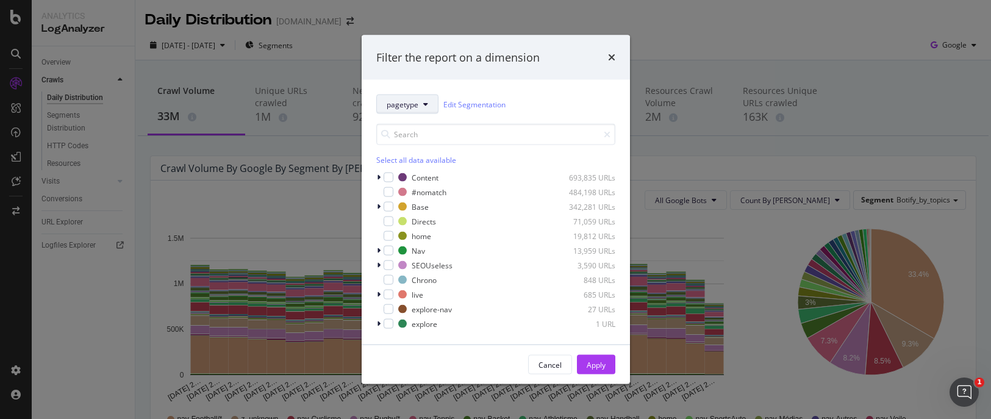
click at [433, 104] on button "pagetype" at bounding box center [407, 105] width 62 height 20
click at [427, 219] on span "host" at bounding box center [413, 215] width 53 height 11
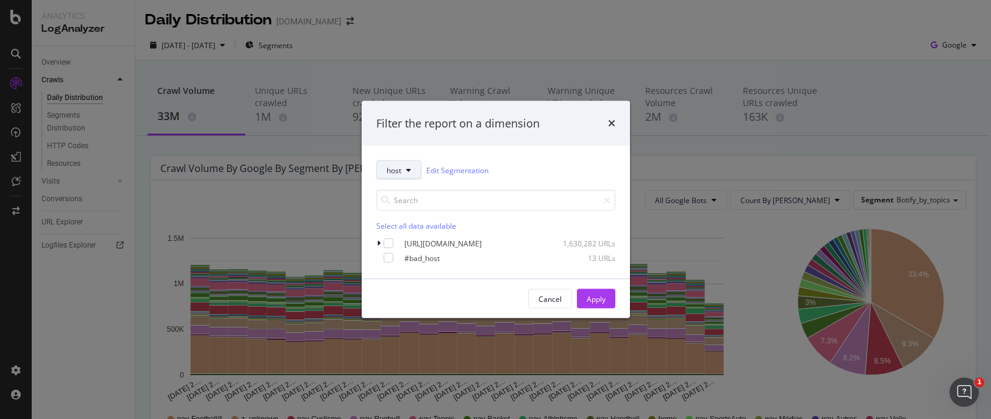
click at [410, 173] on icon "modal" at bounding box center [408, 170] width 5 height 7
click at [409, 212] on span "botify_by_topics" at bounding box center [413, 214] width 53 height 11
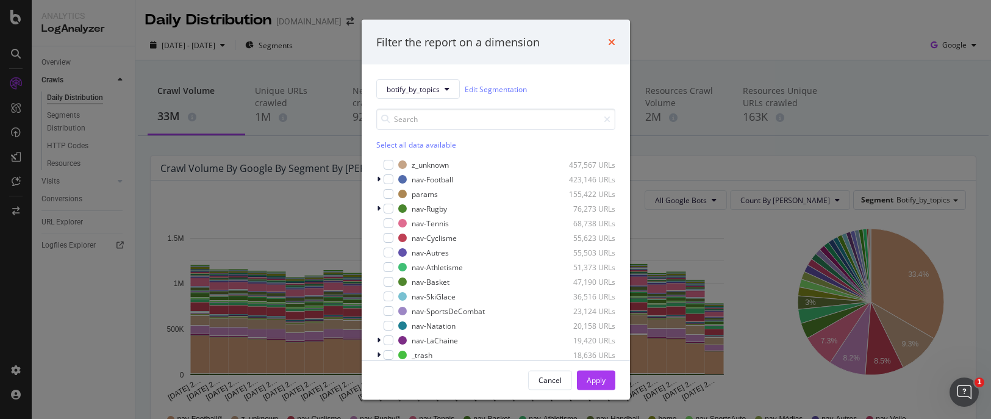
click at [610, 44] on icon "times" at bounding box center [611, 42] width 7 height 10
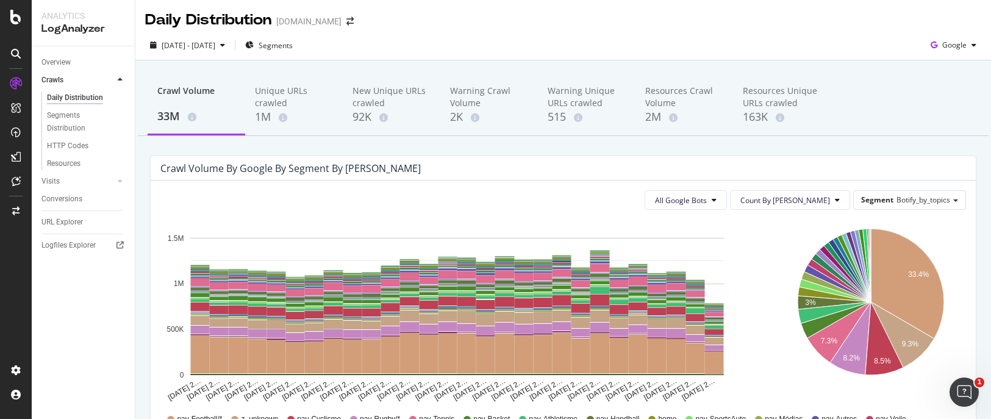
click at [885, 196] on div "Segment Botify_by_topics" at bounding box center [910, 200] width 112 height 18
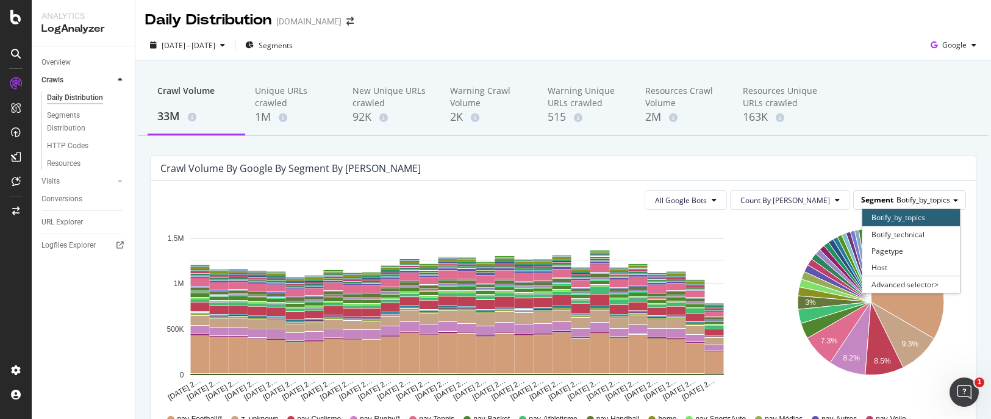
click at [885, 196] on div "Segment Botify_by_topics" at bounding box center [910, 200] width 112 height 18
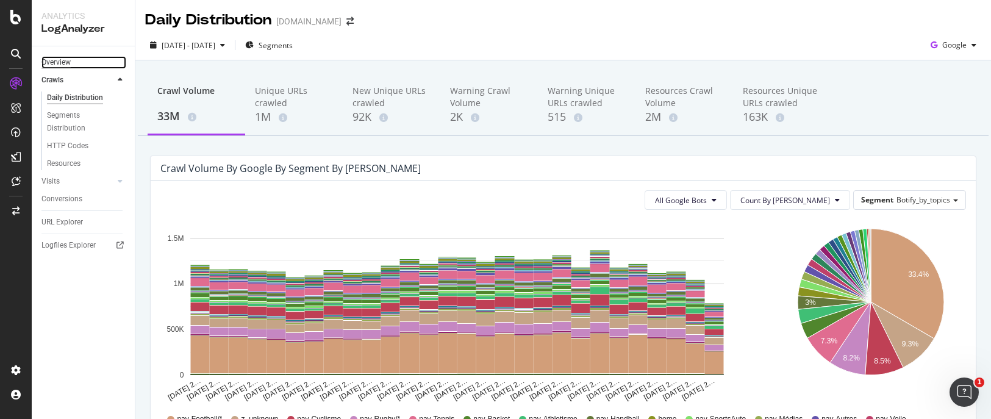
click at [62, 63] on div "Overview" at bounding box center [55, 62] width 29 height 13
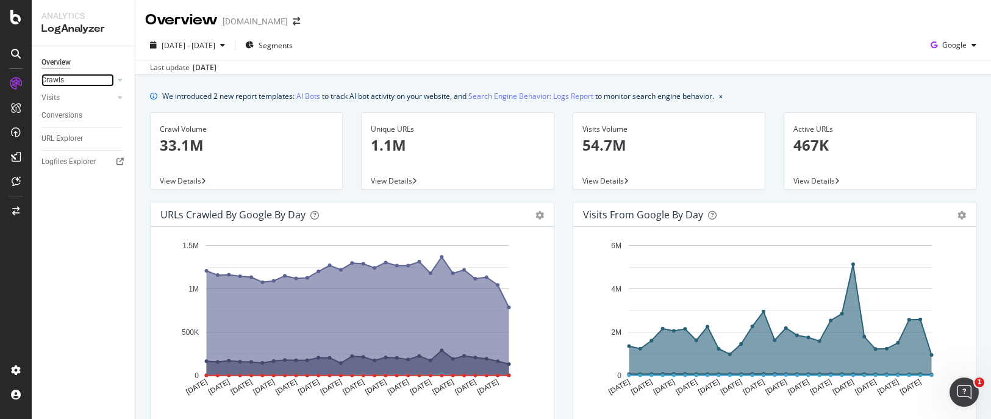
click at [109, 76] on div at bounding box center [108, 80] width 12 height 12
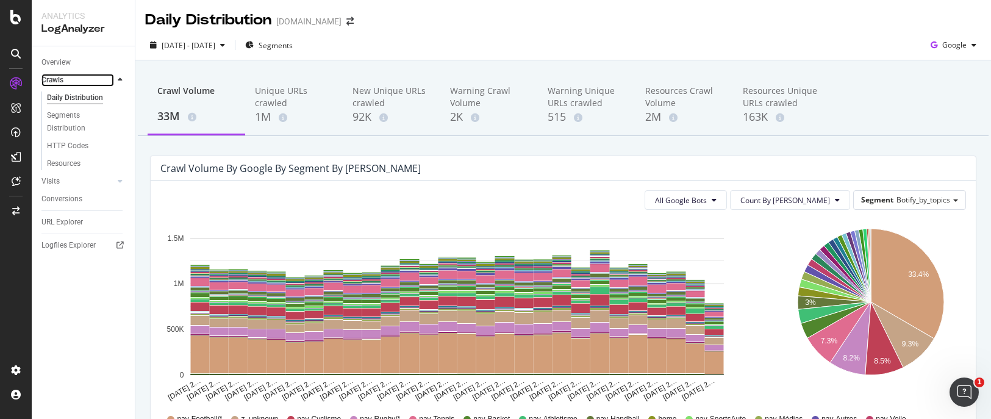
click at [109, 76] on div at bounding box center [108, 80] width 12 height 12
click at [58, 76] on div "Crawls" at bounding box center [52, 80] width 22 height 13
click at [52, 57] on div "Overview" at bounding box center [55, 62] width 29 height 13
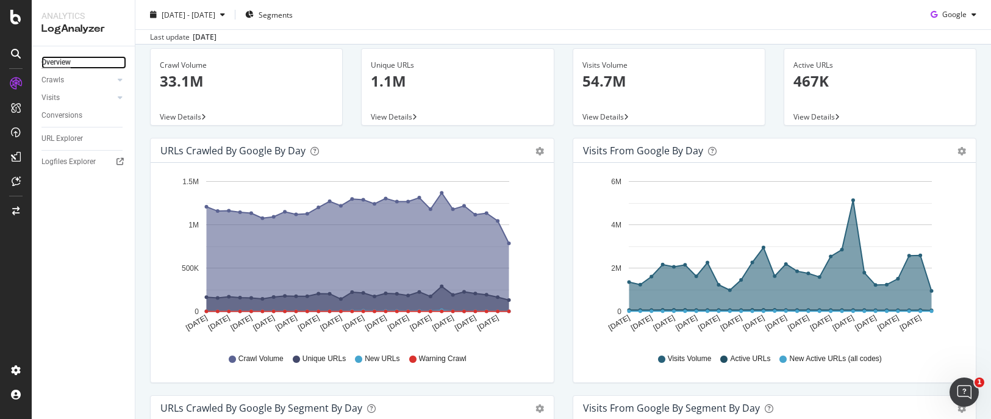
scroll to position [61, 0]
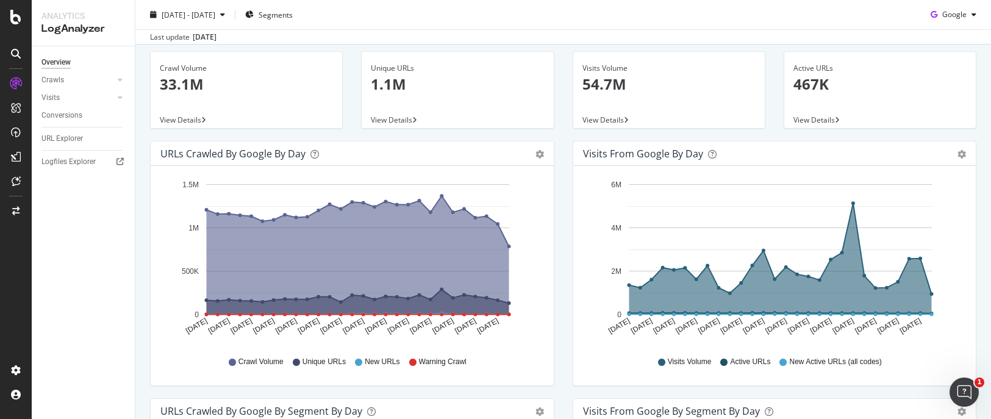
drag, startPoint x: 295, startPoint y: 364, endPoint x: 340, endPoint y: 320, distance: 63.0
click at [301, 359] on div "Unique URLs" at bounding box center [319, 362] width 53 height 10
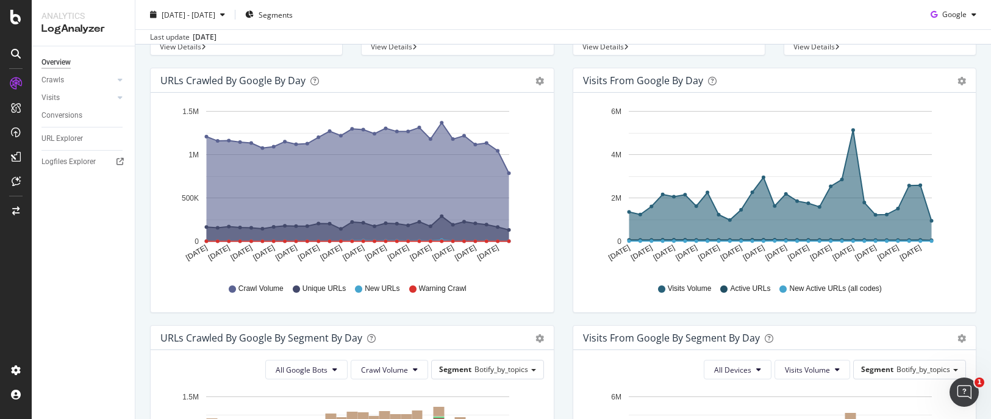
scroll to position [244, 0]
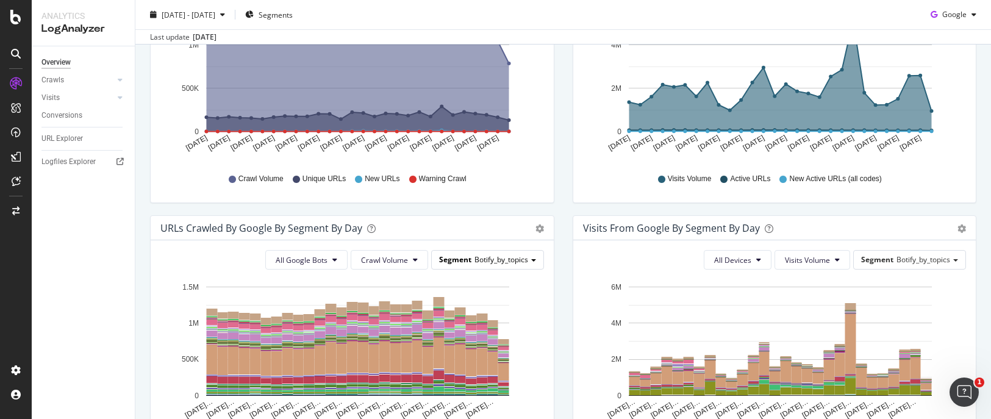
click at [495, 259] on span "Botify_by_topics" at bounding box center [502, 259] width 54 height 10
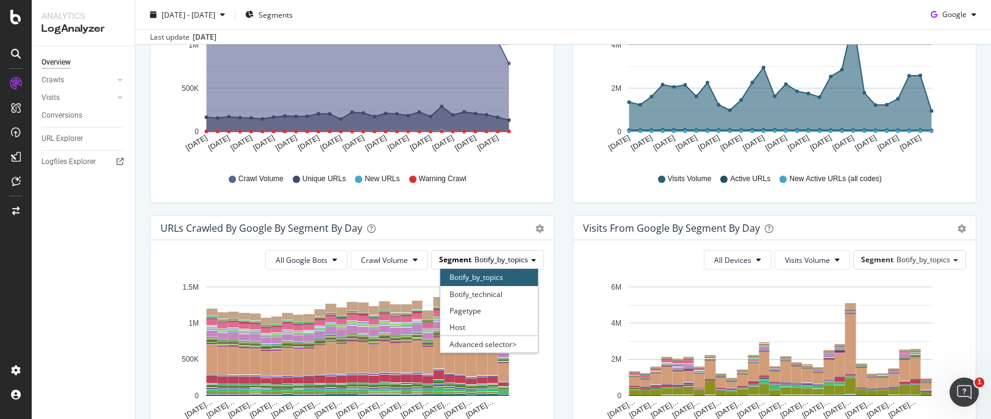
click at [495, 259] on span "Botify_by_topics" at bounding box center [502, 259] width 54 height 10
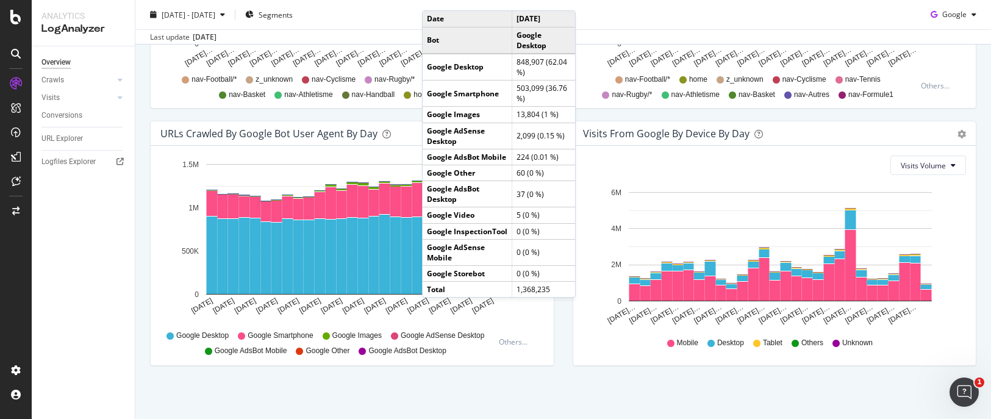
scroll to position [598, 0]
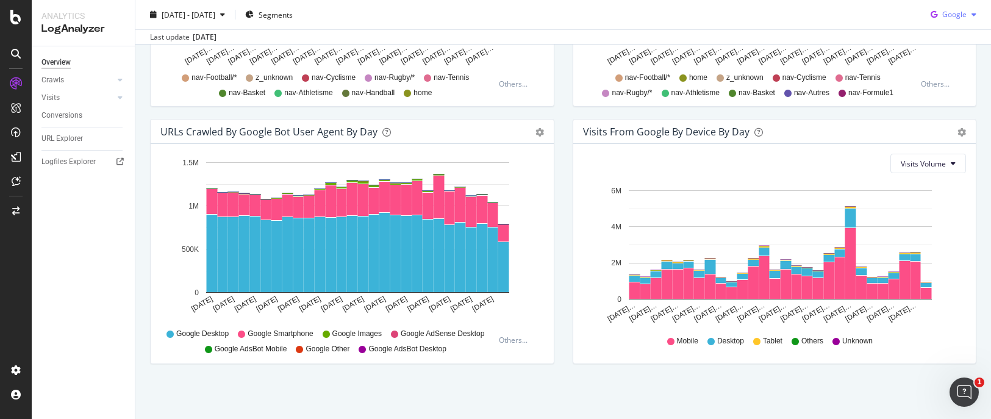
click at [956, 16] on span "Google" at bounding box center [955, 14] width 24 height 10
click at [71, 140] on div "URL Explorer" at bounding box center [61, 138] width 41 height 13
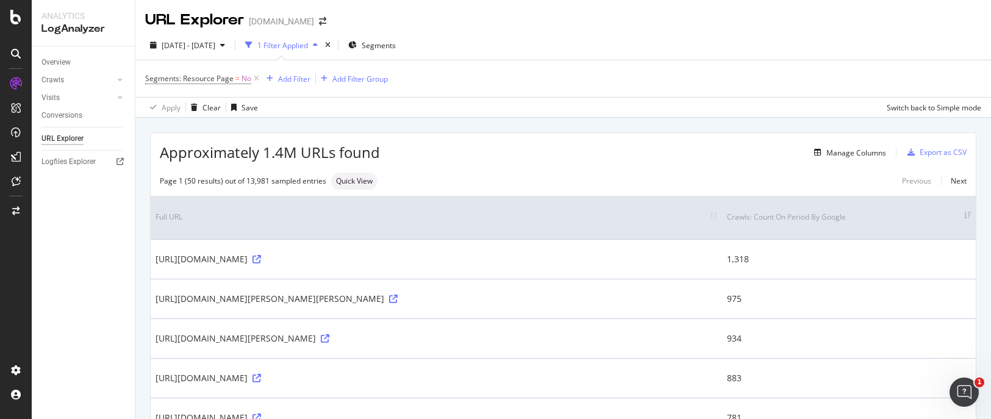
click at [308, 45] on div "1 Filter Applied" at bounding box center [282, 45] width 51 height 10
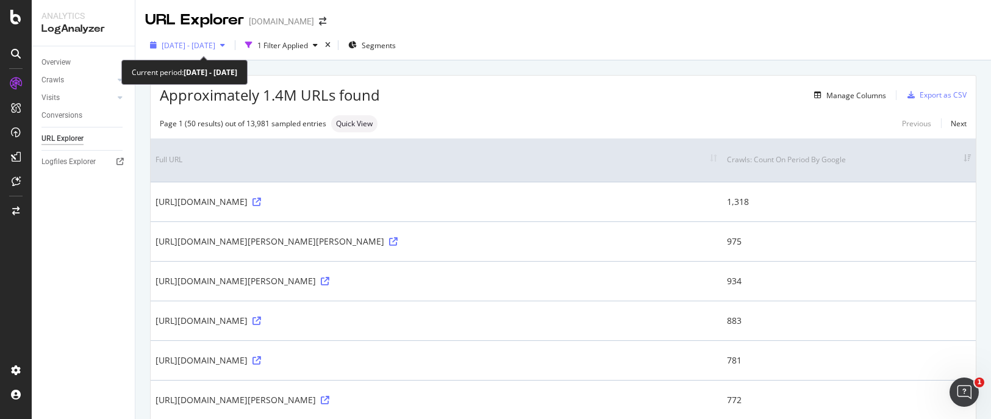
click at [215, 46] on span "2025 Sep. 2nd - Sep. 29th" at bounding box center [189, 45] width 54 height 10
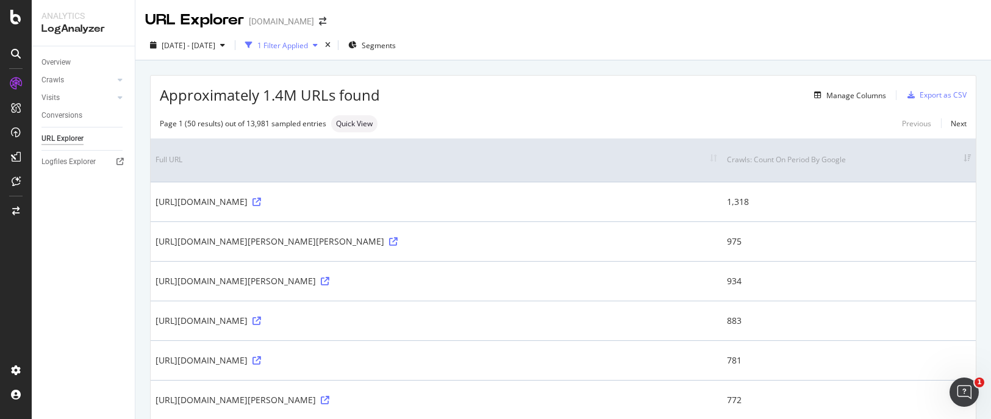
click at [318, 43] on icon "button" at bounding box center [315, 44] width 5 height 7
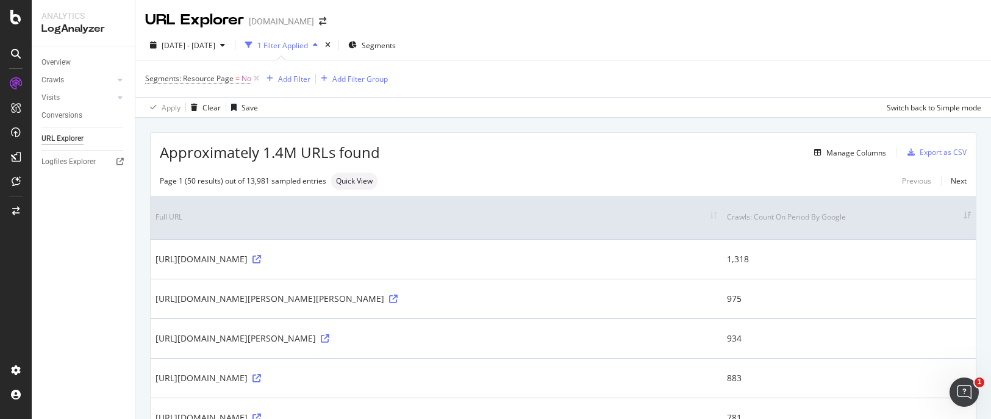
click at [318, 43] on icon "button" at bounding box center [315, 44] width 5 height 7
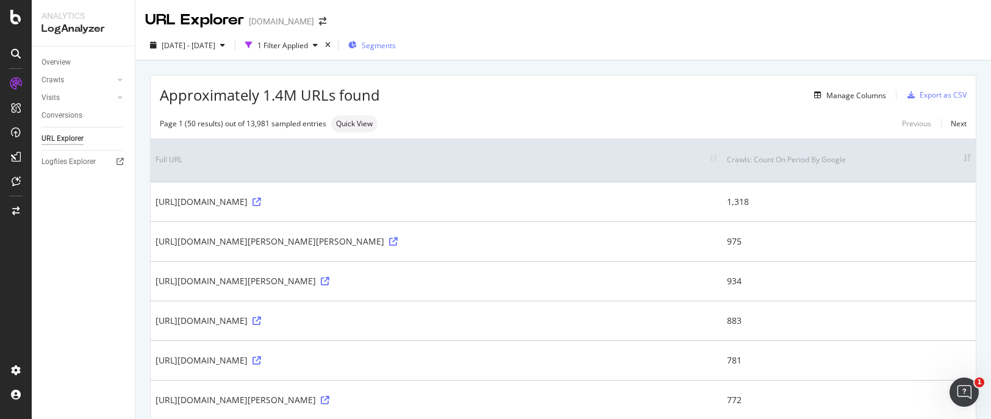
click at [396, 43] on span "Segments" at bounding box center [379, 45] width 34 height 10
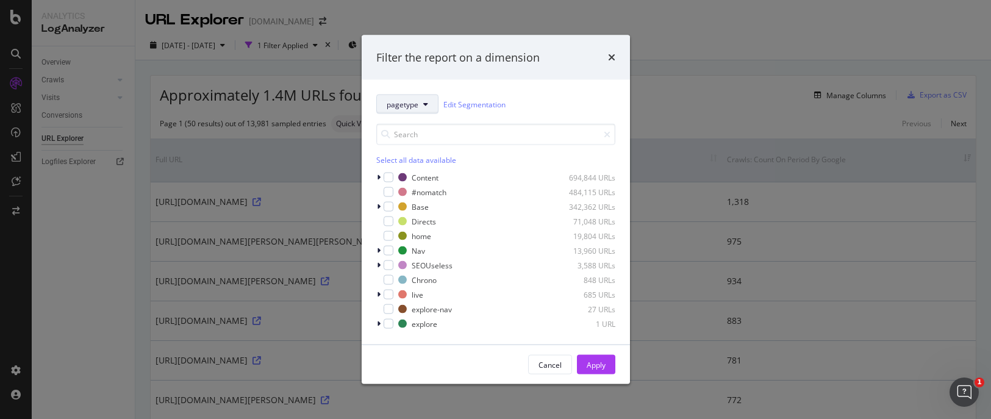
click at [423, 104] on icon "modal" at bounding box center [425, 104] width 5 height 7
click at [411, 98] on button "pagetype" at bounding box center [407, 105] width 62 height 20
click at [573, 91] on div "pagetype Edit Segmentation Select all data available Content 694,844 URLs #noma…" at bounding box center [496, 212] width 268 height 265
click at [401, 160] on div "Select all data available" at bounding box center [495, 160] width 239 height 10
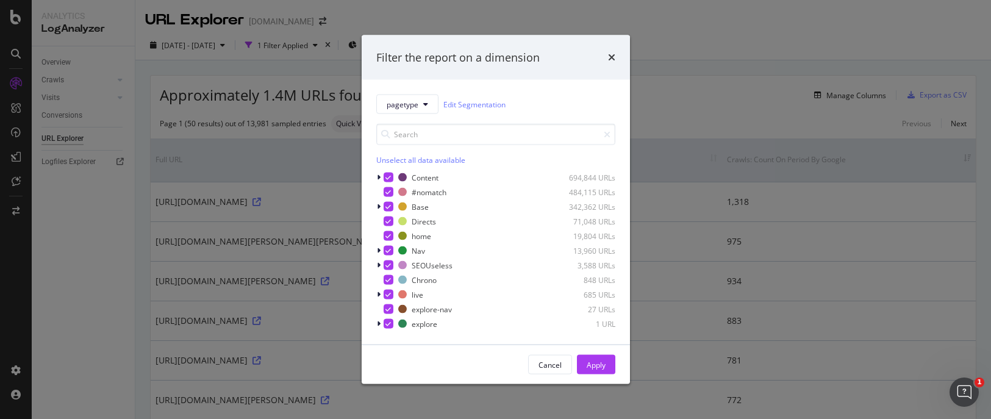
click at [595, 361] on div "Apply" at bounding box center [596, 364] width 19 height 10
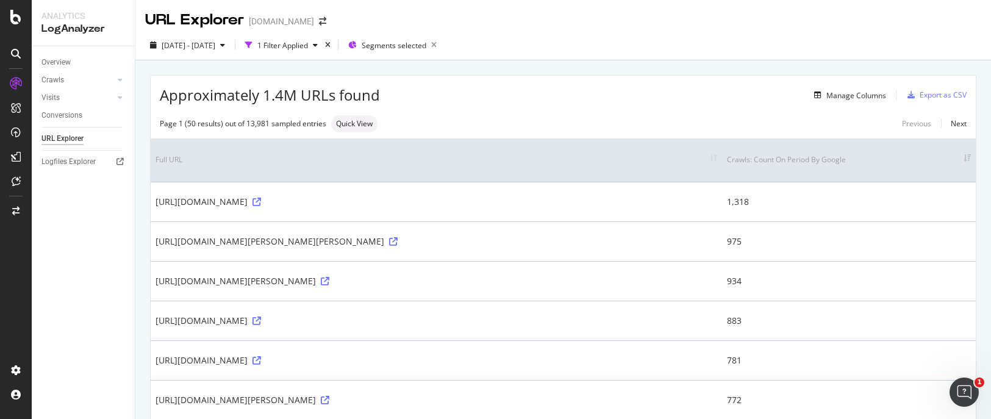
click at [869, 157] on th "Crawls: Count On Period By Google" at bounding box center [849, 159] width 254 height 43
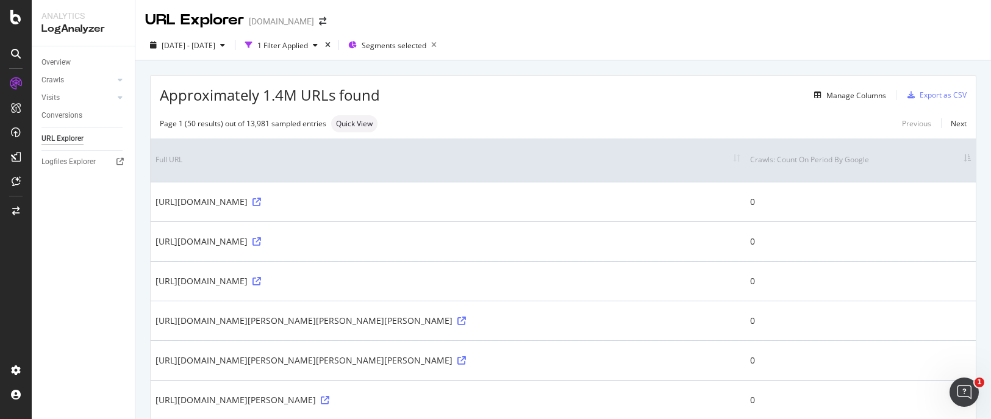
click at [869, 157] on th "Crawls: Count On Period By Google" at bounding box center [861, 159] width 231 height 43
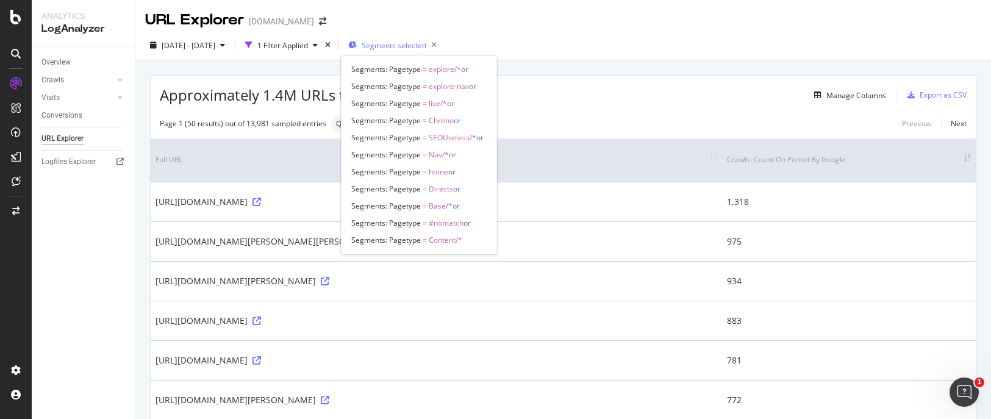
click at [414, 49] on span "Segments selected" at bounding box center [394, 45] width 65 height 10
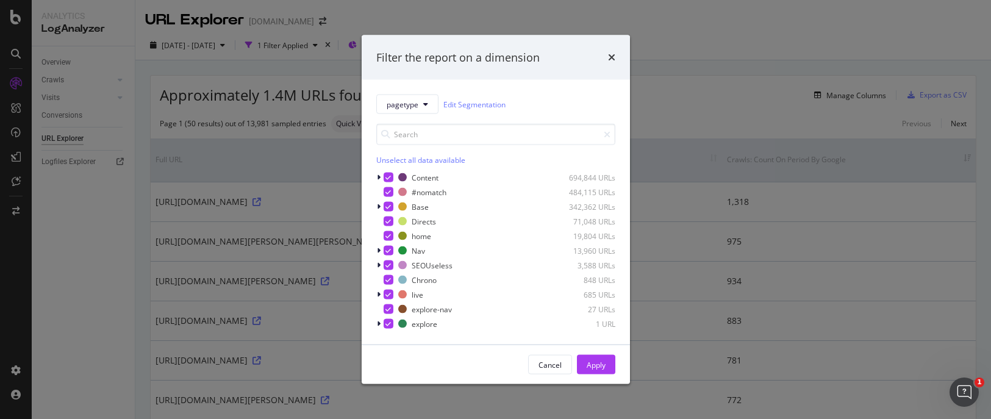
click at [322, 51] on div "Filter the report on a dimension pagetype Edit Segmentation Unselect all data a…" at bounding box center [495, 209] width 991 height 419
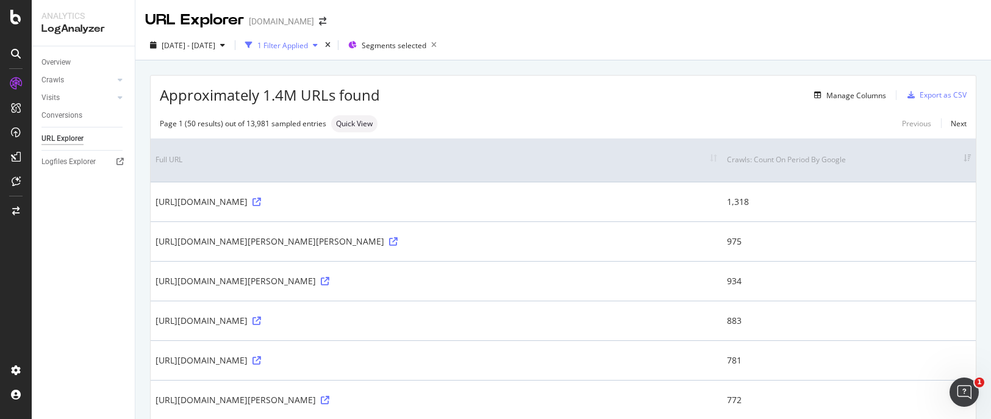
click at [308, 50] on div "1 Filter Applied" at bounding box center [282, 45] width 51 height 10
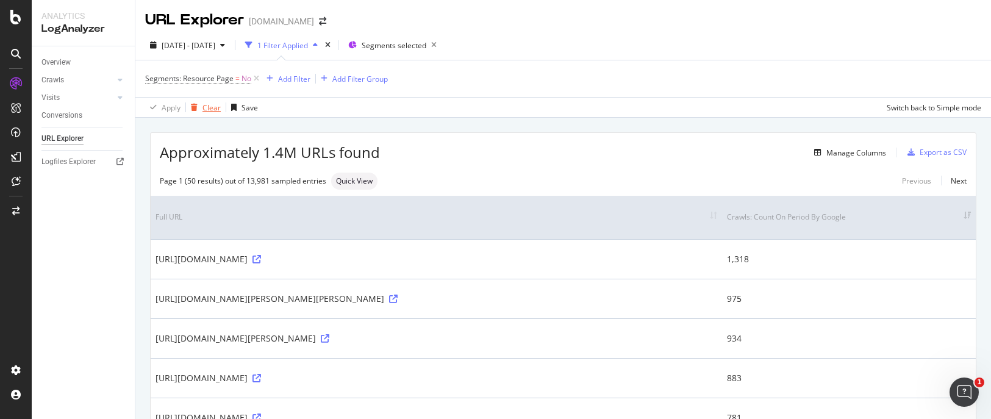
click at [213, 104] on div "Clear" at bounding box center [212, 107] width 18 height 10
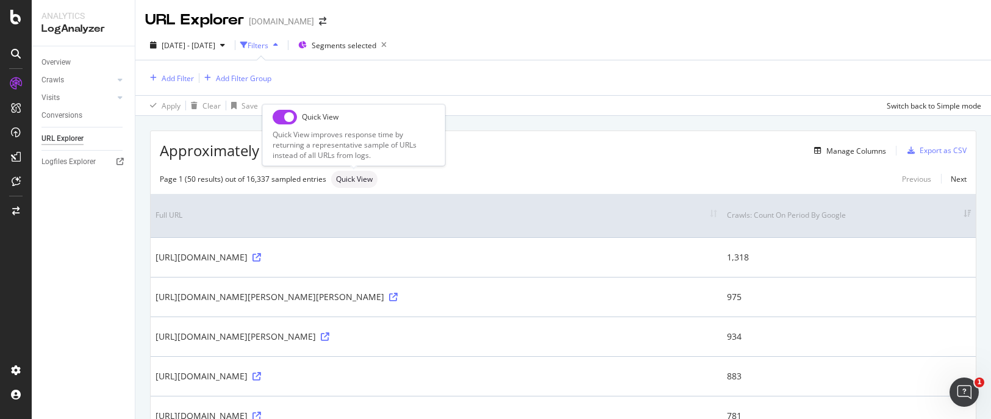
click at [288, 119] on input "checkbox" at bounding box center [285, 117] width 24 height 15
checkbox input "true"
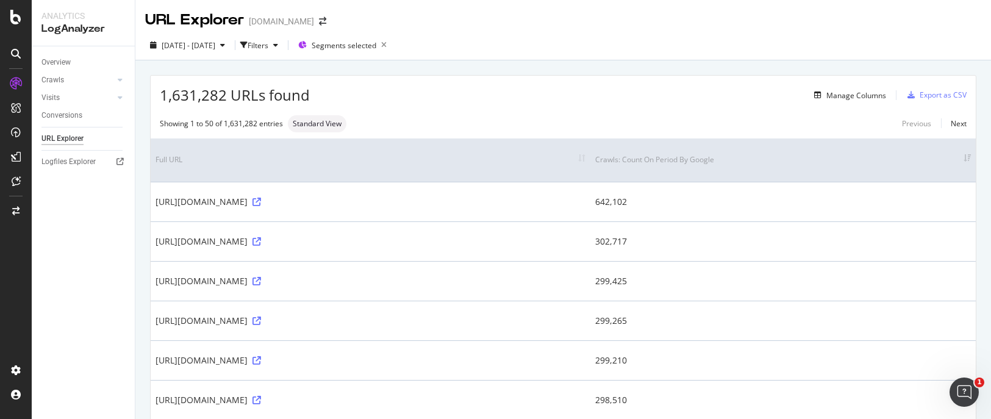
click at [350, 282] on div "https://www.lequipe.fr/Rugby/Coupe-du-monde/" at bounding box center [371, 281] width 430 height 12
click at [261, 279] on icon at bounding box center [257, 281] width 9 height 9
click at [261, 317] on icon at bounding box center [257, 321] width 9 height 9
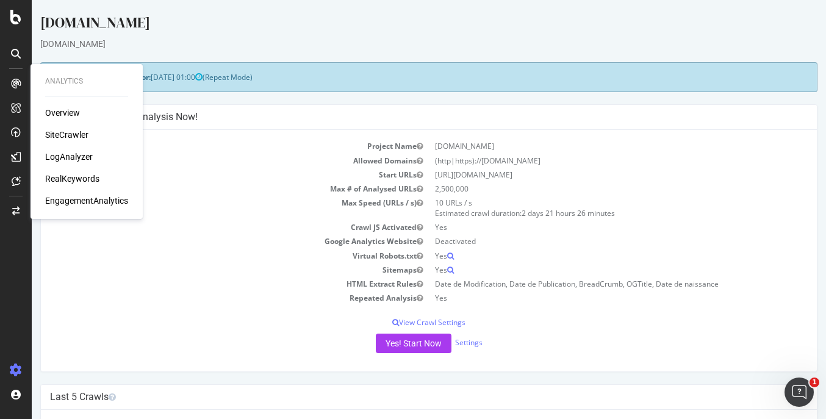
click at [797, 29] on div "[DOMAIN_NAME]" at bounding box center [428, 25] width 777 height 26
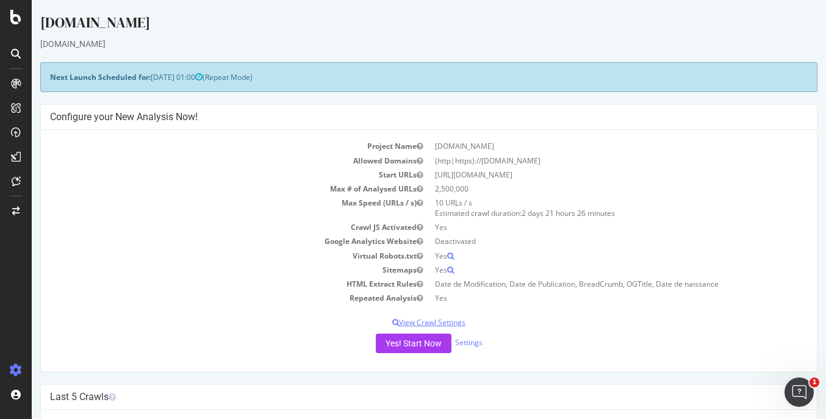
click at [439, 319] on p "View Crawl Settings" at bounding box center [429, 322] width 758 height 10
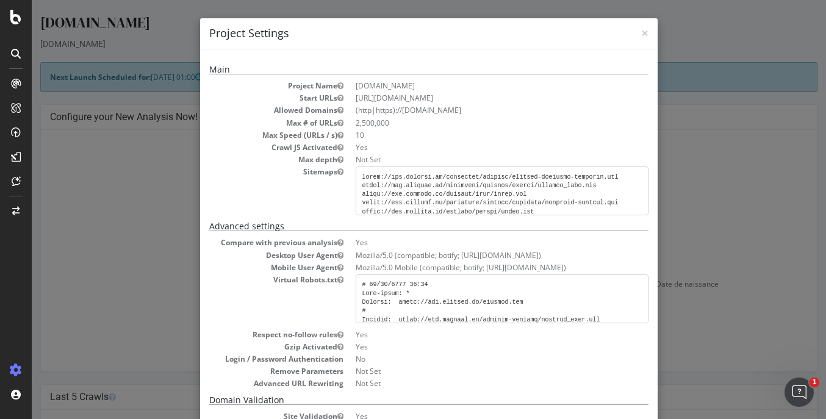
click at [674, 124] on div "× Close Project Settings Main Project Name [DOMAIN_NAME] Start URLs [URL][DOMAI…" at bounding box center [429, 209] width 794 height 419
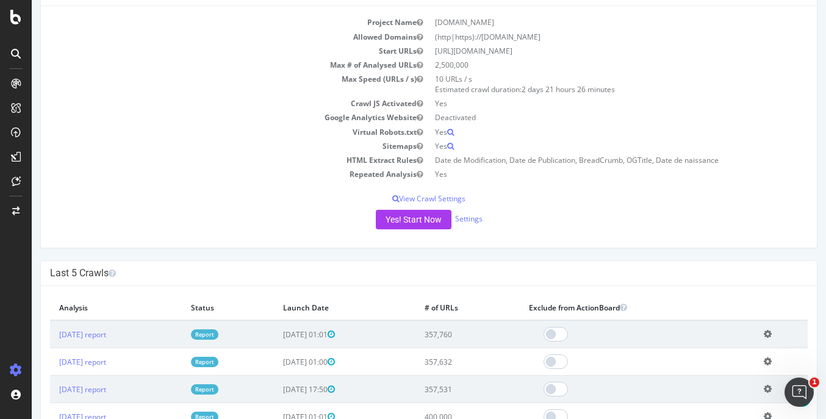
scroll to position [122, 0]
